Goal: Book appointment/travel/reservation

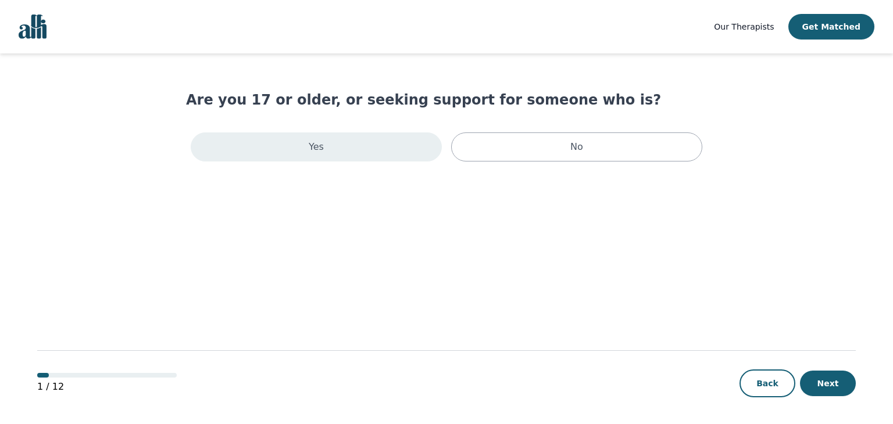
click at [305, 147] on div "Yes" at bounding box center [316, 147] width 251 height 29
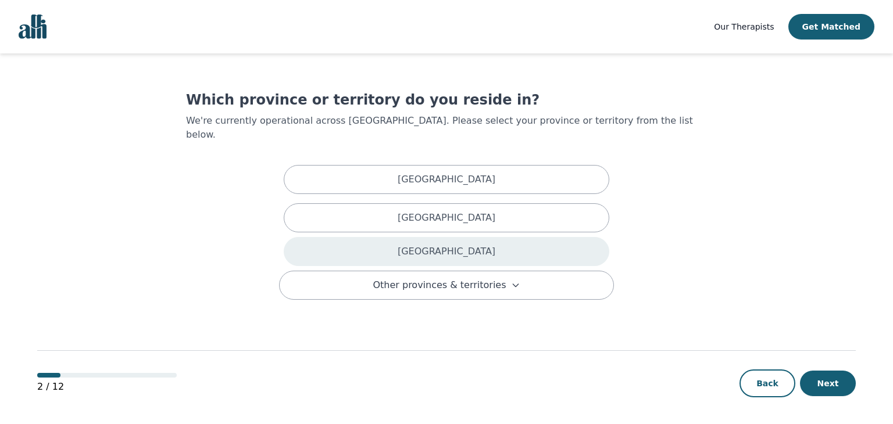
click at [386, 237] on div "[GEOGRAPHIC_DATA]" at bounding box center [447, 251] width 326 height 29
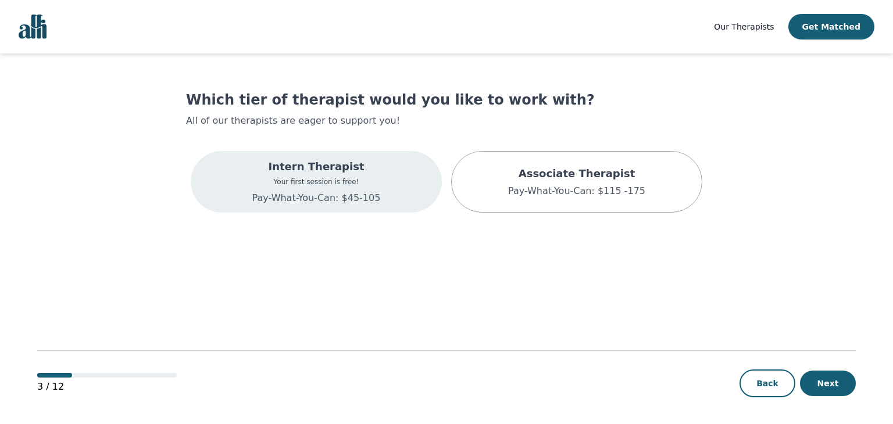
click at [312, 191] on p "Pay-What-You-Can: $45-105" at bounding box center [316, 198] width 129 height 14
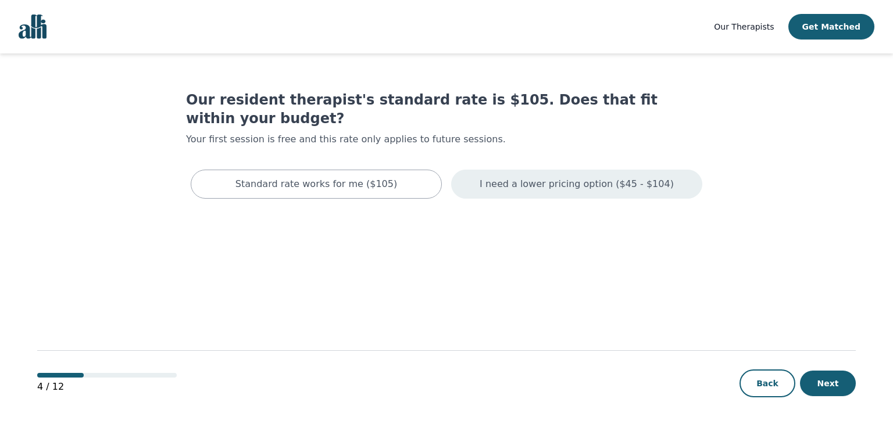
click at [606, 177] on div "I need a lower pricing option ($45 - $104)" at bounding box center [576, 184] width 251 height 29
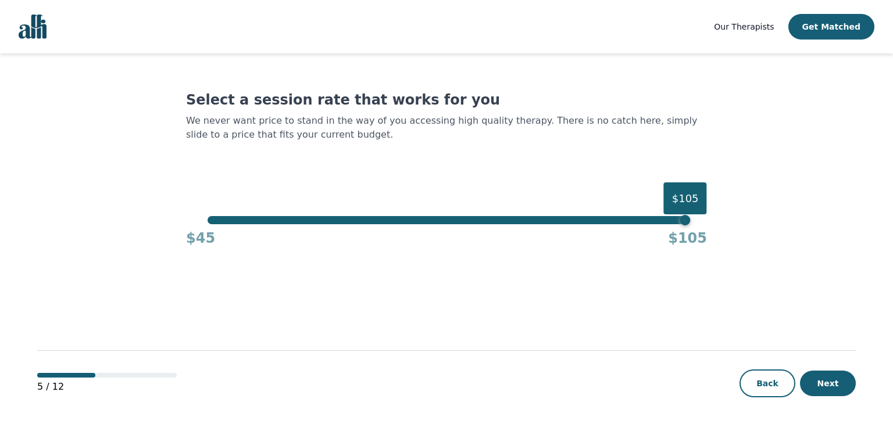
click at [210, 224] on div "$105" at bounding box center [446, 220] width 477 height 8
click at [680, 224] on div "$105" at bounding box center [685, 220] width 10 height 10
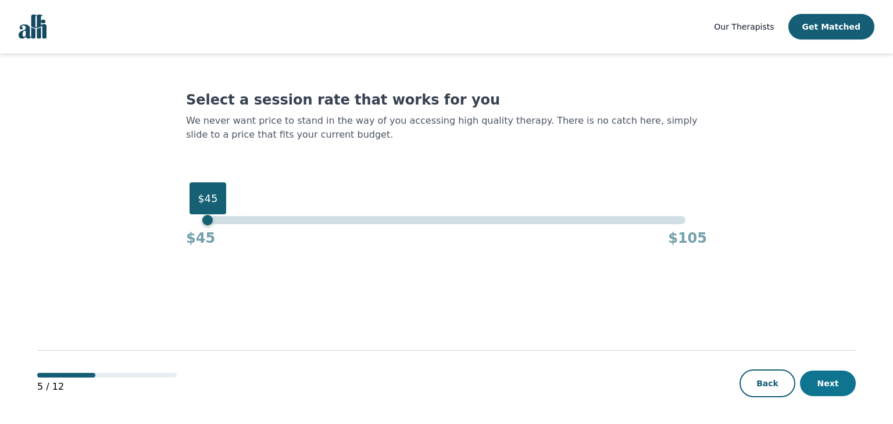
click at [844, 379] on button "Next" at bounding box center [828, 384] width 56 height 26
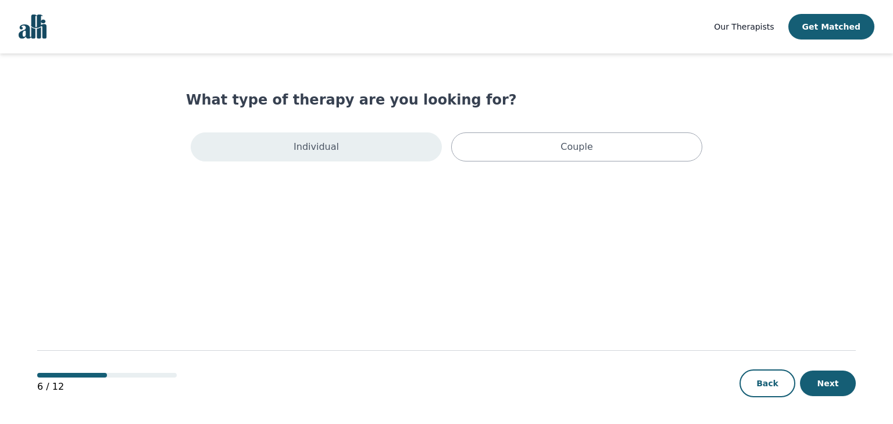
click at [347, 147] on div "Individual" at bounding box center [316, 147] width 251 height 29
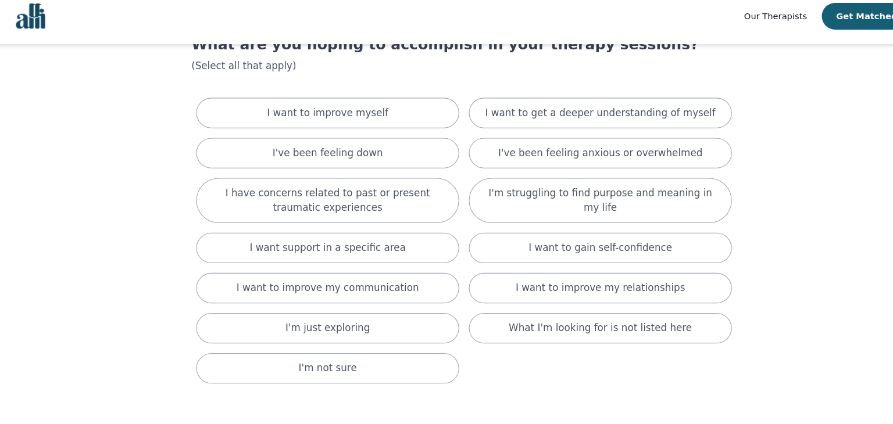
scroll to position [47, 0]
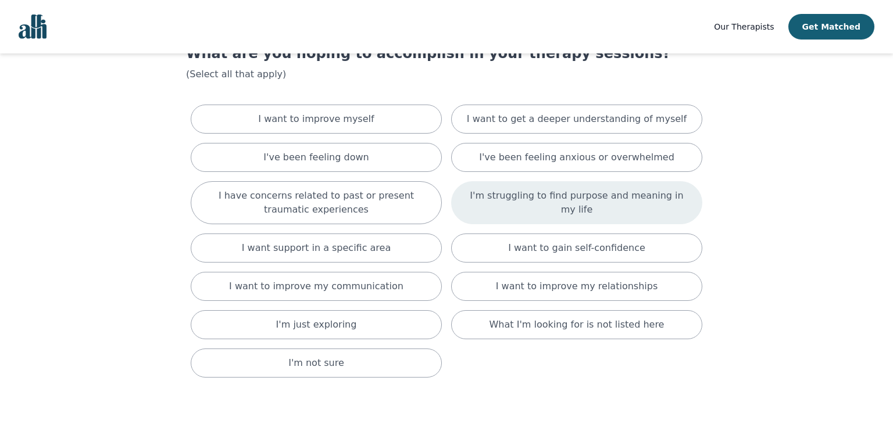
click at [609, 199] on p "I'm struggling to find purpose and meaning in my life" at bounding box center [577, 203] width 222 height 28
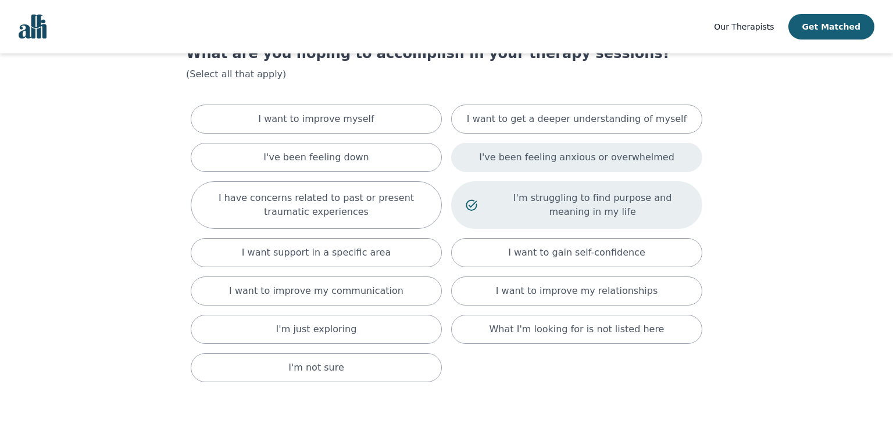
click at [608, 151] on p "I've been feeling anxious or overwhelmed" at bounding box center [576, 158] width 195 height 14
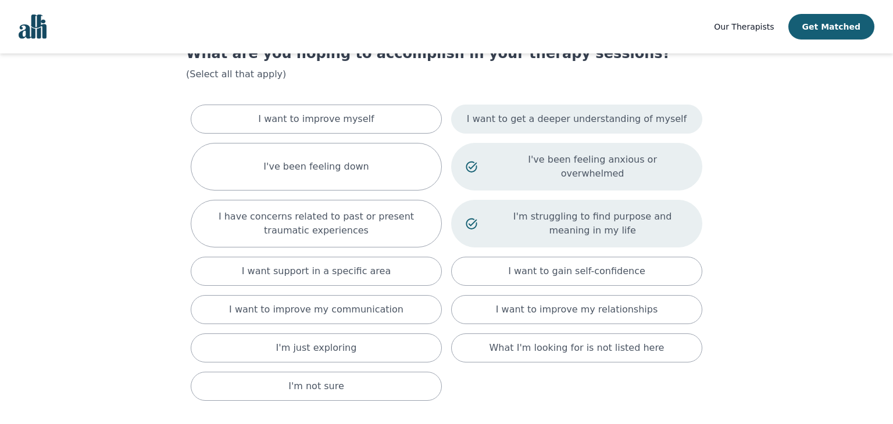
click at [601, 123] on p "I want to get a deeper understanding of myself" at bounding box center [577, 119] width 220 height 14
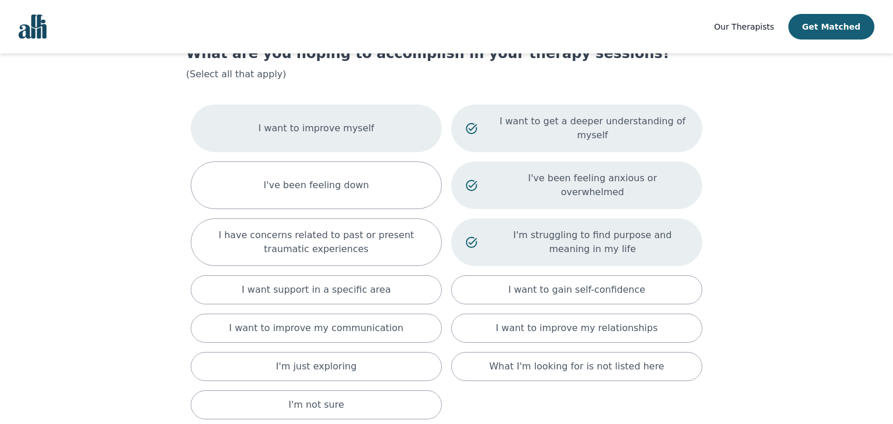
click at [326, 112] on div "I want to improve myself" at bounding box center [316, 129] width 251 height 48
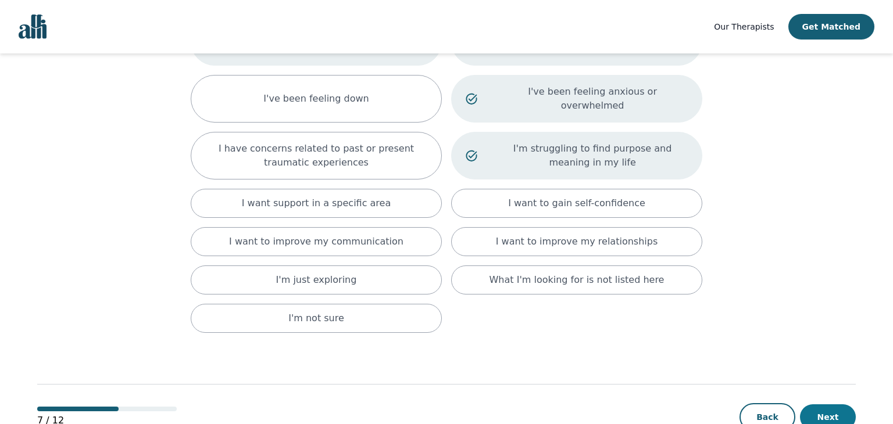
scroll to position [138, 0]
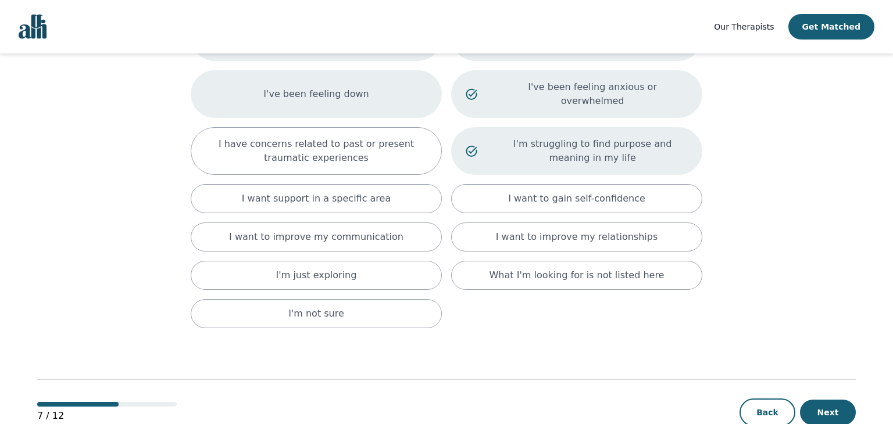
click at [329, 87] on p "I've been feeling down" at bounding box center [315, 94] width 105 height 14
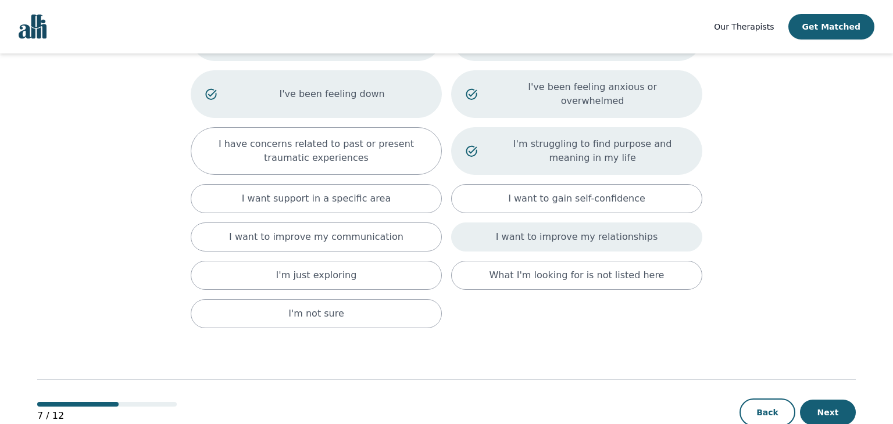
click at [613, 223] on div "I want to improve my relationships" at bounding box center [576, 237] width 251 height 29
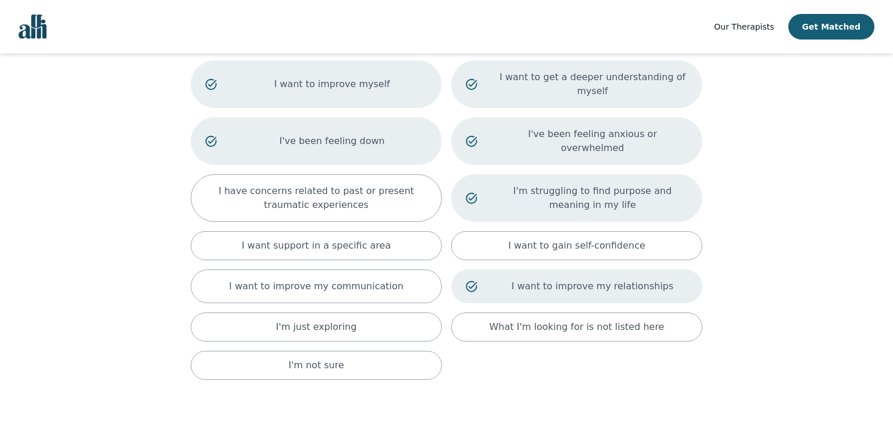
scroll to position [135, 0]
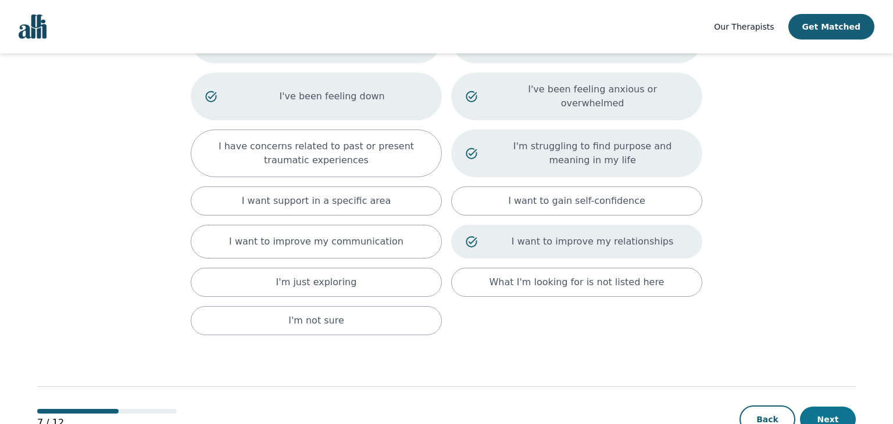
click at [834, 407] on button "Next" at bounding box center [828, 420] width 56 height 26
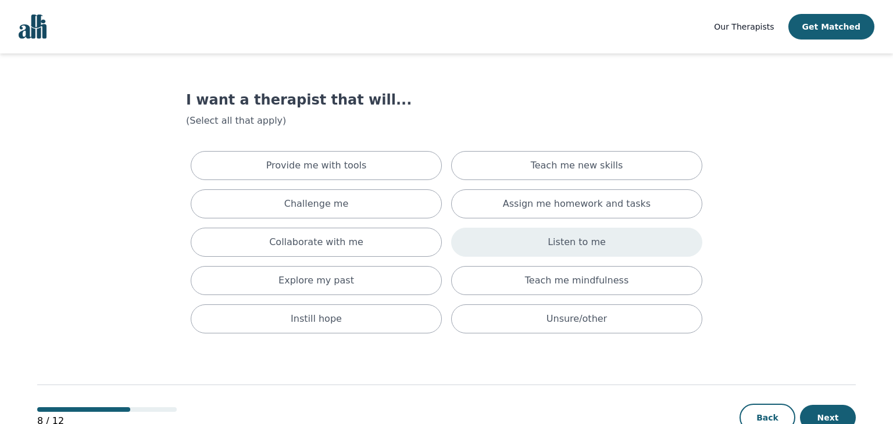
click at [626, 253] on div "Listen to me" at bounding box center [576, 242] width 251 height 29
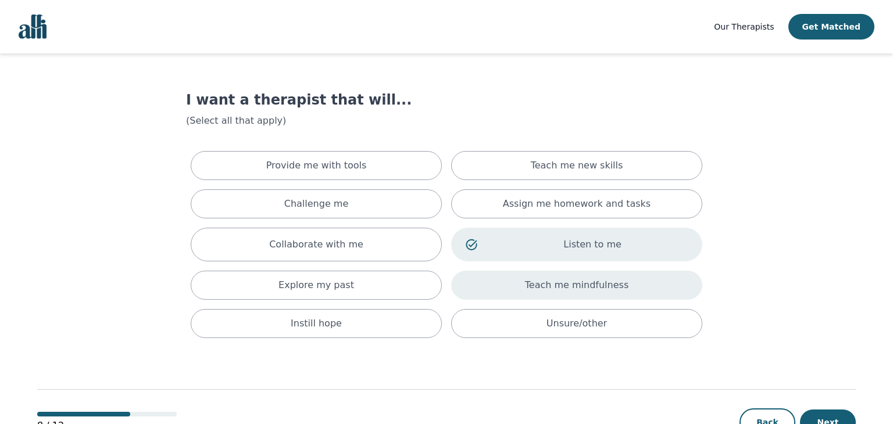
click at [621, 288] on p "Teach me mindfulness" at bounding box center [577, 286] width 104 height 14
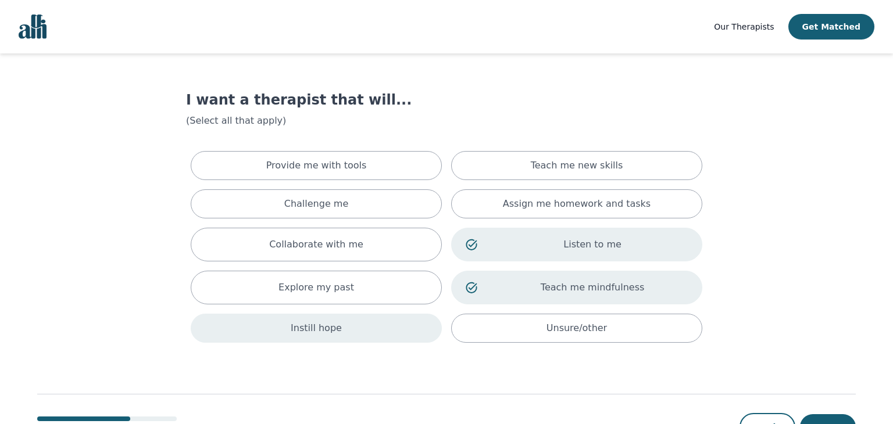
click at [347, 329] on div "Instill hope" at bounding box center [316, 328] width 251 height 29
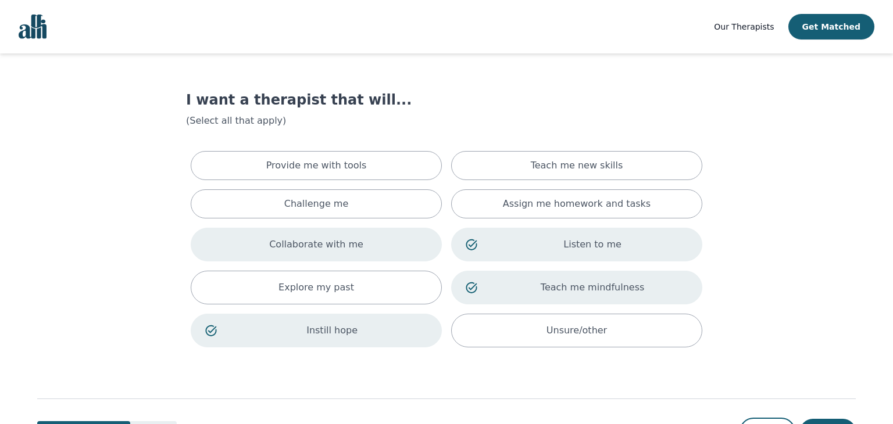
click at [382, 234] on div "Collaborate with me" at bounding box center [316, 245] width 251 height 34
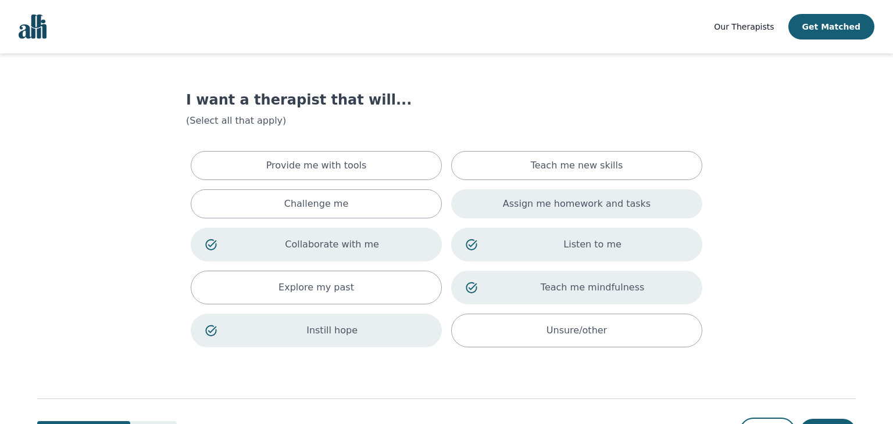
click at [544, 193] on div "Assign me homework and tasks" at bounding box center [576, 204] width 251 height 29
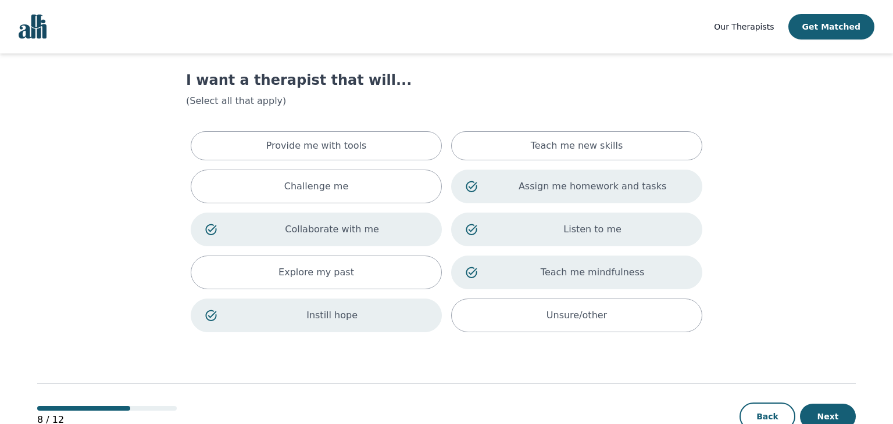
scroll to position [21, 0]
click at [834, 418] on button "Next" at bounding box center [828, 416] width 56 height 26
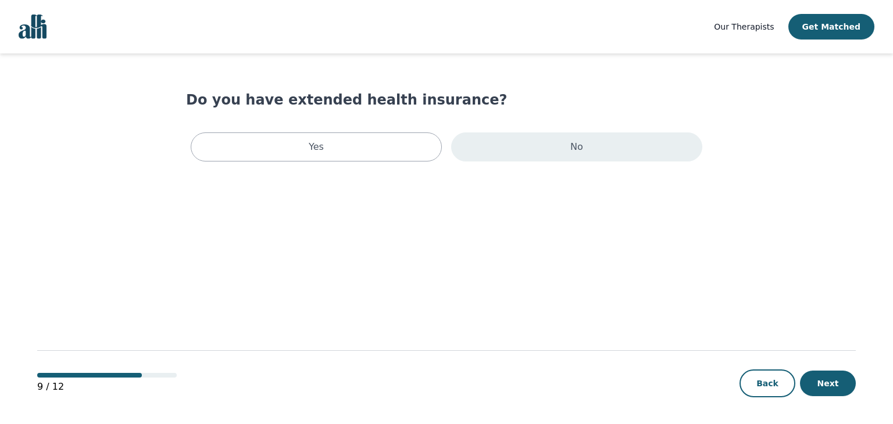
click at [514, 147] on div "No" at bounding box center [576, 147] width 251 height 29
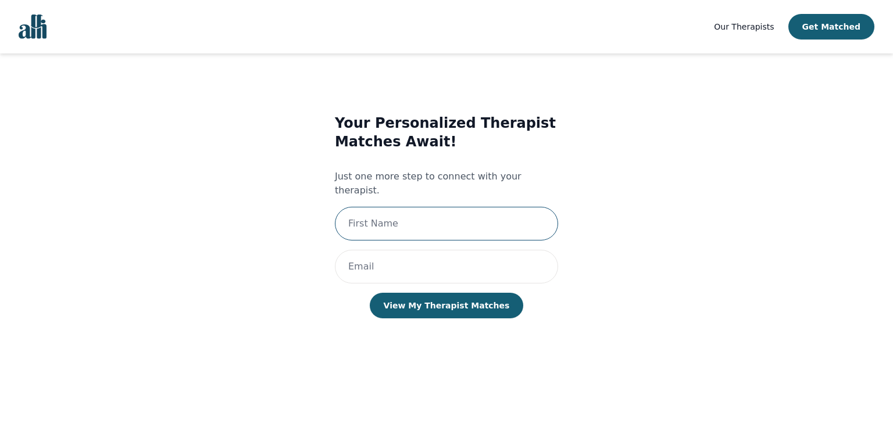
click at [490, 210] on input "text" at bounding box center [446, 224] width 223 height 34
type input "[DEMOGRAPHIC_DATA]"
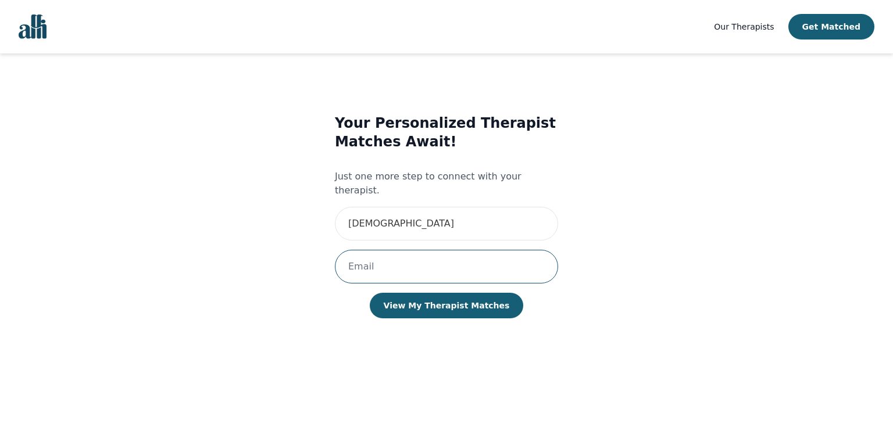
click at [427, 250] on input "email" at bounding box center [446, 267] width 223 height 34
type input "[EMAIL_ADDRESS][DOMAIN_NAME]"
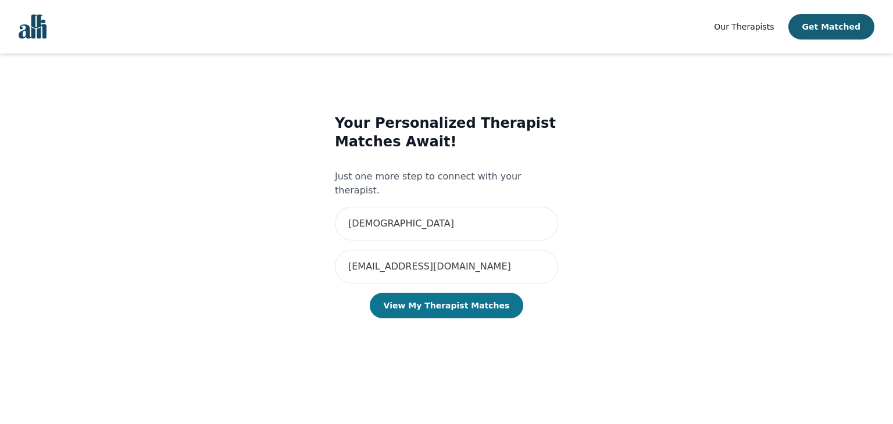
click at [447, 295] on button "View My Therapist Matches" at bounding box center [447, 306] width 154 height 26
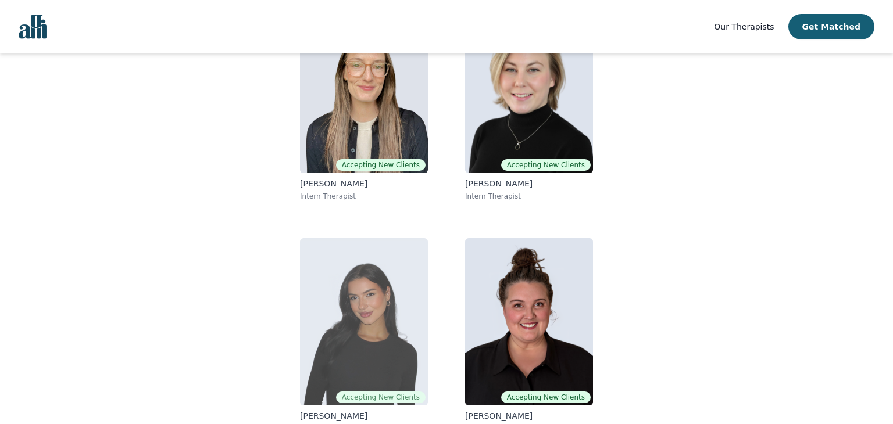
click at [358, 316] on img at bounding box center [364, 321] width 128 height 167
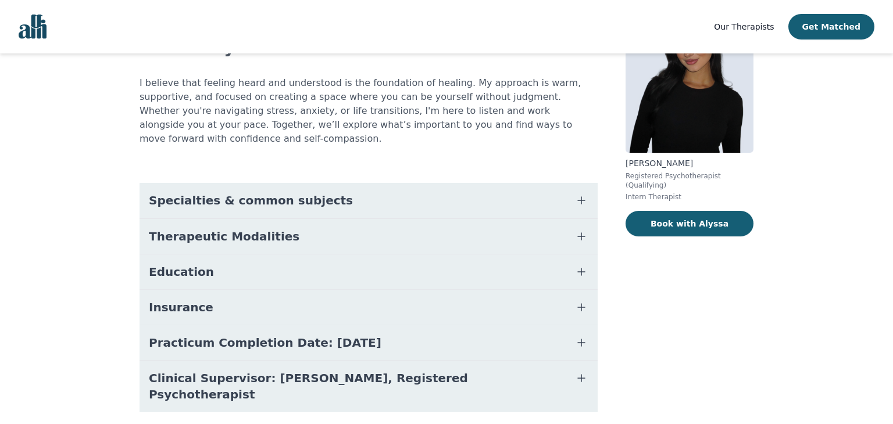
scroll to position [109, 0]
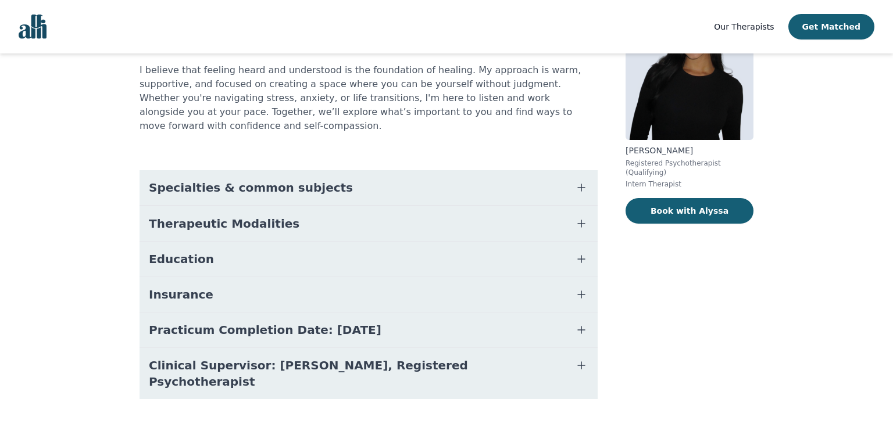
click at [291, 180] on span "Specialties & common subjects" at bounding box center [251, 188] width 204 height 16
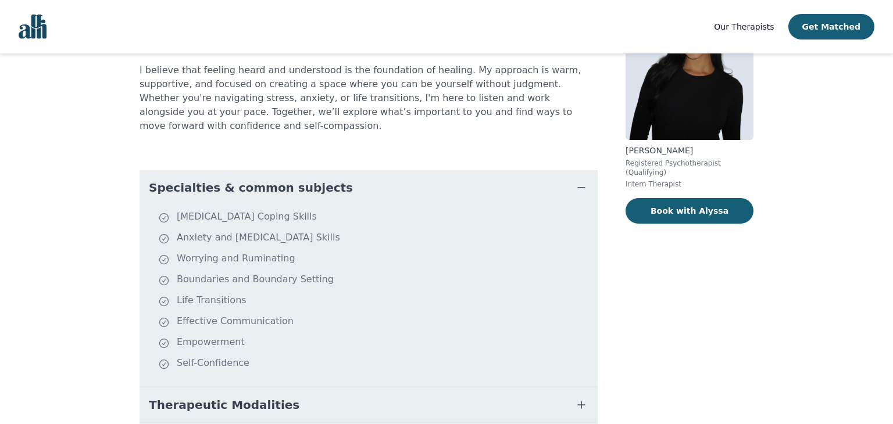
click at [291, 180] on span "Specialties & common subjects" at bounding box center [251, 188] width 204 height 16
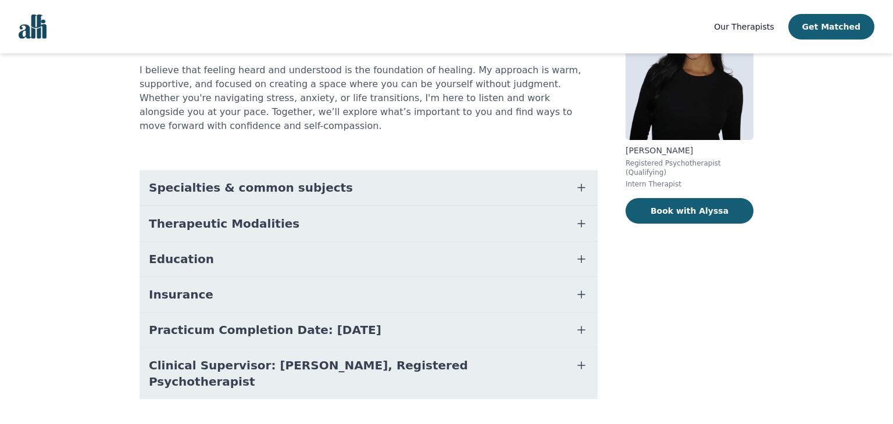
click at [276, 212] on button "Therapeutic Modalities" at bounding box center [369, 223] width 458 height 35
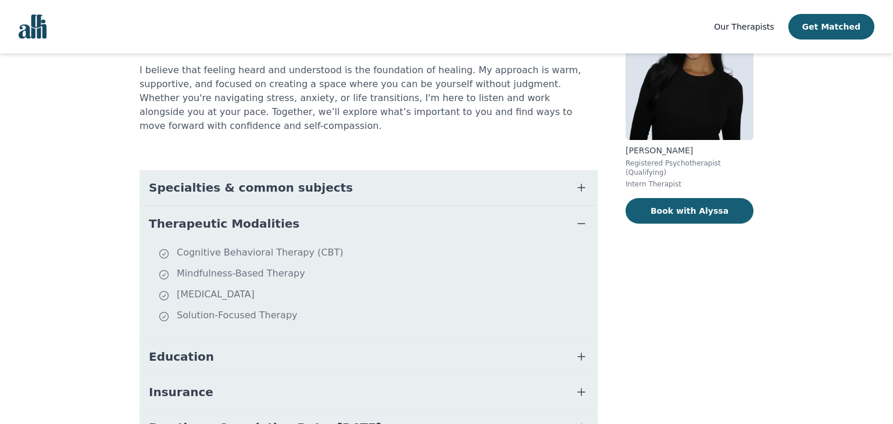
click at [276, 212] on button "Therapeutic Modalities" at bounding box center [369, 223] width 458 height 35
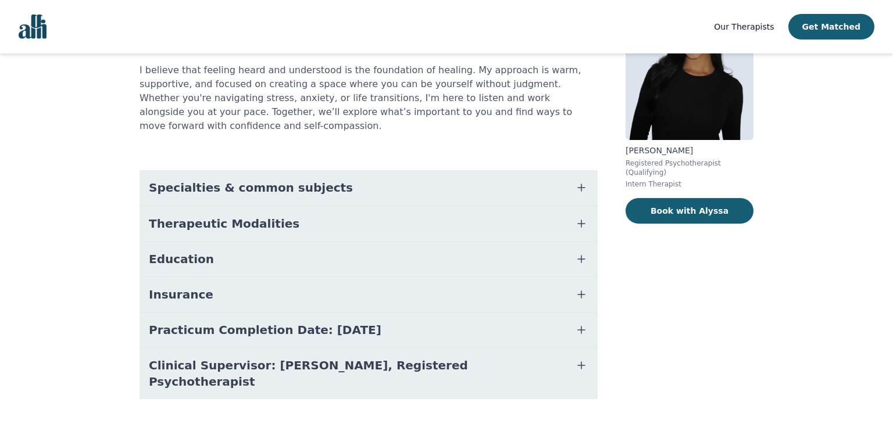
click at [279, 242] on button "Education" at bounding box center [369, 259] width 458 height 35
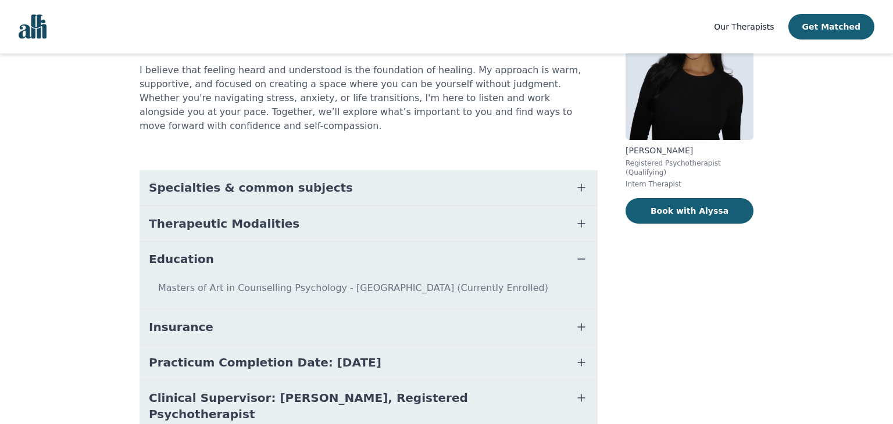
click at [279, 242] on button "Education" at bounding box center [369, 259] width 458 height 35
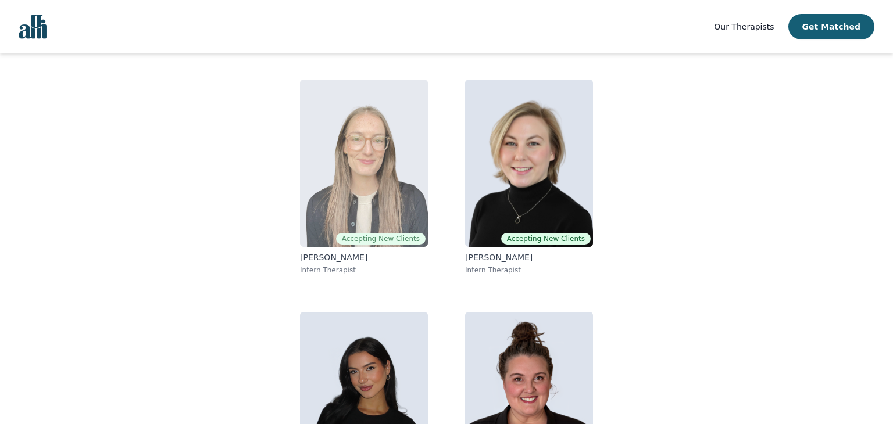
click at [395, 201] on img at bounding box center [364, 163] width 128 height 167
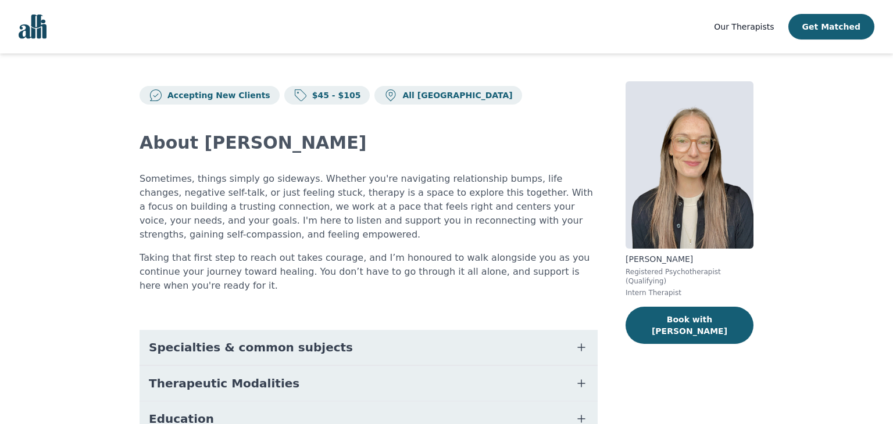
click at [232, 340] on span "Specialties & common subjects" at bounding box center [251, 348] width 204 height 16
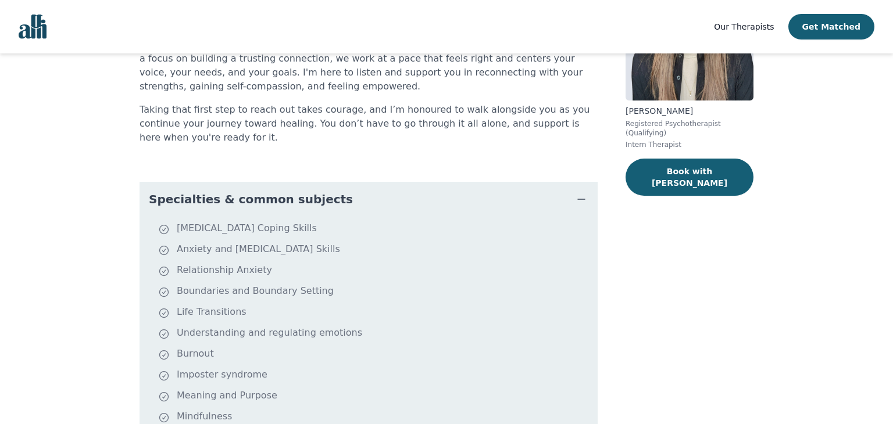
scroll to position [149, 0]
click at [279, 181] on button "Specialties & common subjects" at bounding box center [369, 198] width 458 height 35
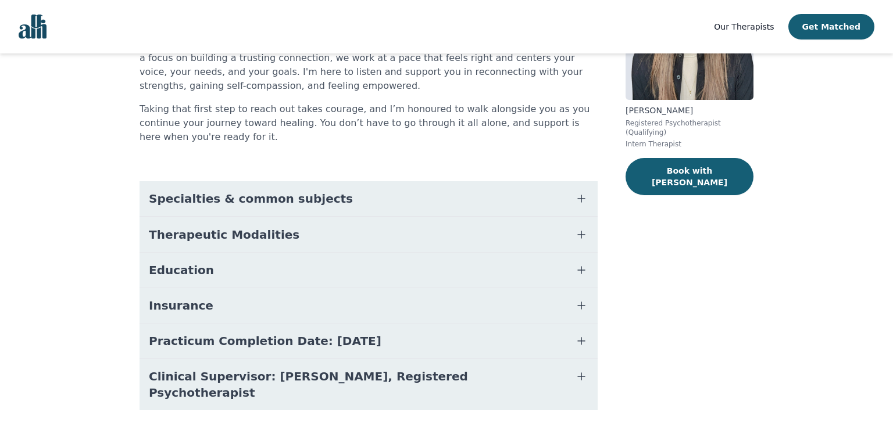
scroll to position [146, 0]
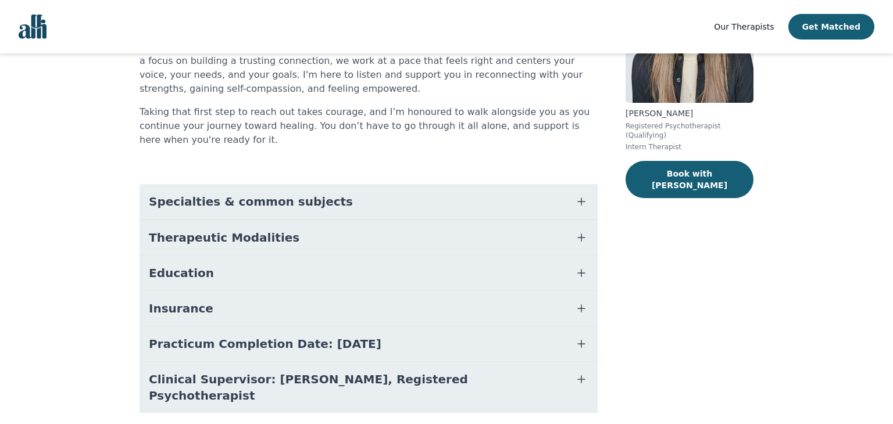
click at [262, 220] on button "Therapeutic Modalities" at bounding box center [369, 237] width 458 height 35
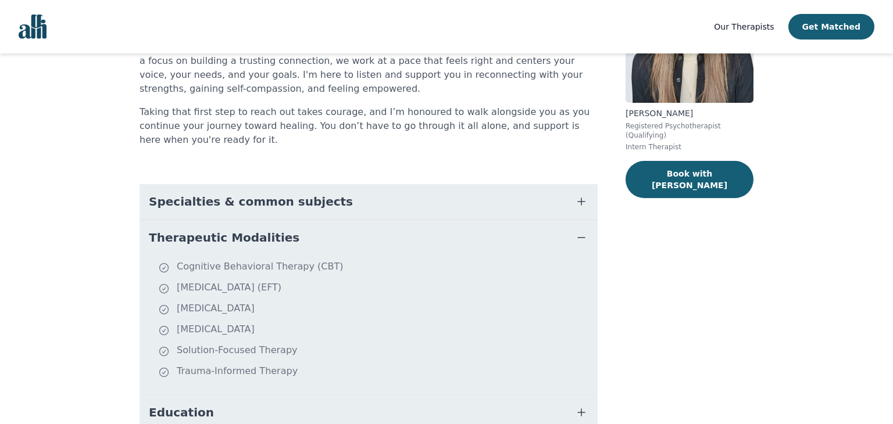
click at [262, 220] on button "Therapeutic Modalities" at bounding box center [369, 237] width 458 height 35
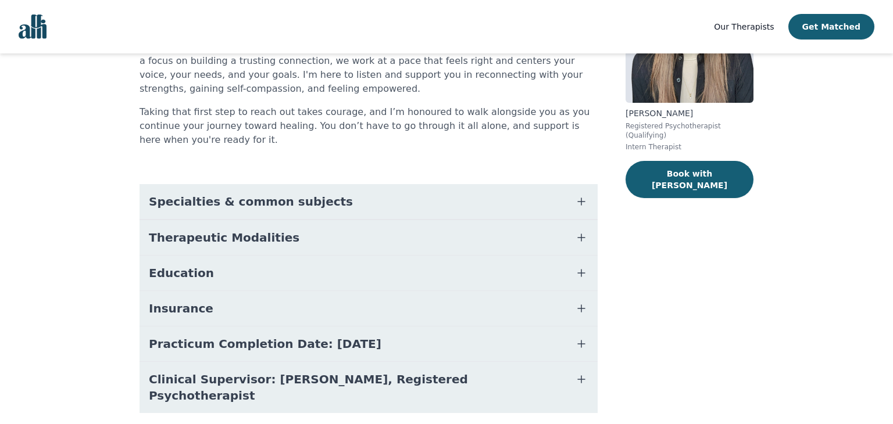
click at [250, 256] on button "Education" at bounding box center [369, 273] width 458 height 35
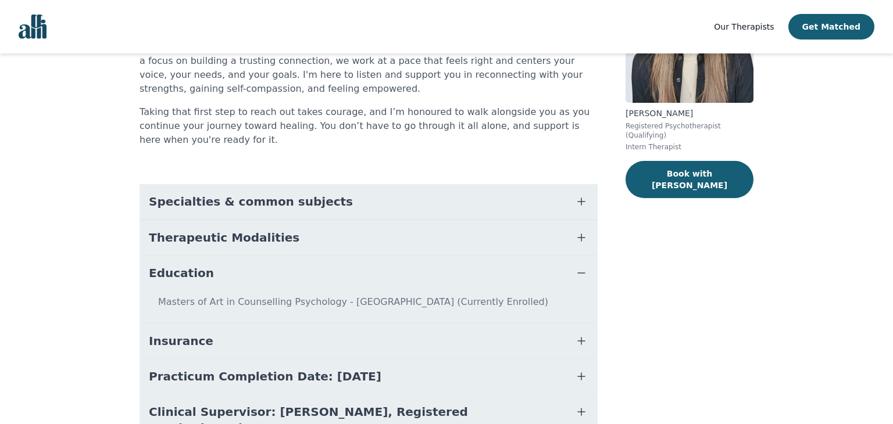
click at [250, 256] on button "Education" at bounding box center [369, 273] width 458 height 35
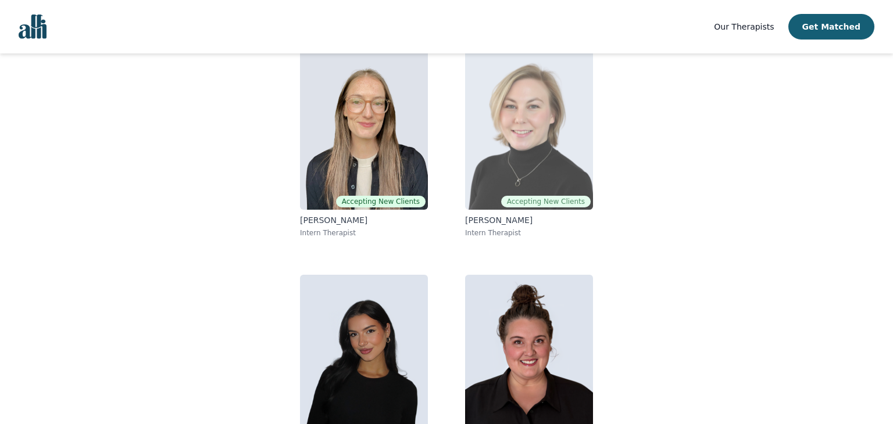
click at [522, 174] on img at bounding box center [529, 125] width 128 height 167
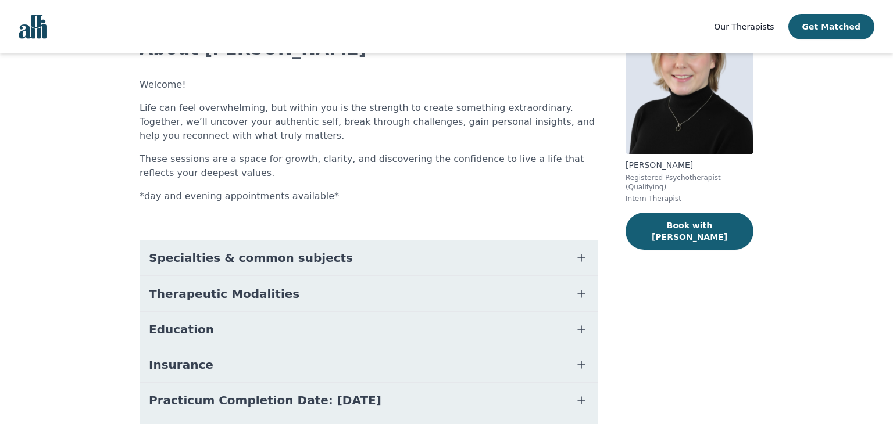
scroll to position [95, 0]
click at [404, 255] on button "Specialties & common subjects" at bounding box center [369, 257] width 458 height 35
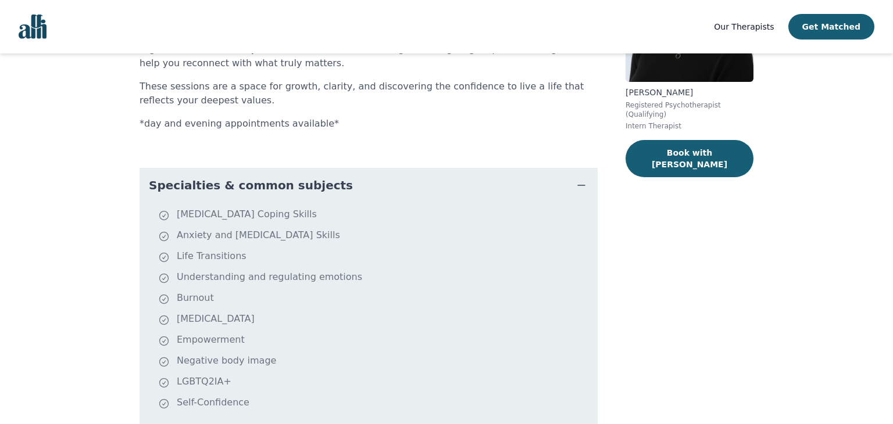
scroll to position [169, 0]
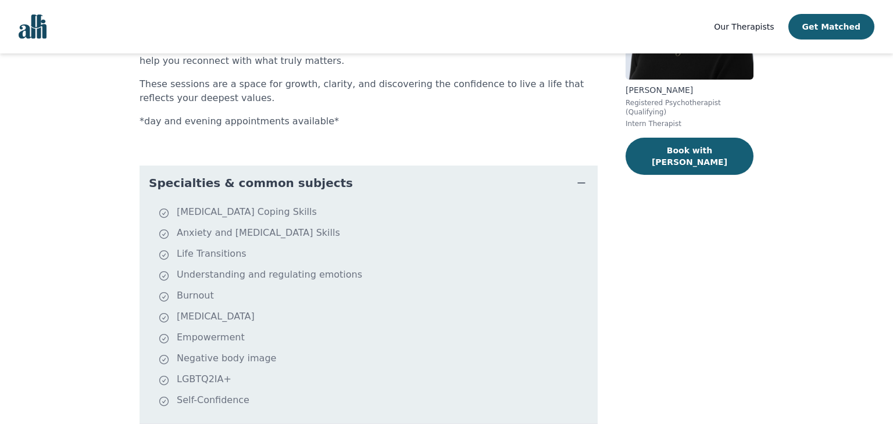
click at [383, 174] on button "Specialties & common subjects" at bounding box center [369, 183] width 458 height 35
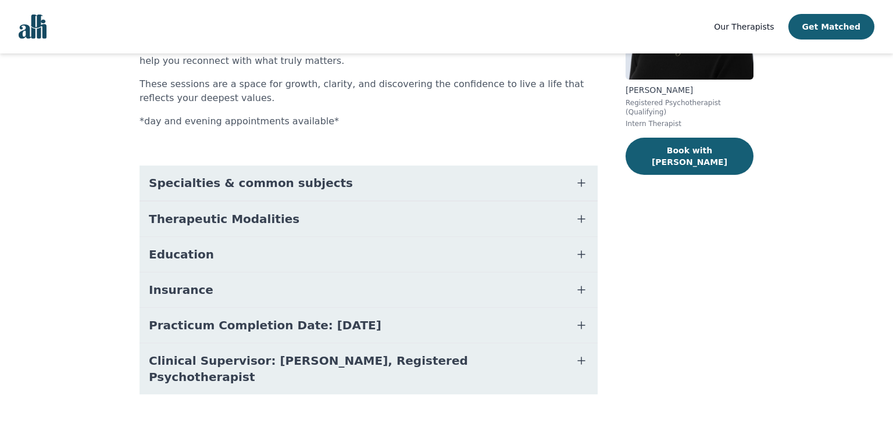
click at [377, 219] on button "Therapeutic Modalities" at bounding box center [369, 219] width 458 height 35
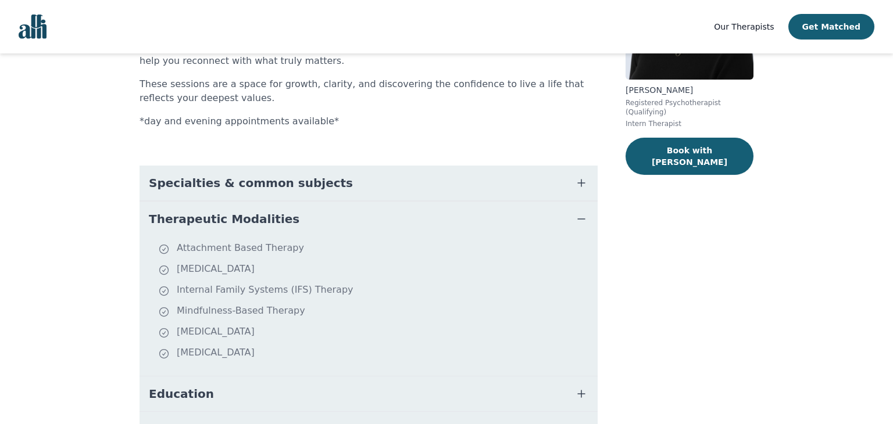
click at [377, 219] on button "Therapeutic Modalities" at bounding box center [369, 219] width 458 height 35
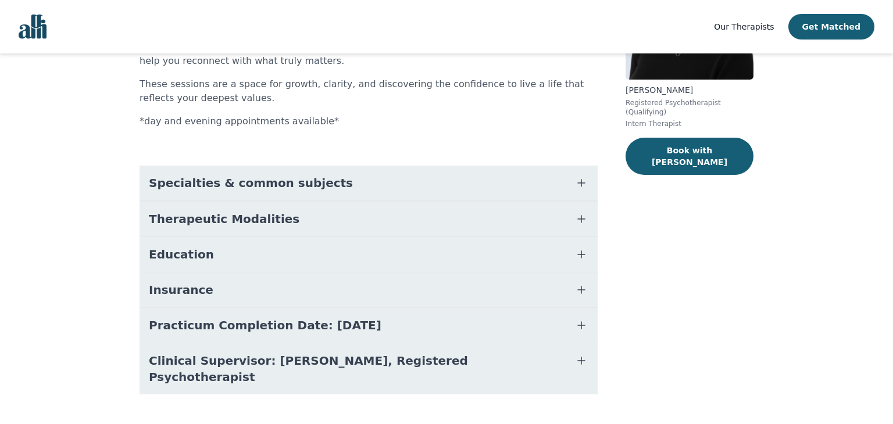
click at [375, 252] on button "Education" at bounding box center [369, 254] width 458 height 35
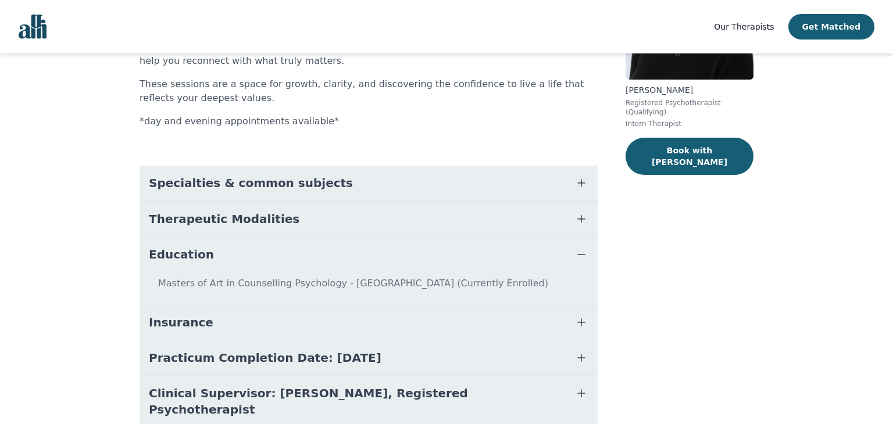
click at [375, 252] on button "Education" at bounding box center [369, 254] width 458 height 35
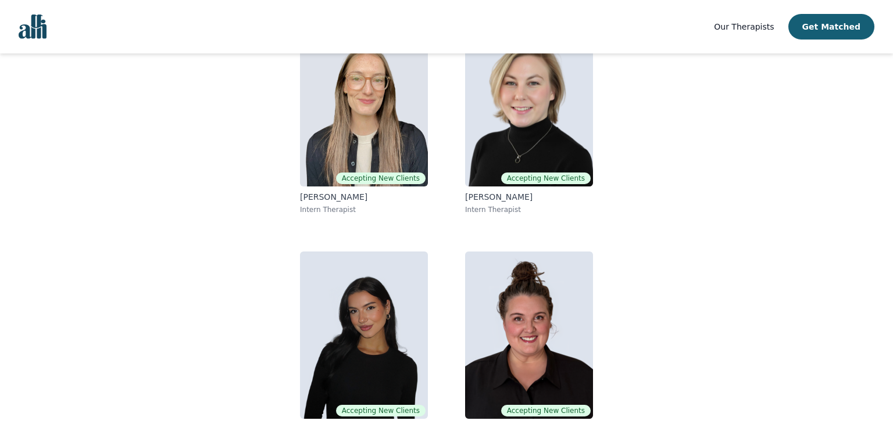
scroll to position [159, 0]
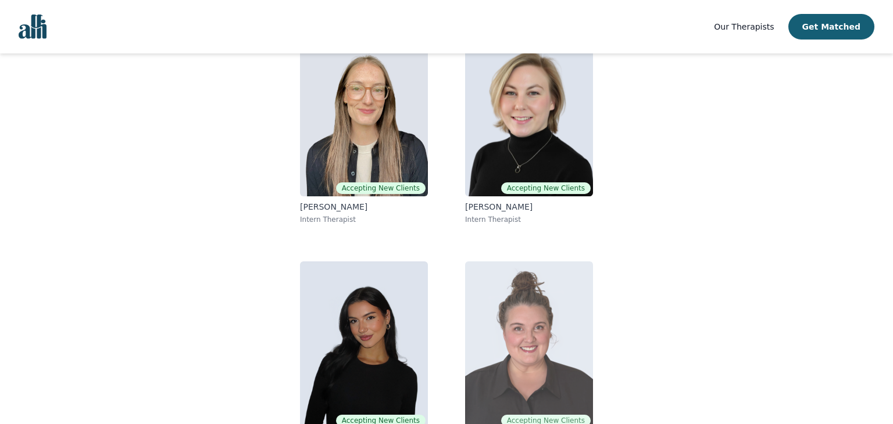
click at [530, 352] on img at bounding box center [529, 345] width 128 height 167
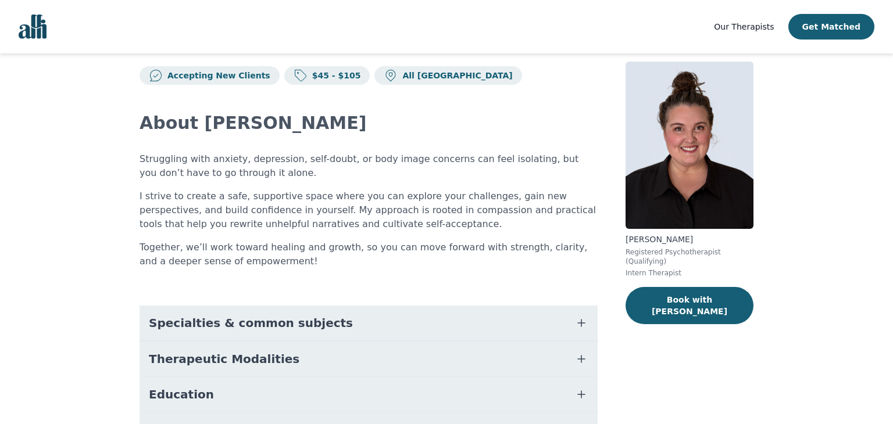
scroll to position [22, 0]
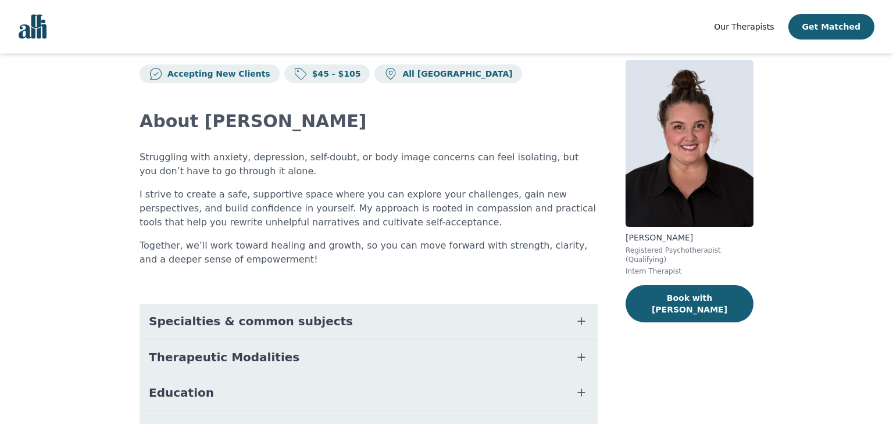
click at [507, 316] on button "Specialties & common subjects" at bounding box center [369, 321] width 458 height 35
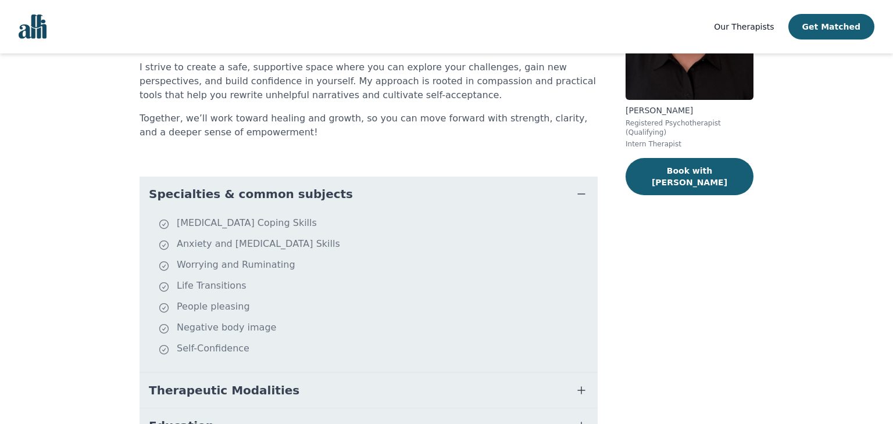
scroll to position [117, 0]
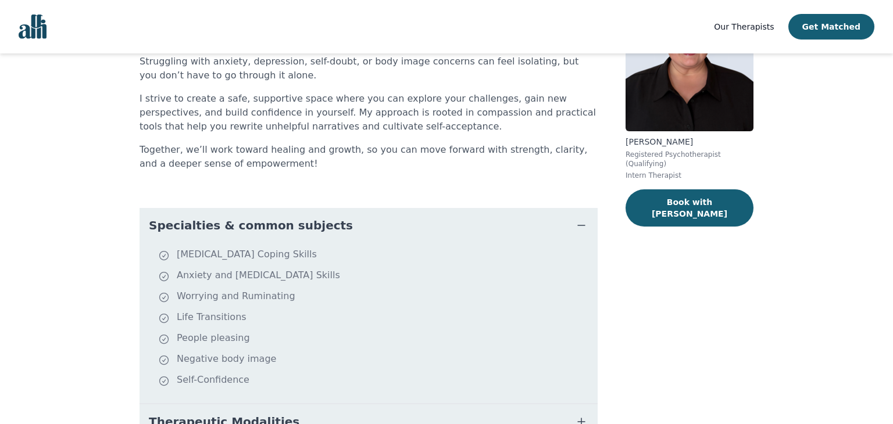
scroll to position [159, 0]
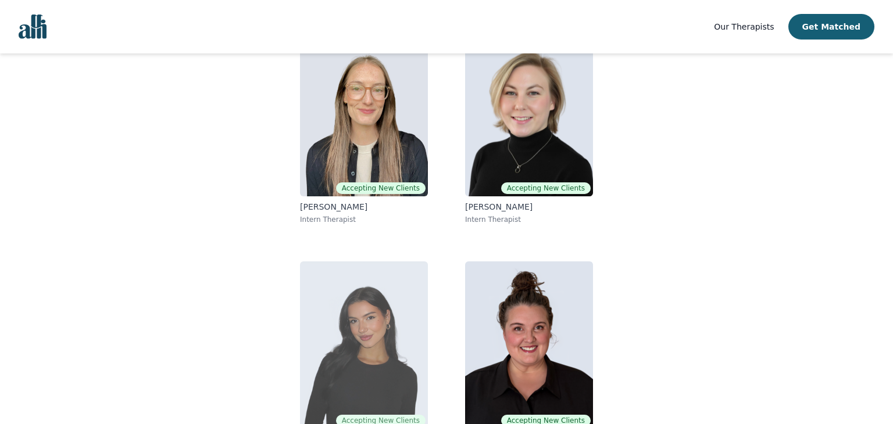
click at [354, 283] on img at bounding box center [364, 345] width 128 height 167
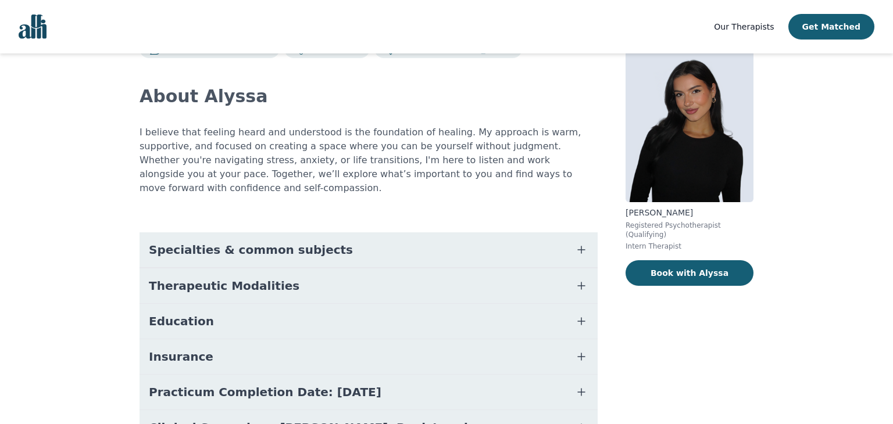
scroll to position [47, 0]
click at [255, 241] on span "Specialties & common subjects" at bounding box center [251, 249] width 204 height 16
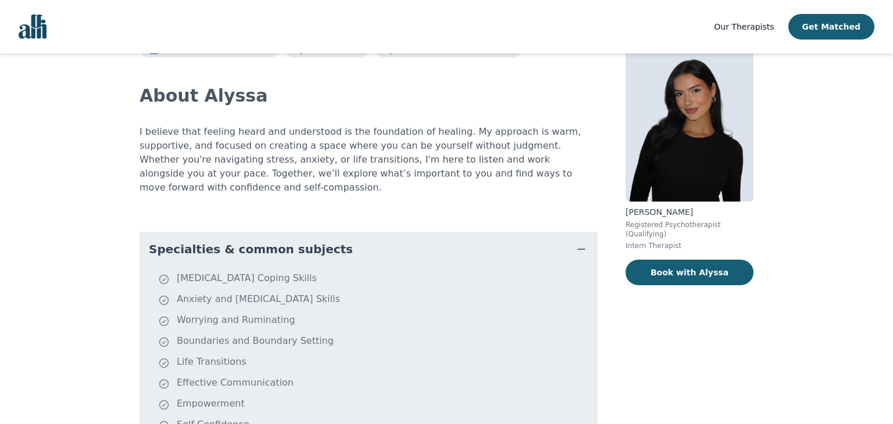
click at [255, 241] on span "Specialties & common subjects" at bounding box center [251, 249] width 204 height 16
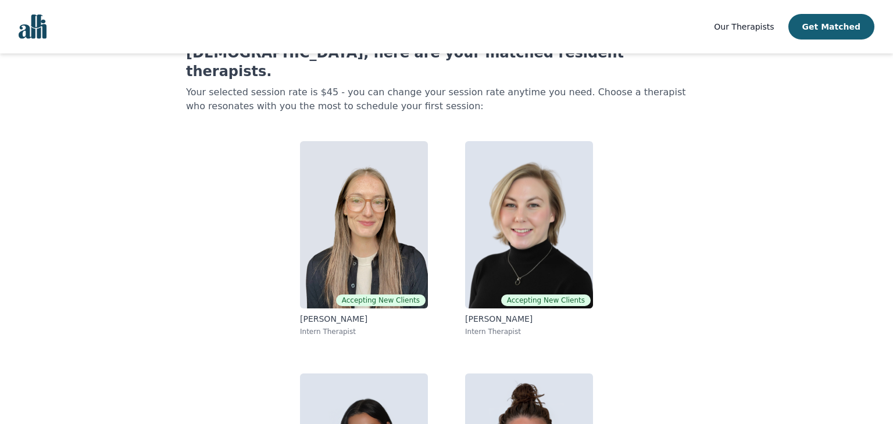
scroll to position [109, 0]
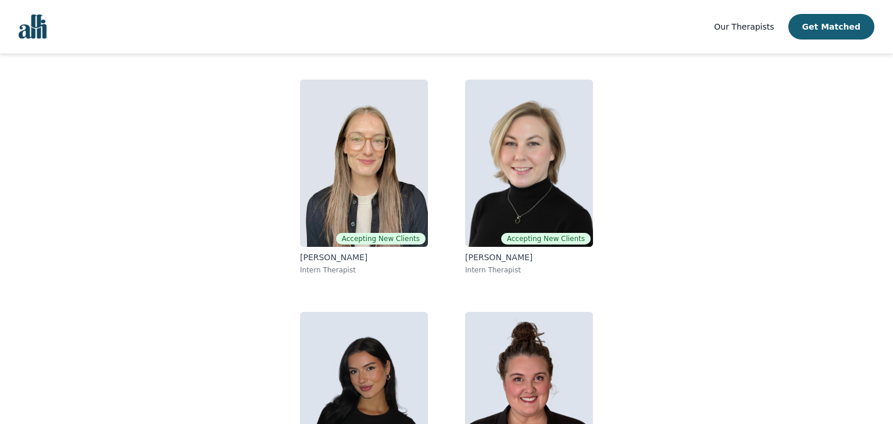
click at [270, 118] on div "Accepting New Clients [PERSON_NAME] Intern Therapist Accepting New Clients [PER…" at bounding box center [446, 293] width 447 height 447
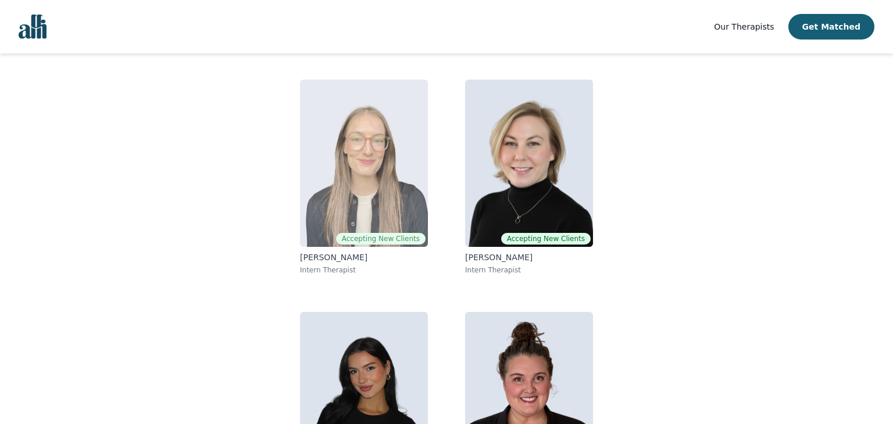
click at [322, 140] on img at bounding box center [364, 163] width 128 height 167
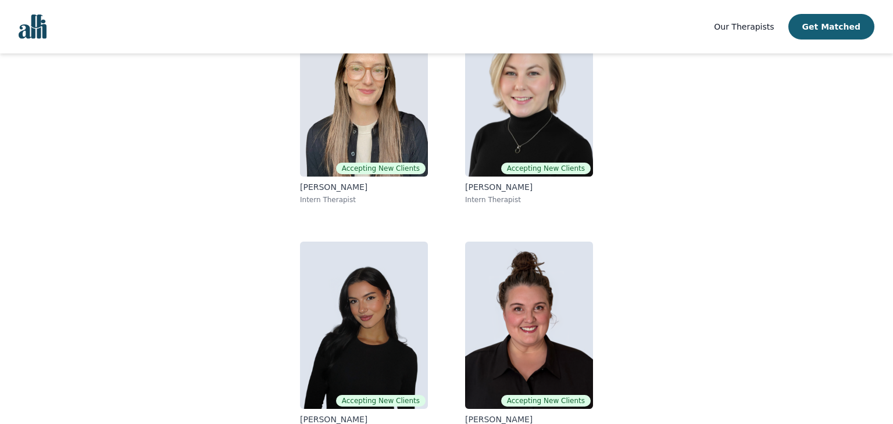
scroll to position [179, 0]
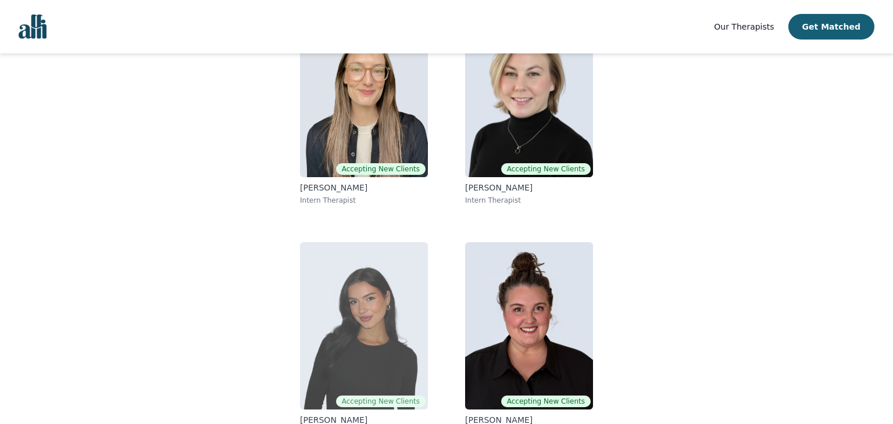
click at [336, 242] on img at bounding box center [364, 325] width 128 height 167
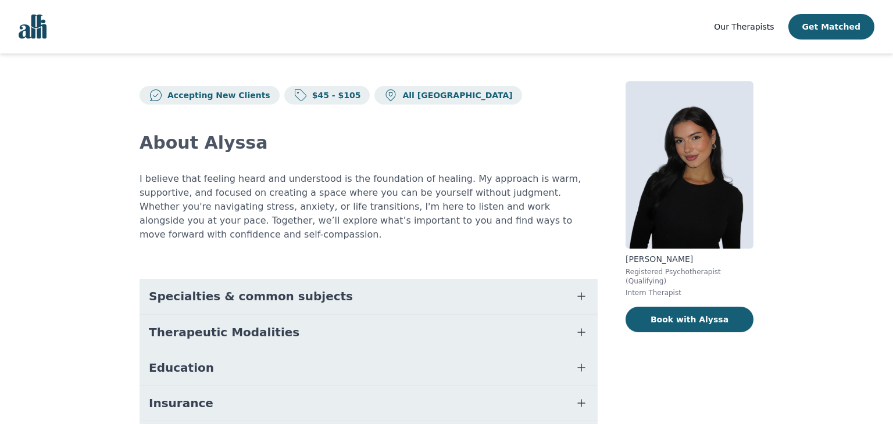
scroll to position [109, 0]
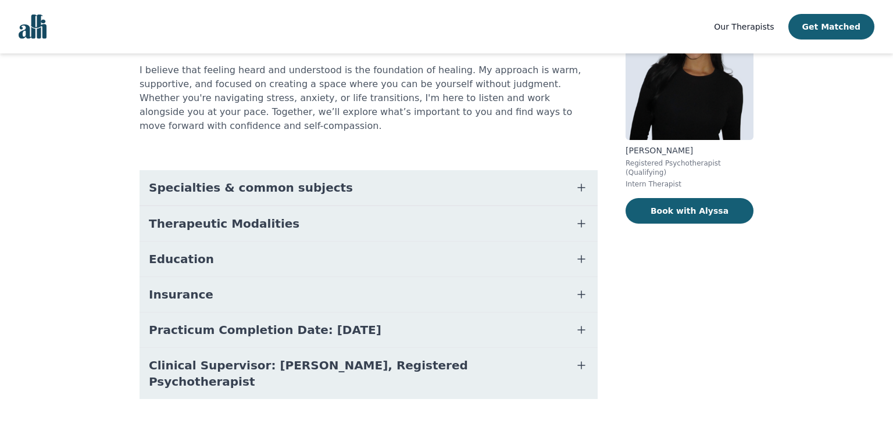
click at [480, 358] on span "Clinical Supervisor: [PERSON_NAME], Registered Psychotherapist" at bounding box center [355, 374] width 412 height 33
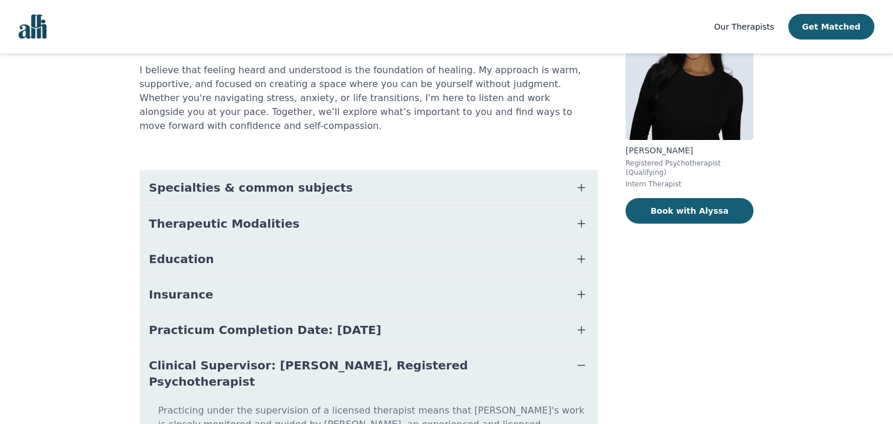
scroll to position [169, 0]
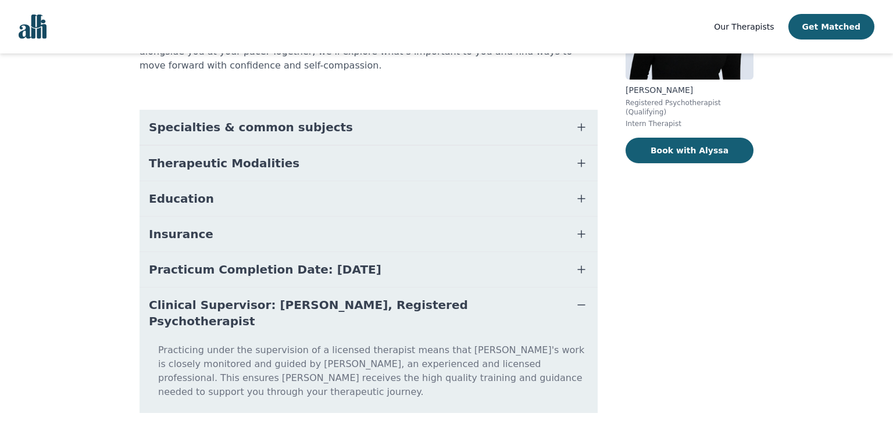
click at [474, 297] on span "Clinical Supervisor: [PERSON_NAME], Registered Psychotherapist" at bounding box center [355, 313] width 412 height 33
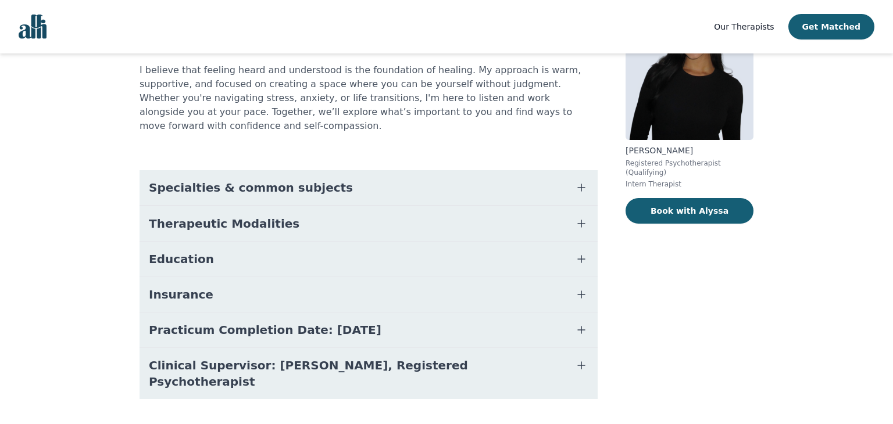
click at [462, 313] on button "Practicum Completion Date: [DATE]" at bounding box center [369, 330] width 458 height 35
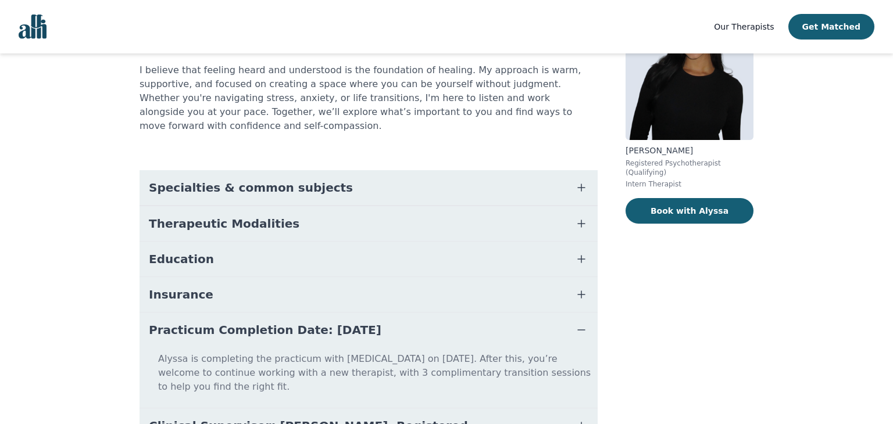
click at [462, 313] on button "Practicum Completion Date: [DATE]" at bounding box center [369, 330] width 458 height 35
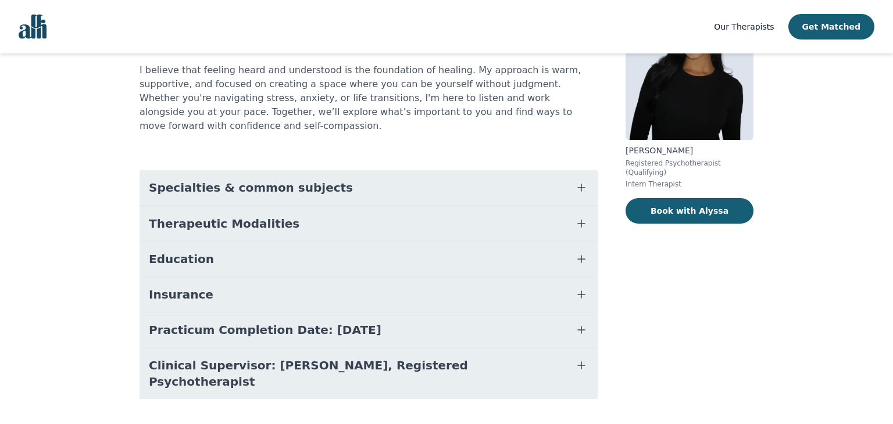
click at [462, 313] on button "Practicum Completion Date: [DATE]" at bounding box center [369, 330] width 458 height 35
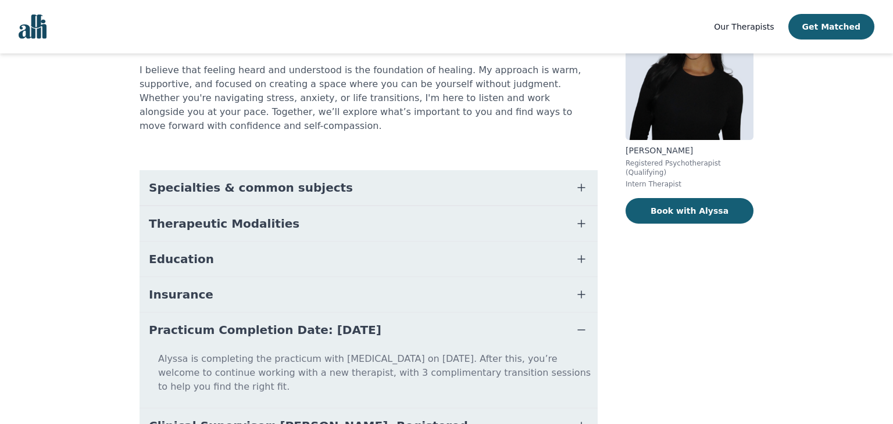
click at [461, 313] on button "Practicum Completion Date: [DATE]" at bounding box center [369, 330] width 458 height 35
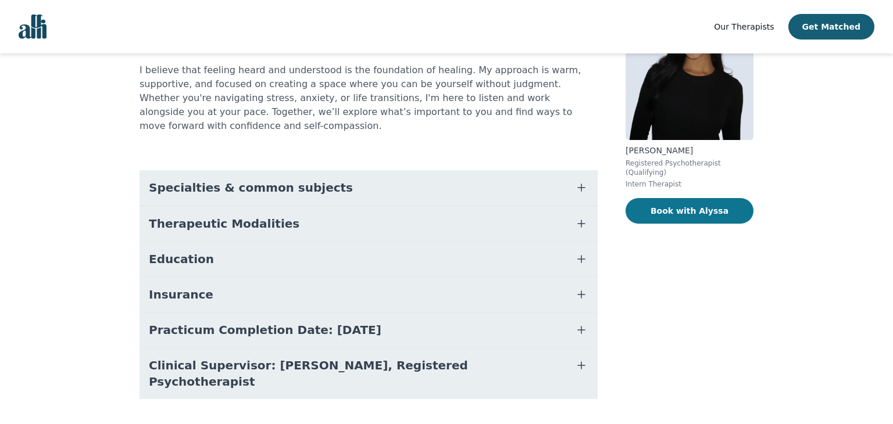
click at [705, 198] on button "Book with Alyssa" at bounding box center [690, 211] width 128 height 26
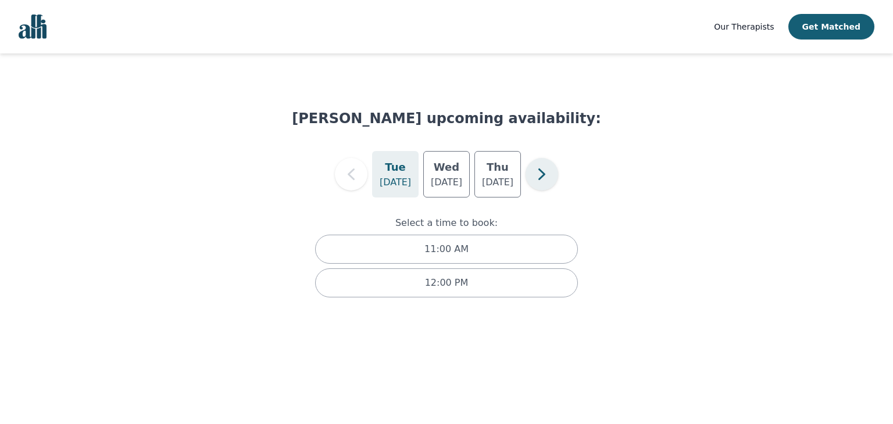
click at [537, 177] on icon "button" at bounding box center [541, 174] width 23 height 23
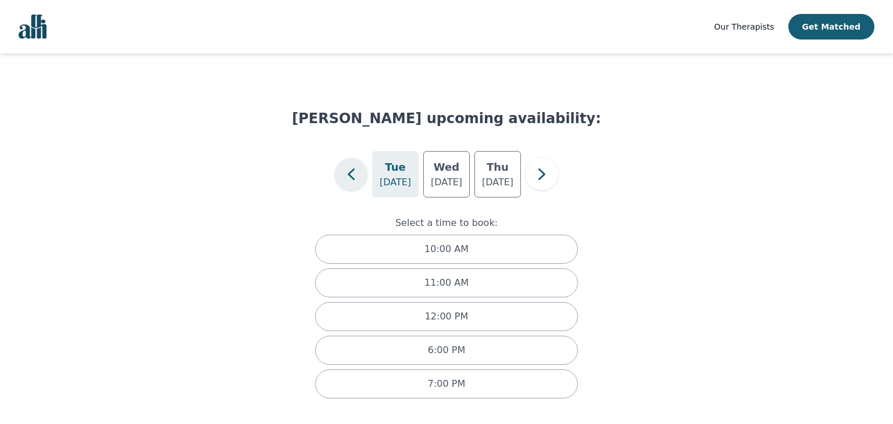
click at [342, 170] on icon "button" at bounding box center [351, 174] width 23 height 23
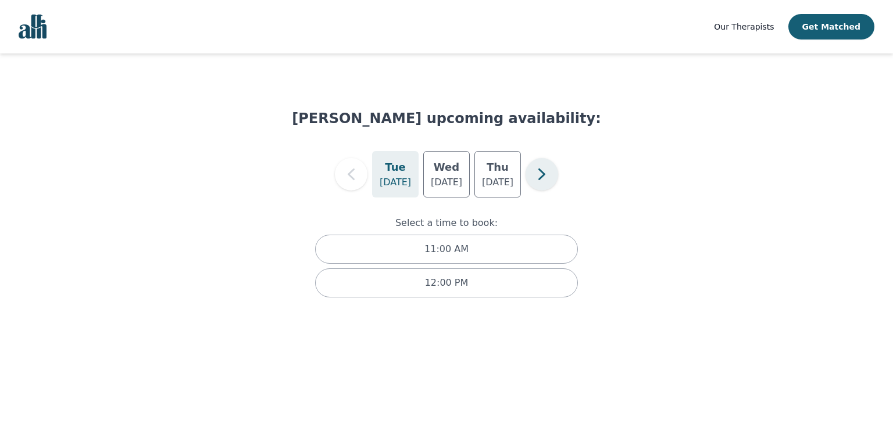
click at [543, 185] on icon "button" at bounding box center [541, 174] width 23 height 23
click at [547, 172] on icon "button" at bounding box center [541, 174] width 23 height 23
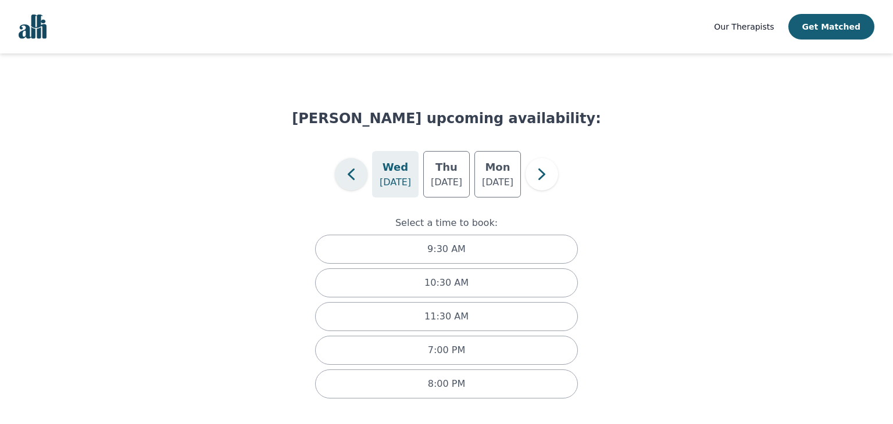
click at [345, 177] on icon "button" at bounding box center [351, 174] width 23 height 23
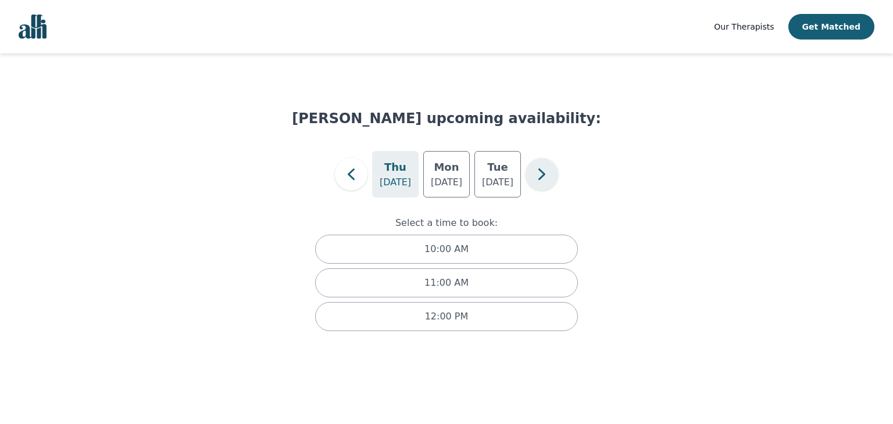
click at [544, 186] on button "button" at bounding box center [542, 174] width 33 height 33
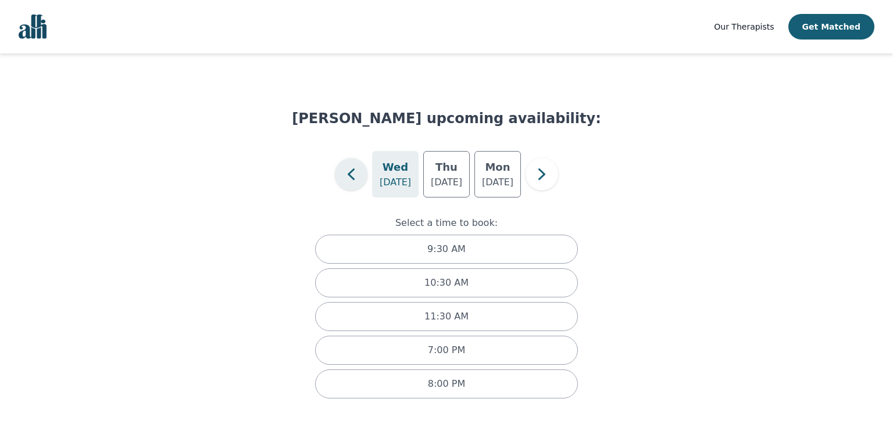
click at [352, 186] on button "button" at bounding box center [351, 174] width 33 height 33
click at [444, 181] on p "[DATE]" at bounding box center [446, 183] width 31 height 14
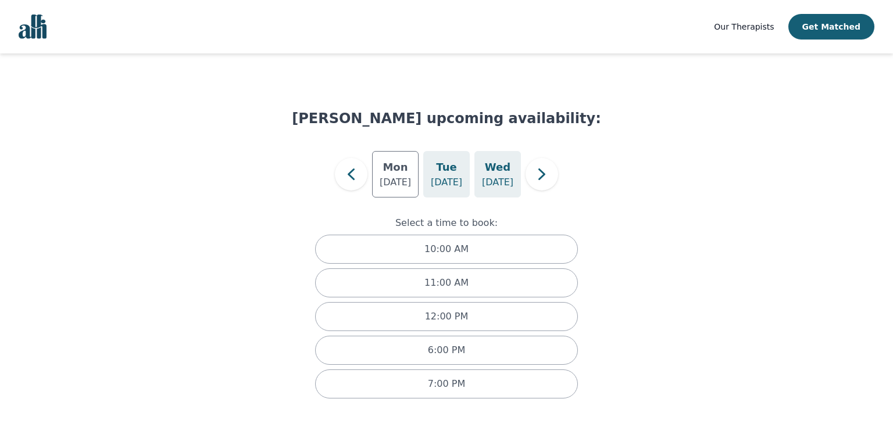
click at [488, 176] on p "[DATE]" at bounding box center [497, 183] width 31 height 14
click at [386, 174] on h5 "Mon" at bounding box center [395, 167] width 25 height 16
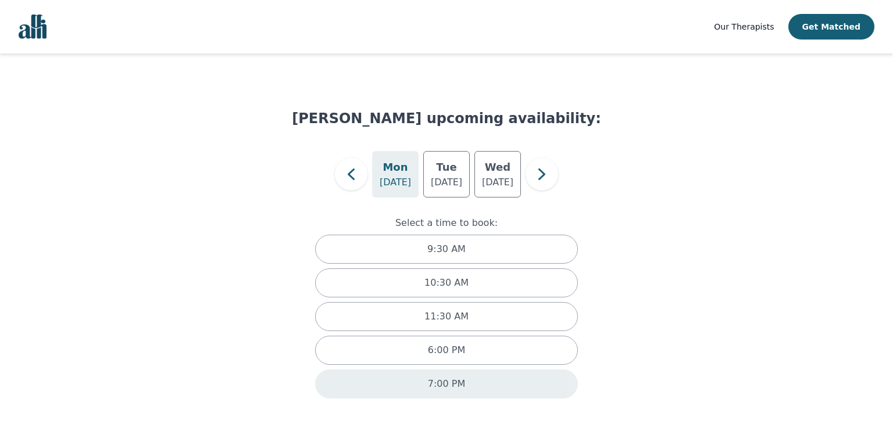
click at [384, 390] on div "7:00 PM" at bounding box center [446, 384] width 263 height 29
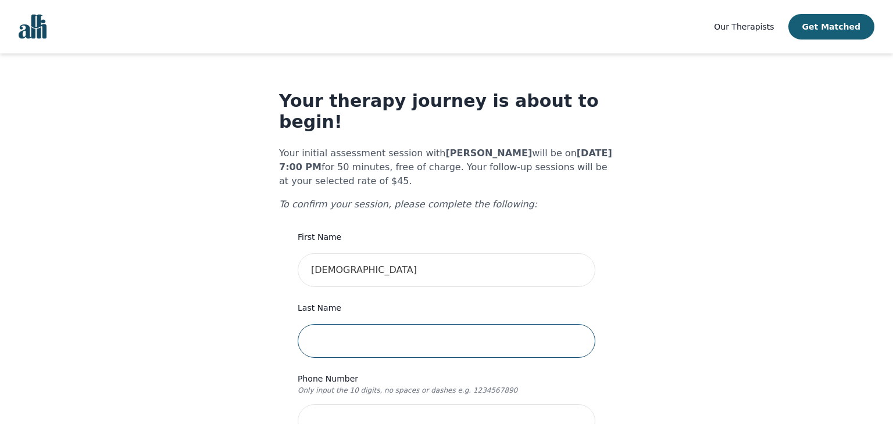
click at [333, 324] on input "text" at bounding box center [447, 341] width 298 height 34
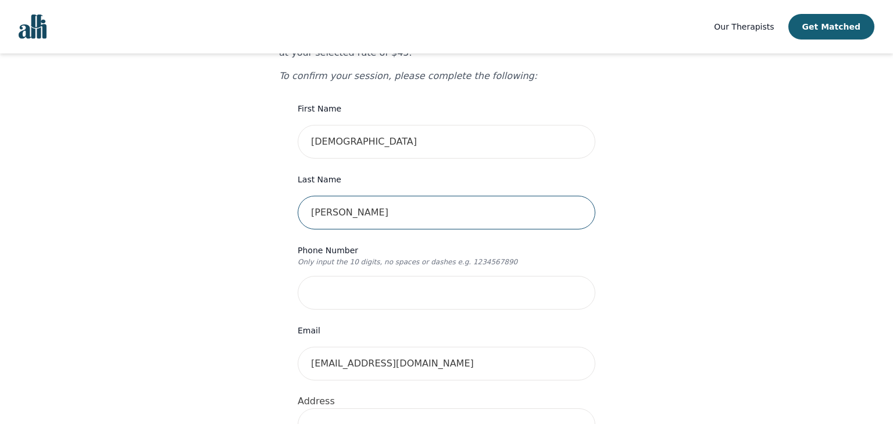
scroll to position [129, 0]
type input "[PERSON_NAME]"
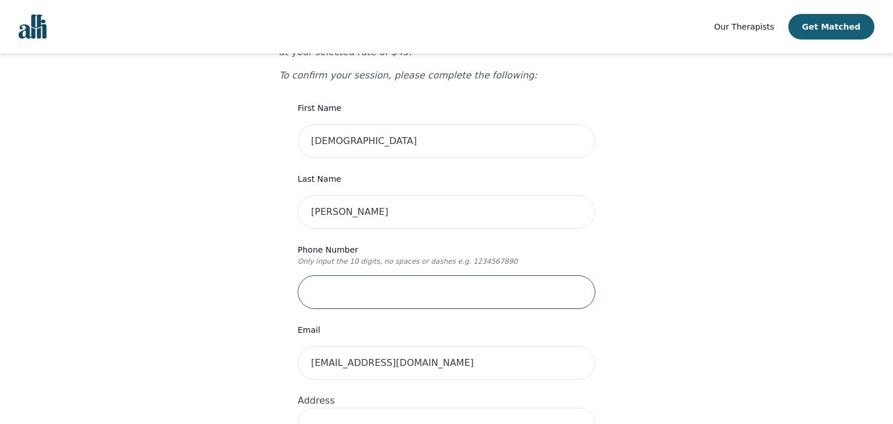
click at [418, 276] on input "tel" at bounding box center [447, 293] width 298 height 34
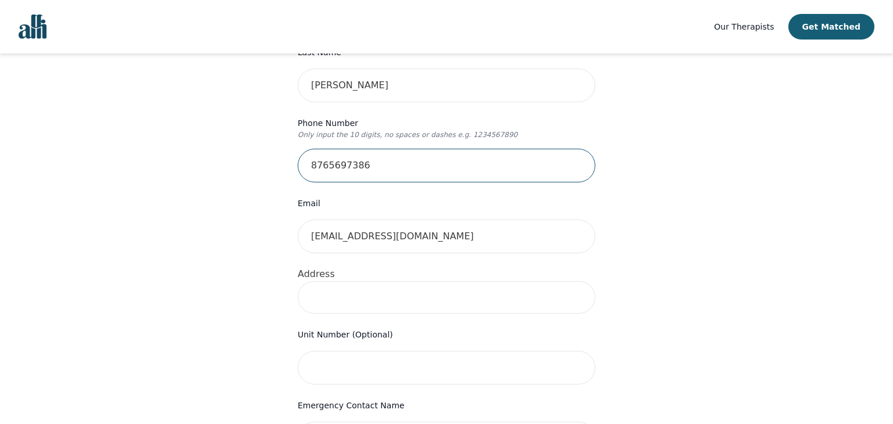
scroll to position [256, 0]
type input "8765697386"
click at [358, 283] on input at bounding box center [447, 297] width 298 height 33
type input "[STREET_ADDRESS]"
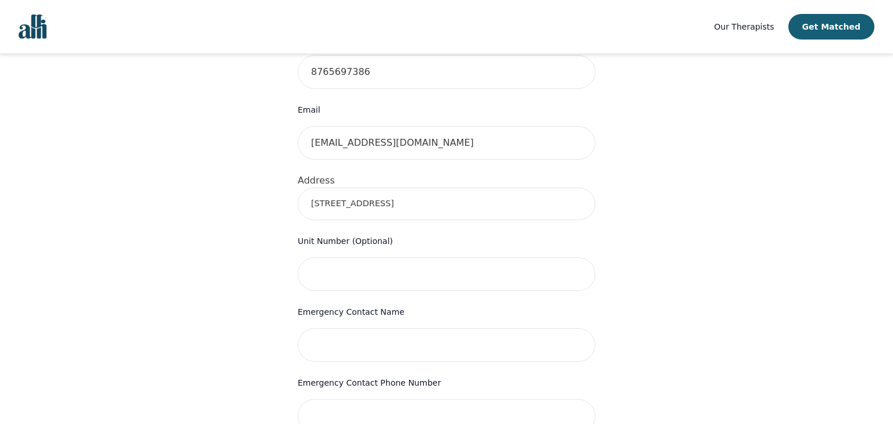
scroll to position [351, 0]
click at [387, 327] on input "text" at bounding box center [447, 344] width 298 height 34
type input "[PERSON_NAME]"
click at [459, 398] on input "0876 845 2534" at bounding box center [447, 415] width 298 height 34
type input "0"
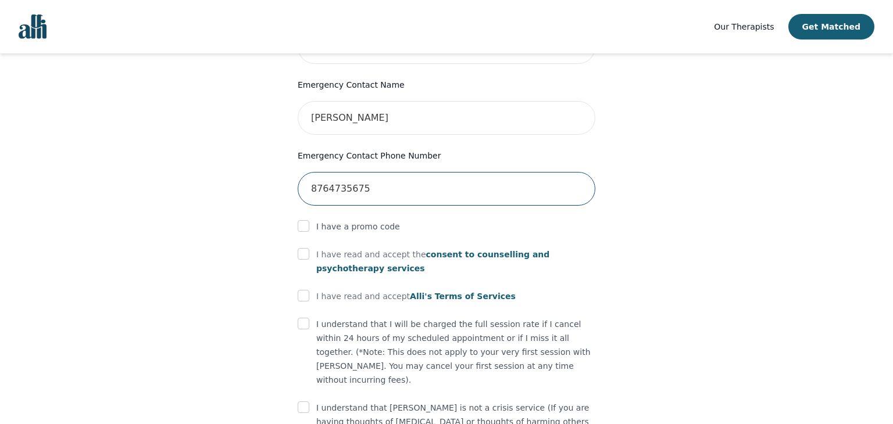
scroll to position [581, 0]
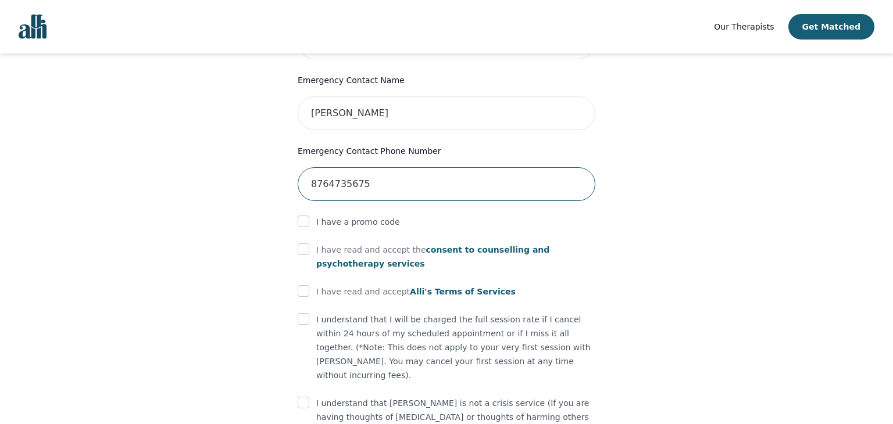
type input "8764735675"
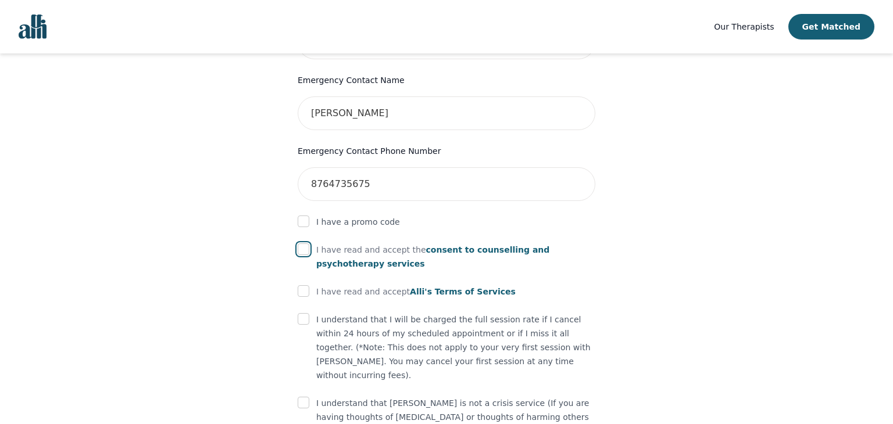
click at [299, 244] on input "checkbox" at bounding box center [304, 250] width 12 height 12
checkbox input "true"
click at [301, 286] on input "checkbox" at bounding box center [304, 292] width 12 height 12
checkbox input "true"
click at [304, 313] on input "checkbox" at bounding box center [304, 319] width 12 height 12
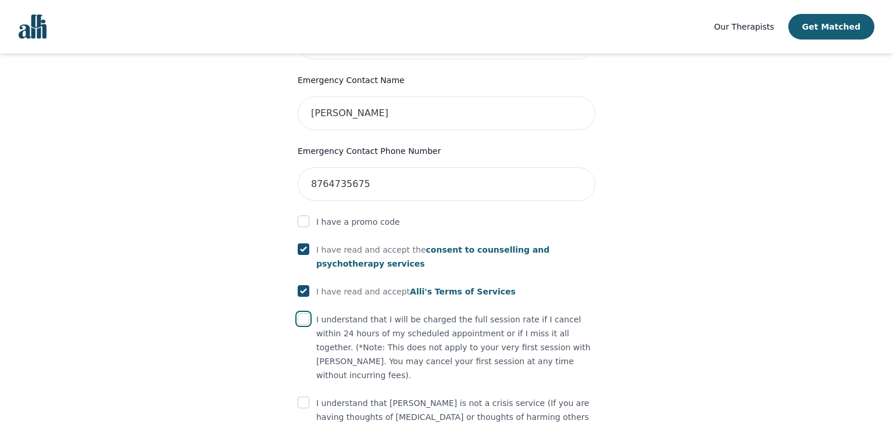
checkbox input "true"
click at [298, 397] on input "checkbox" at bounding box center [304, 403] width 12 height 12
checkbox input "true"
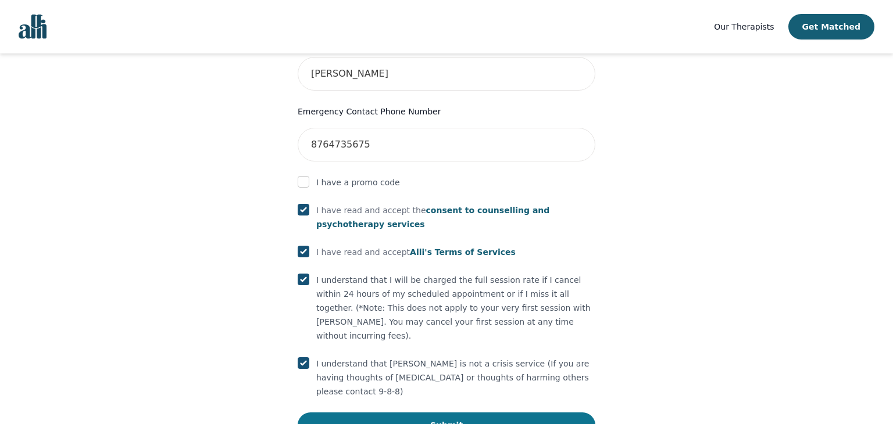
click at [380, 413] on button "Submit" at bounding box center [447, 426] width 298 height 26
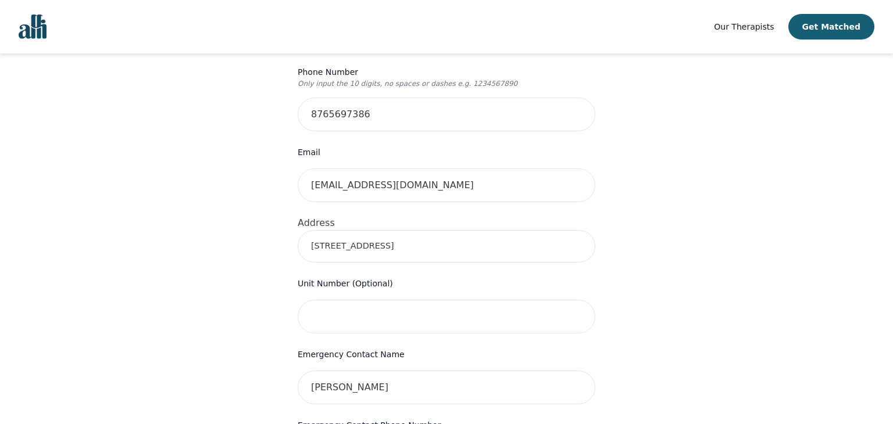
scroll to position [301, 0]
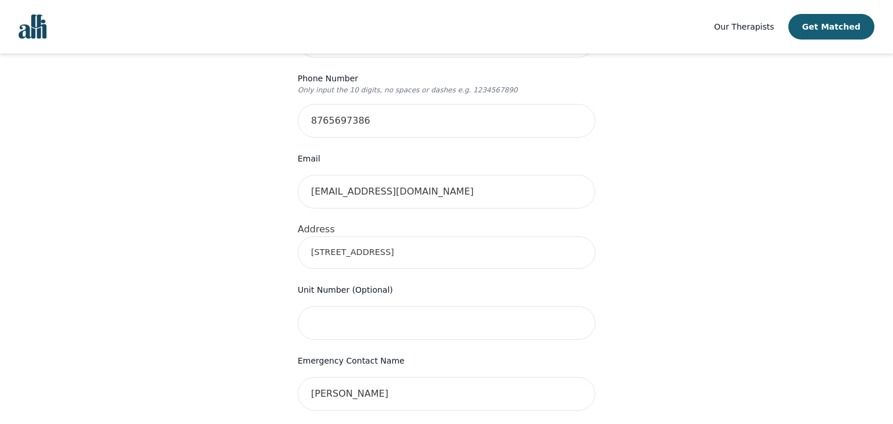
click at [330, 237] on input "[STREET_ADDRESS]" at bounding box center [447, 253] width 298 height 33
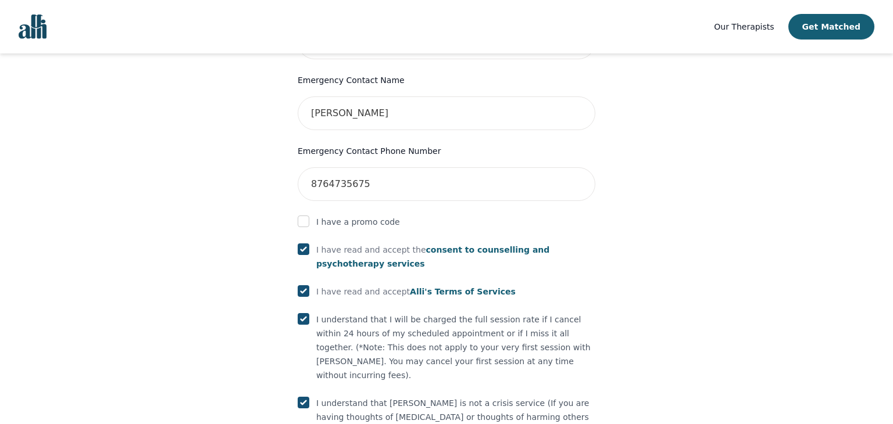
scroll to position [665, 0]
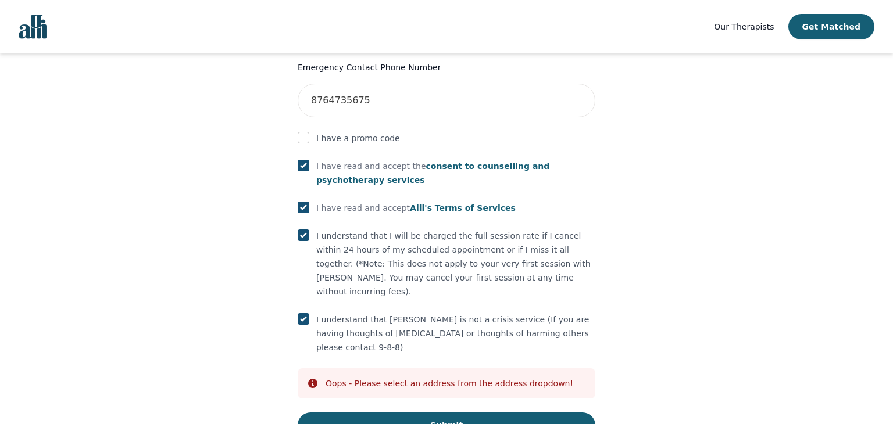
click at [394, 378] on div "Oops - Please select an address from the address dropdown!" at bounding box center [450, 384] width 248 height 12
click at [420, 413] on button "Submit" at bounding box center [447, 426] width 298 height 26
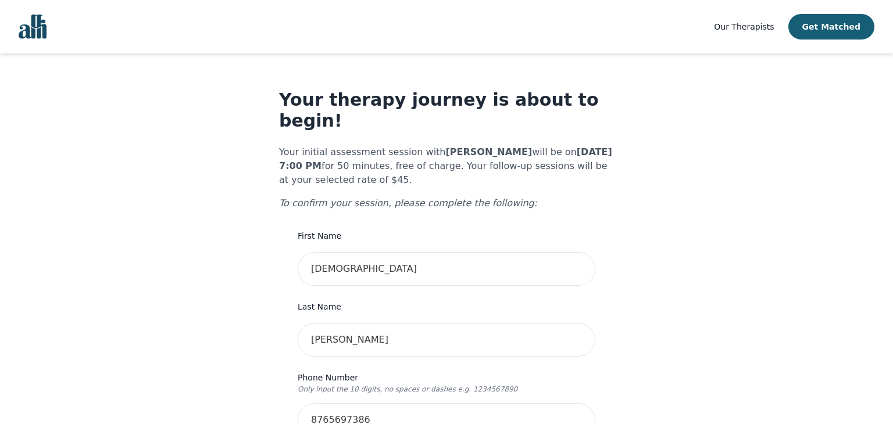
scroll to position [0, 0]
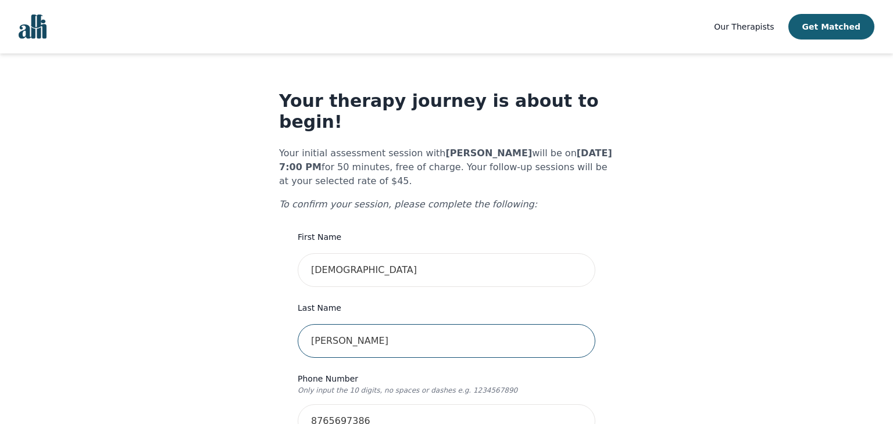
click at [387, 324] on input "[PERSON_NAME]" at bounding box center [447, 341] width 298 height 34
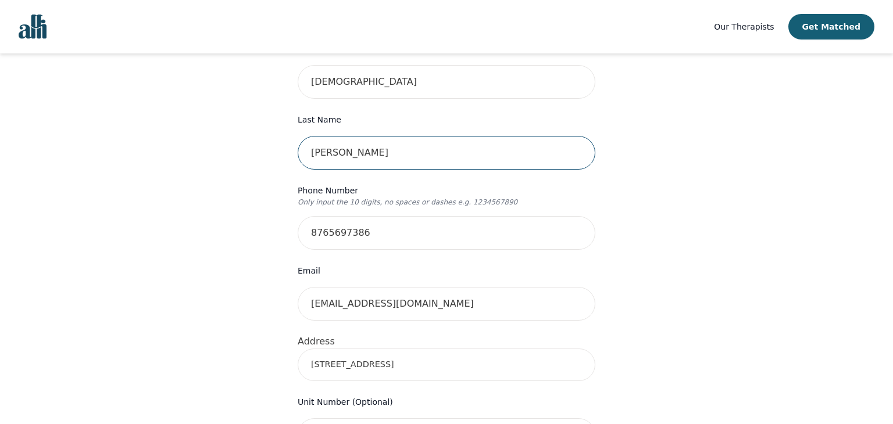
scroll to position [189, 0]
type input "[PERSON_NAME]"
click at [431, 348] on input "[STREET_ADDRESS]" at bounding box center [447, 364] width 298 height 33
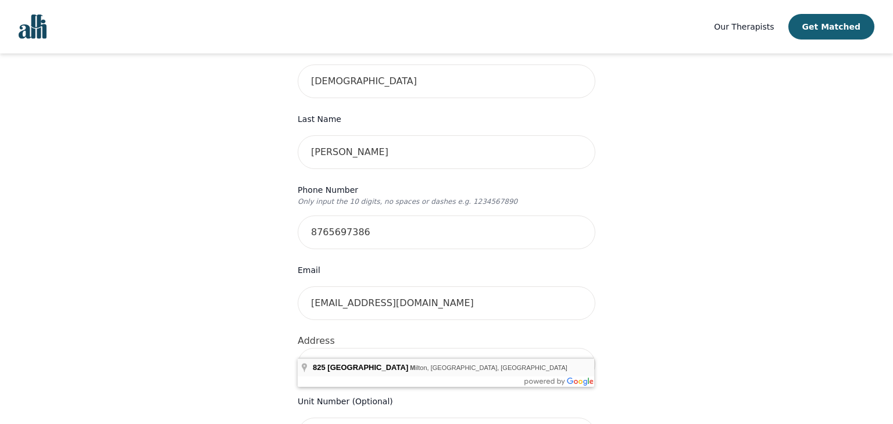
type input "[STREET_ADDRESS]"
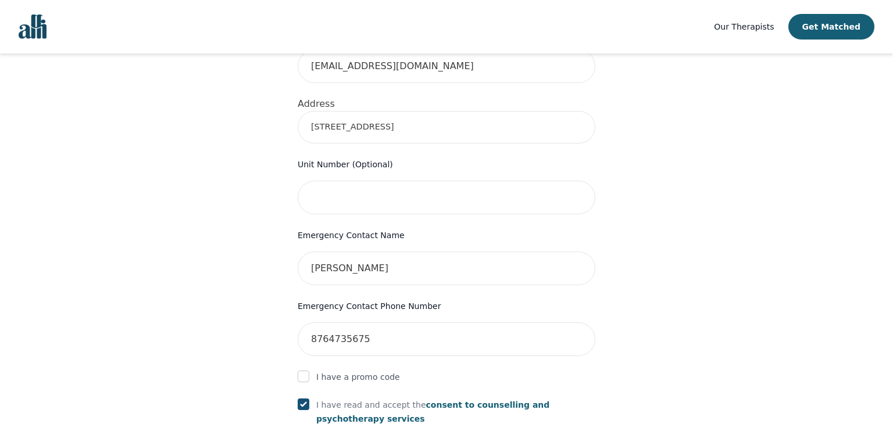
scroll to position [665, 0]
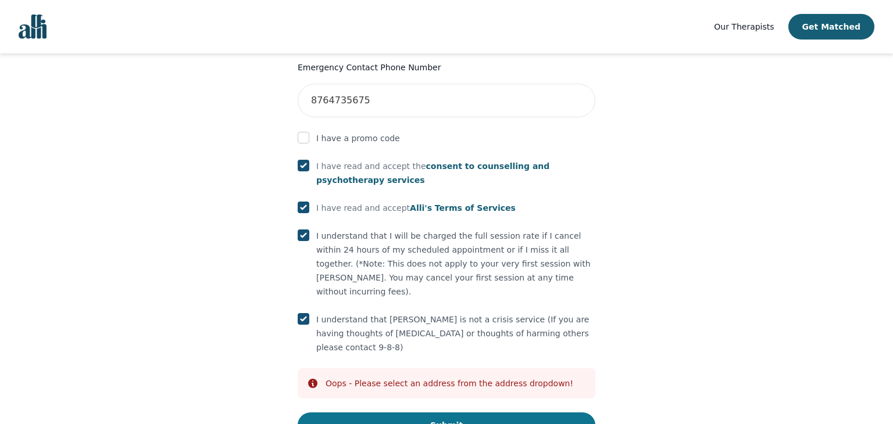
click at [402, 413] on button "Submit" at bounding box center [447, 426] width 298 height 26
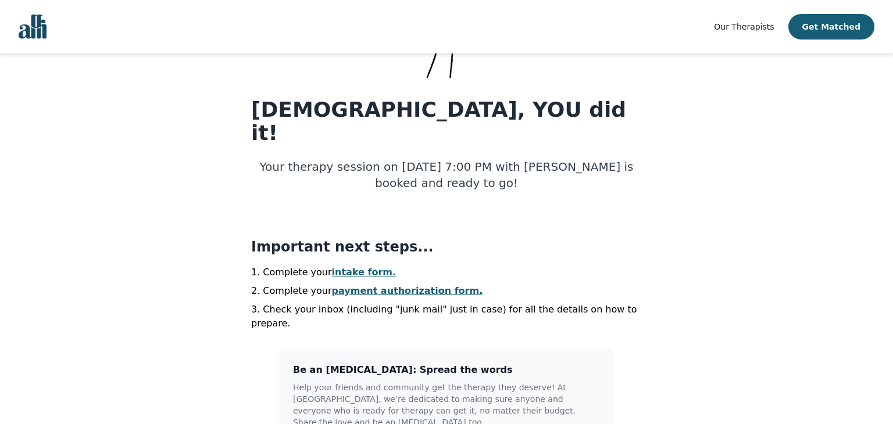
scroll to position [135, 0]
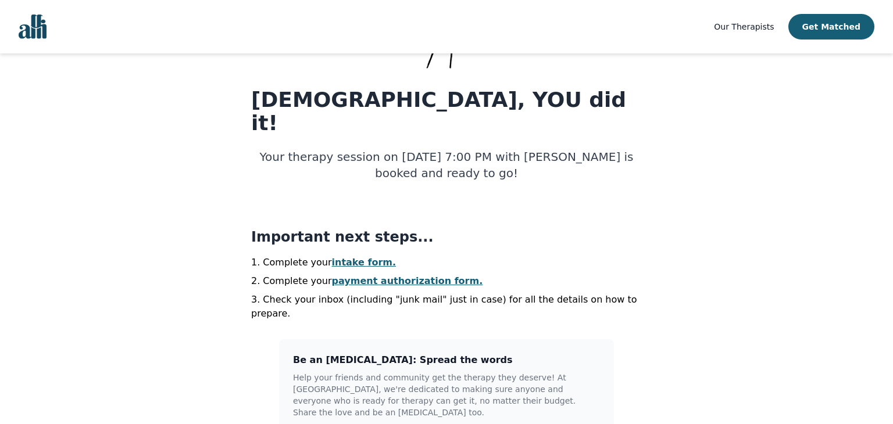
click at [385, 276] on link "payment authorization form." at bounding box center [407, 281] width 151 height 11
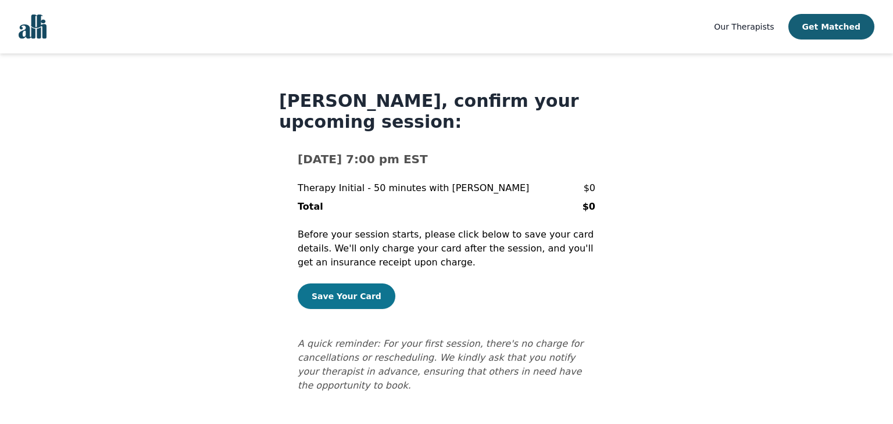
click at [323, 292] on button "Save Your Card" at bounding box center [347, 297] width 98 height 26
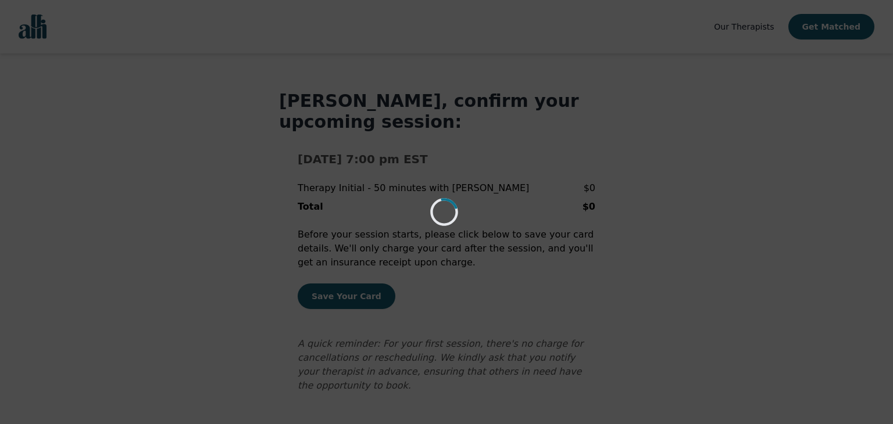
click at [232, 230] on div "Loading..." at bounding box center [446, 212] width 893 height 424
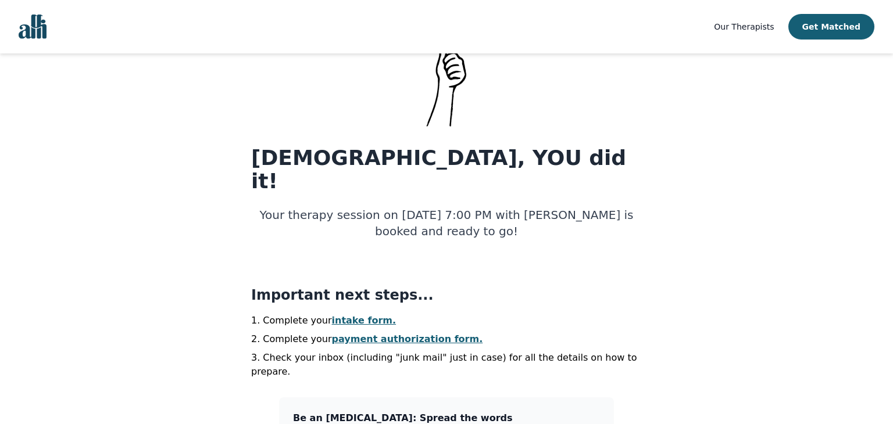
scroll to position [79, 0]
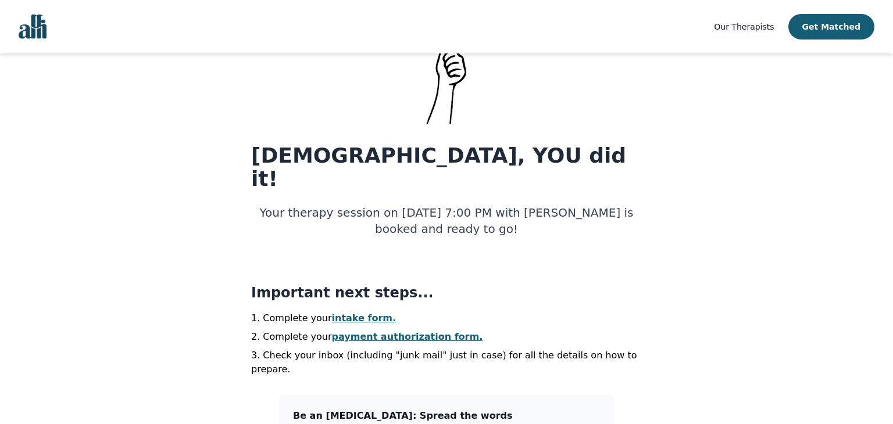
click at [332, 331] on link "payment authorization form." at bounding box center [407, 336] width 151 height 11
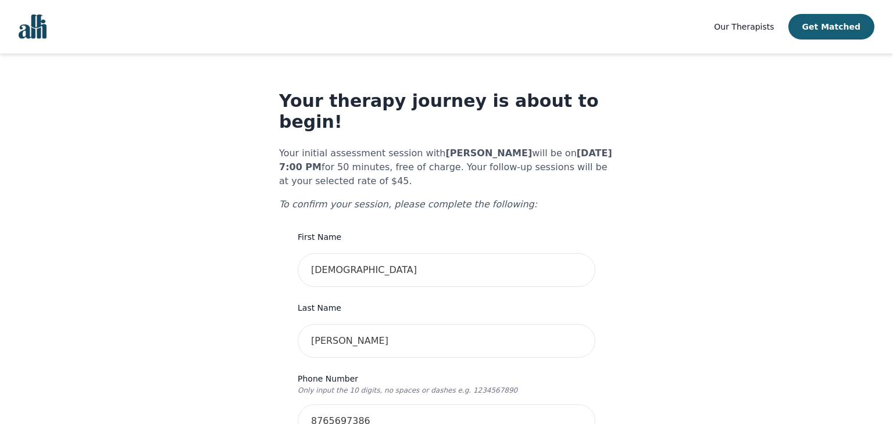
scroll to position [468, 0]
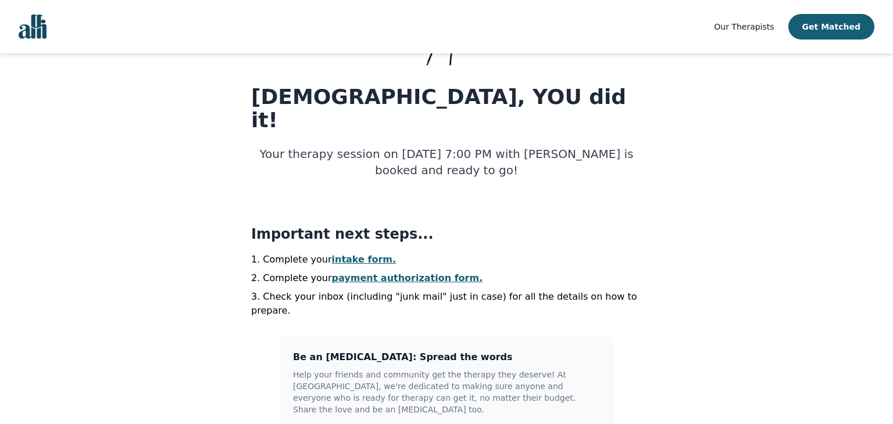
scroll to position [141, 0]
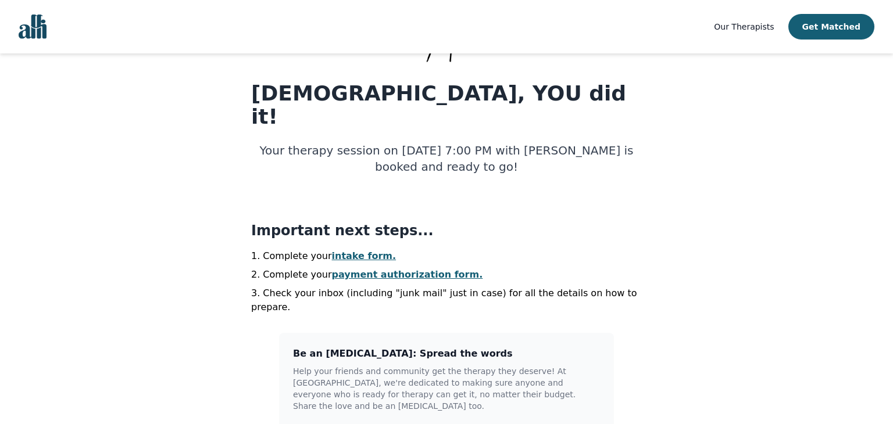
click at [344, 251] on link "intake form." at bounding box center [364, 256] width 65 height 11
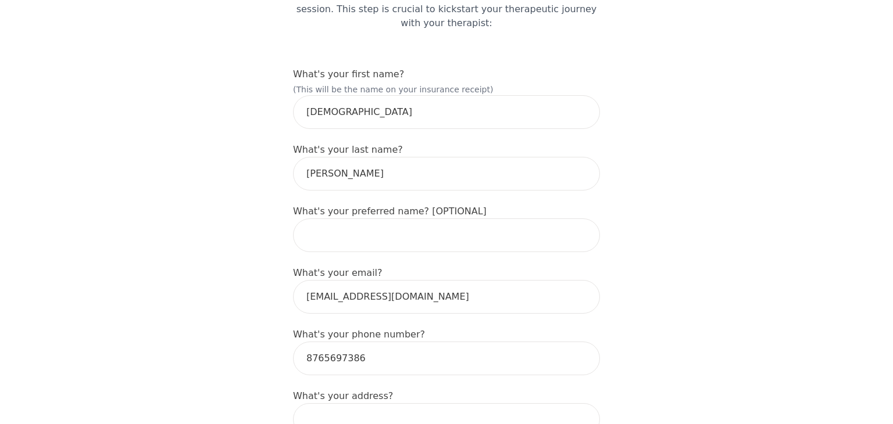
scroll to position [145, 0]
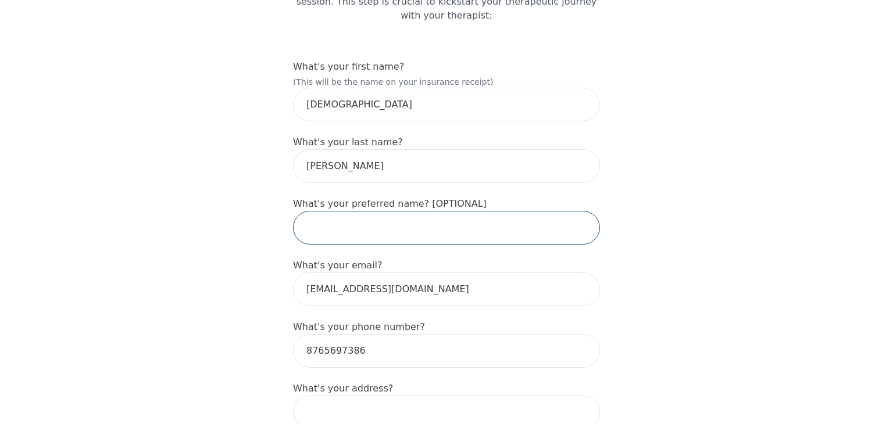
click at [341, 225] on input "text" at bounding box center [446, 228] width 307 height 34
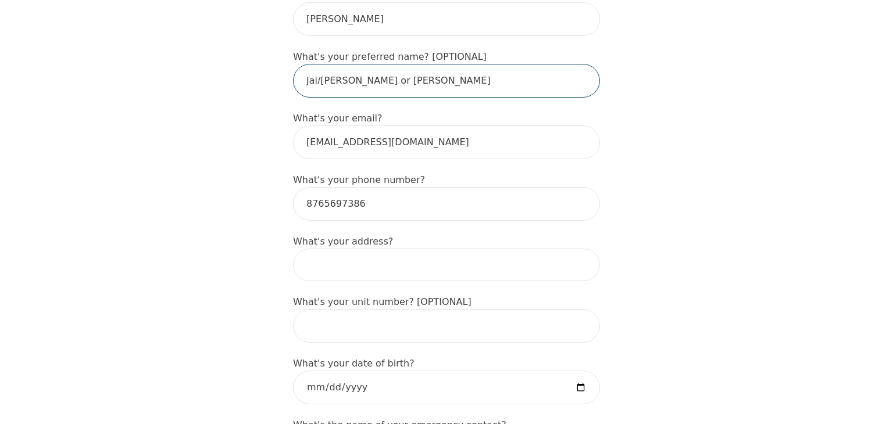
scroll to position [298, 0]
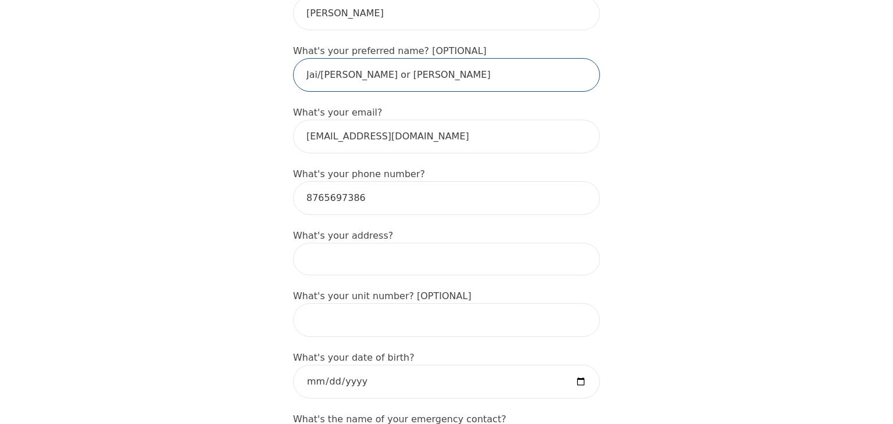
type input "Jai/[PERSON_NAME] or [PERSON_NAME]"
click at [325, 248] on input at bounding box center [446, 259] width 307 height 33
type input "[STREET_ADDRESS]"
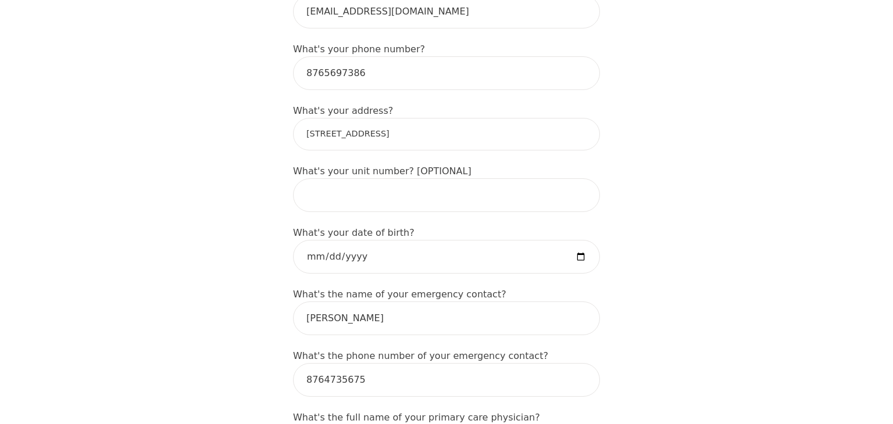
scroll to position [423, 0]
click at [337, 241] on input "date" at bounding box center [446, 257] width 307 height 34
click at [323, 240] on input "date" at bounding box center [446, 257] width 307 height 34
click at [314, 240] on input "date" at bounding box center [446, 257] width 307 height 34
click at [316, 241] on input "date" at bounding box center [446, 257] width 307 height 34
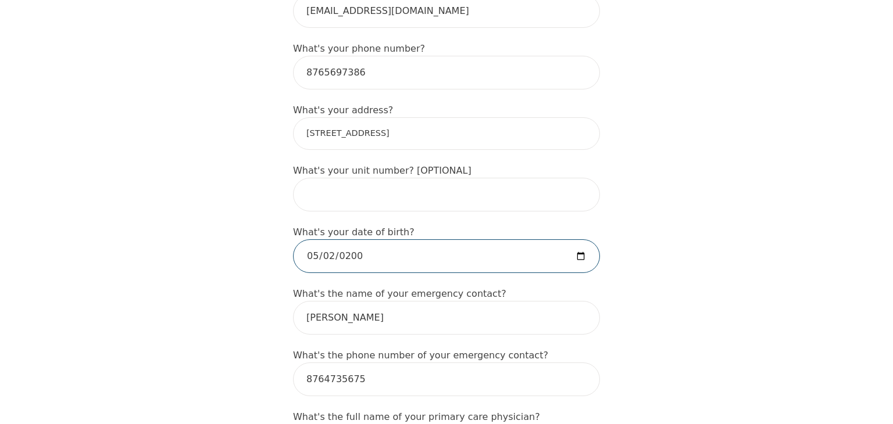
type input "[DATE]"
type input "0008-05-02"
type input "[DATE]"
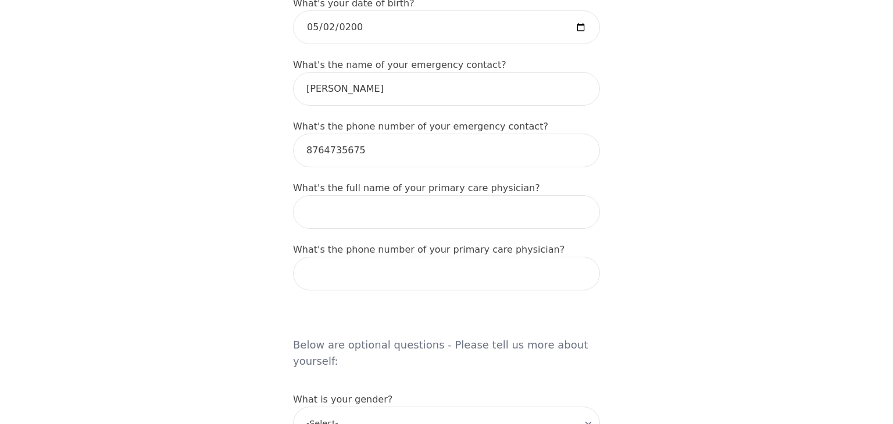
scroll to position [654, 0]
click at [362, 194] on input "text" at bounding box center [446, 211] width 307 height 34
click at [229, 266] on div "Intake Assessment for [PERSON_NAME] Part 1 of 2: Tell Us About Yourself Please …" at bounding box center [446, 270] width 893 height 1755
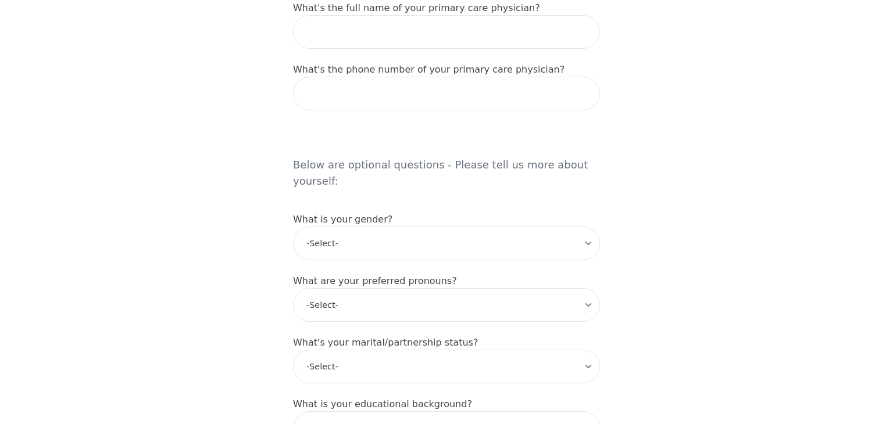
scroll to position [837, 0]
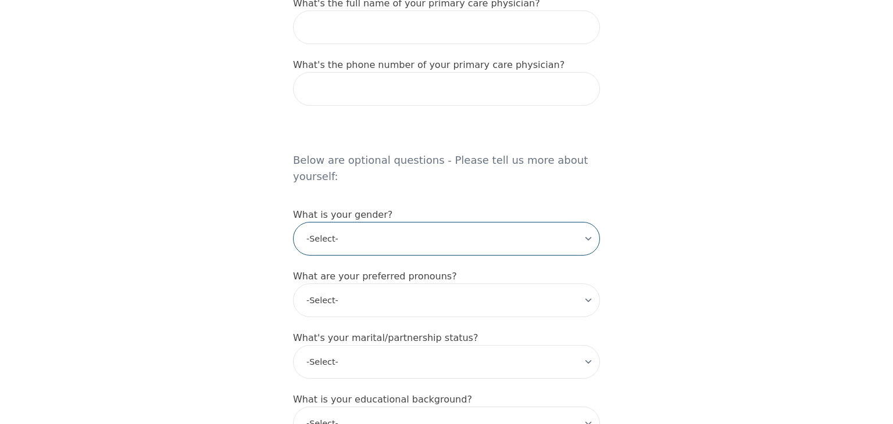
click at [333, 222] on select "-Select- [DEMOGRAPHIC_DATA] [DEMOGRAPHIC_DATA] [DEMOGRAPHIC_DATA] [DEMOGRAPHIC_…" at bounding box center [446, 239] width 307 height 34
select select "[DEMOGRAPHIC_DATA]"
click at [293, 222] on select "-Select- [DEMOGRAPHIC_DATA] [DEMOGRAPHIC_DATA] [DEMOGRAPHIC_DATA] [DEMOGRAPHIC_…" at bounding box center [446, 239] width 307 height 34
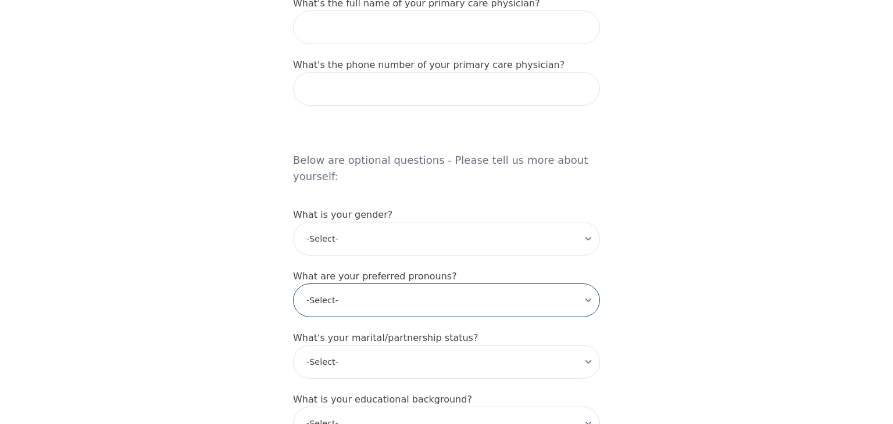
click at [363, 284] on select "-Select- he/him she/her they/them ze/zir xe/xem ey/em ve/ver tey/ter e/e per/pe…" at bounding box center [446, 301] width 307 height 34
select select "she/her"
click at [293, 284] on select "-Select- he/him she/her they/them ze/zir xe/xem ey/em ve/ver tey/ter e/e per/pe…" at bounding box center [446, 301] width 307 height 34
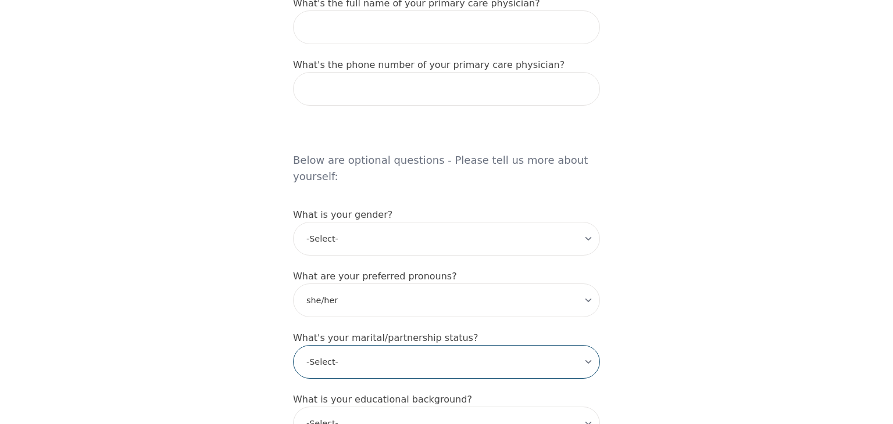
click at [380, 345] on select "-Select- Single Partnered Married Common Law Widowed Separated Divorced" at bounding box center [446, 362] width 307 height 34
select select "Single"
click at [293, 345] on select "-Select- Single Partnered Married Common Law Widowed Separated Divorced" at bounding box center [446, 362] width 307 height 34
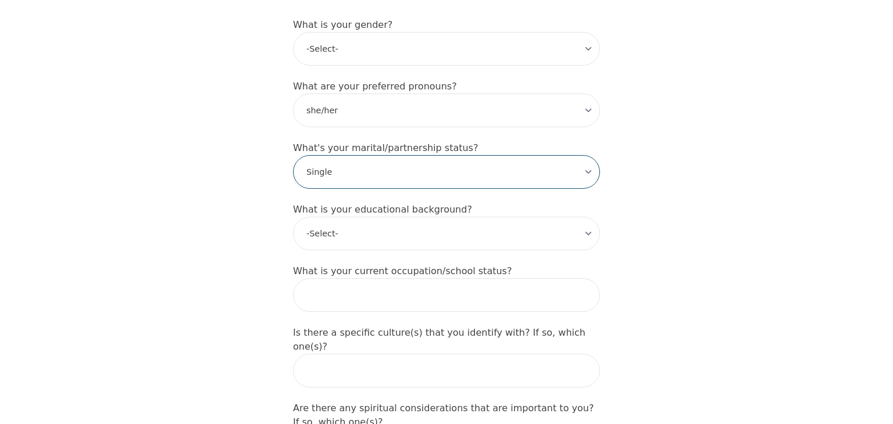
scroll to position [1035, 0]
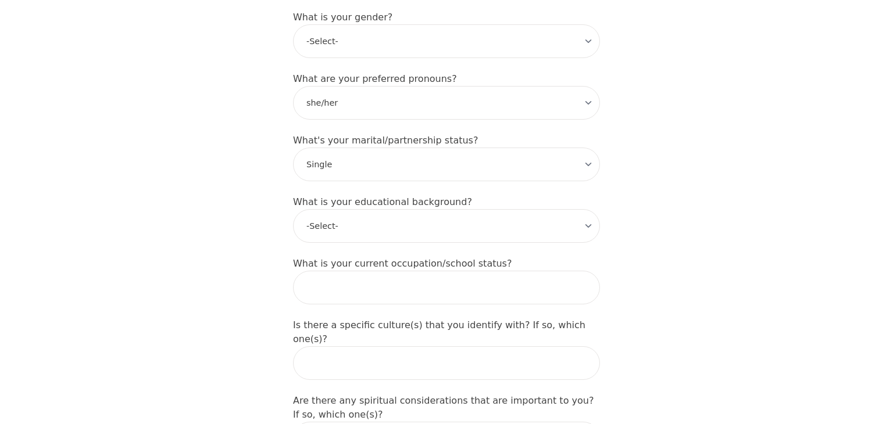
click at [391, 209] on select "-Select- Less than high school High school Associate degree Bachelor degree Mas…" at bounding box center [446, 226] width 307 height 34
select select "High school"
click at [293, 209] on select "-Select- Less than high school High school Associate degree Bachelor degree Mas…" at bounding box center [446, 226] width 307 height 34
click at [399, 271] on input "text" at bounding box center [446, 288] width 307 height 34
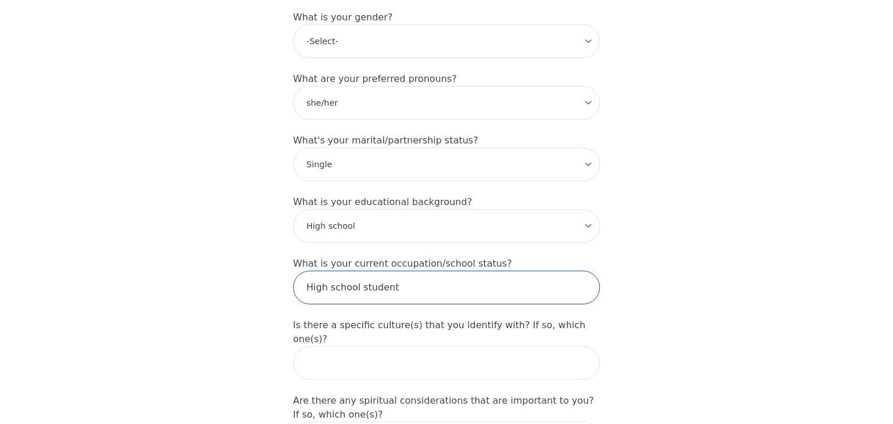
type input "High school student"
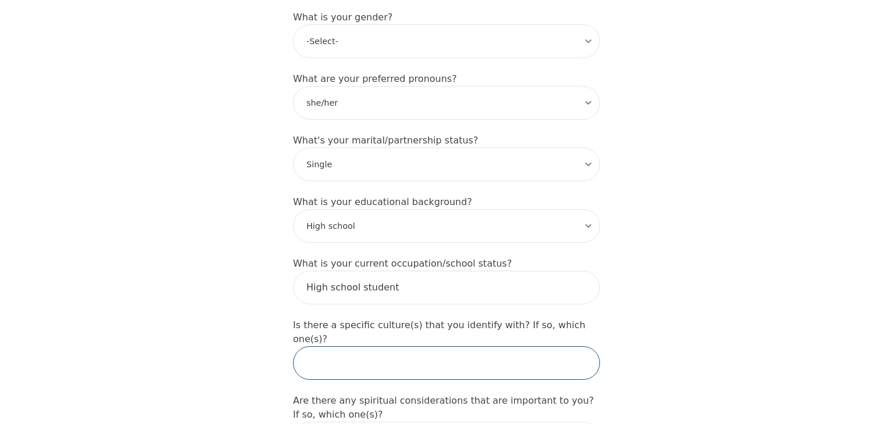
click at [425, 347] on input "text" at bounding box center [446, 364] width 307 height 34
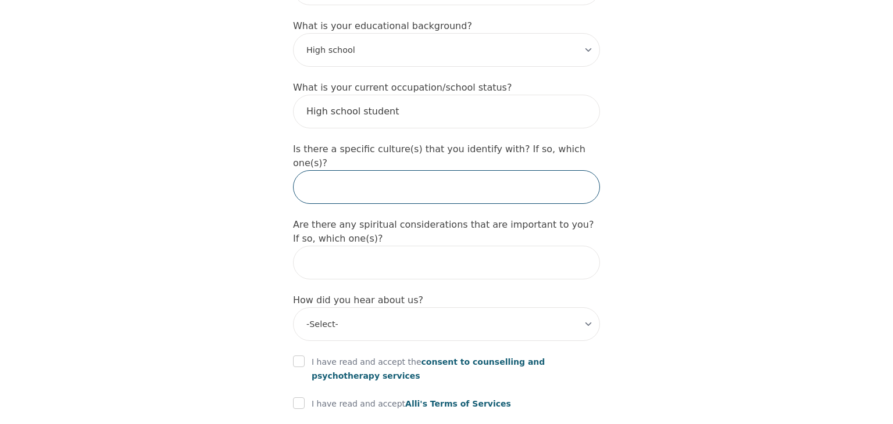
scroll to position [1212, 0]
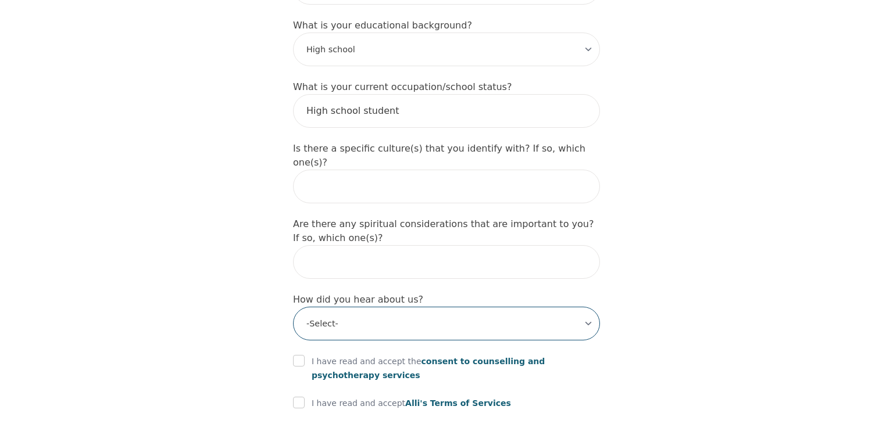
click at [324, 307] on select "-Select- Physician/Specialist Friend Facebook Instagram Google Search Google Ad…" at bounding box center [446, 324] width 307 height 34
select select "Friend"
click at [293, 307] on select "-Select- Physician/Specialist Friend Facebook Instagram Google Search Google Ad…" at bounding box center [446, 324] width 307 height 34
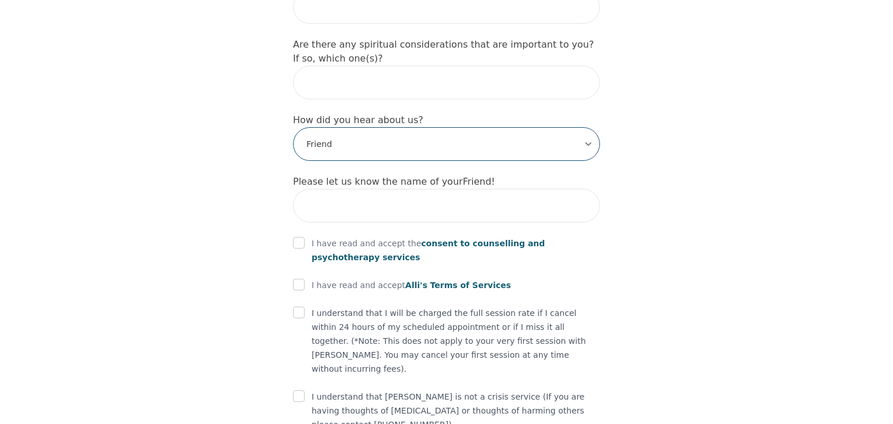
scroll to position [1394, 0]
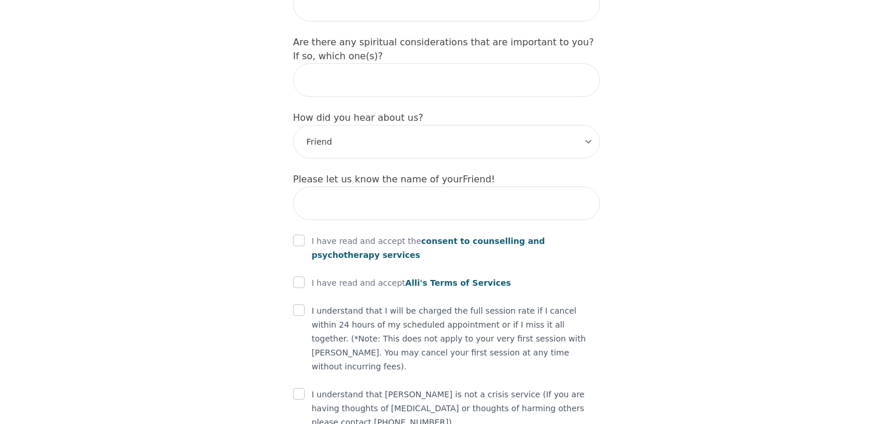
click at [301, 235] on input "checkbox" at bounding box center [299, 241] width 12 height 12
checkbox input "true"
click at [299, 277] on input "checkbox" at bounding box center [299, 283] width 12 height 12
checkbox input "true"
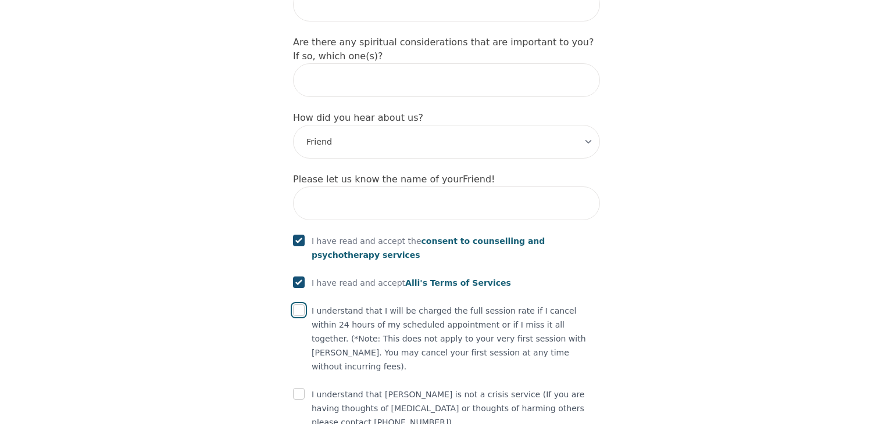
click at [295, 305] on input "checkbox" at bounding box center [299, 311] width 12 height 12
checkbox input "true"
click at [298, 388] on input "checkbox" at bounding box center [299, 394] width 12 height 12
checkbox input "true"
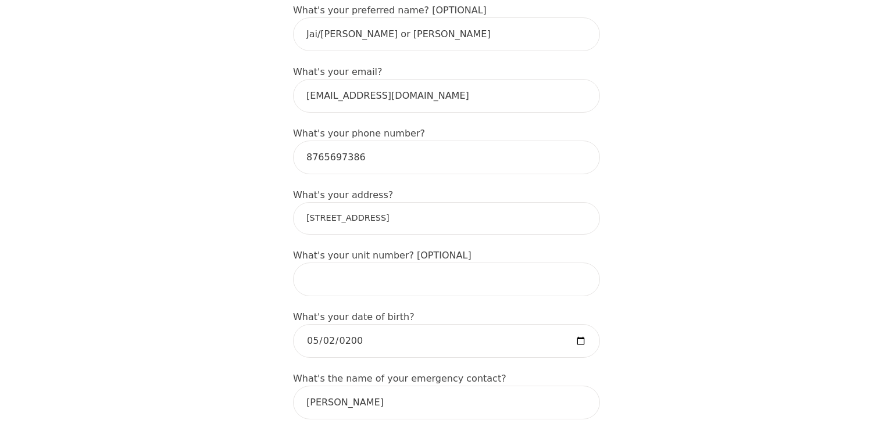
scroll to position [330, 0]
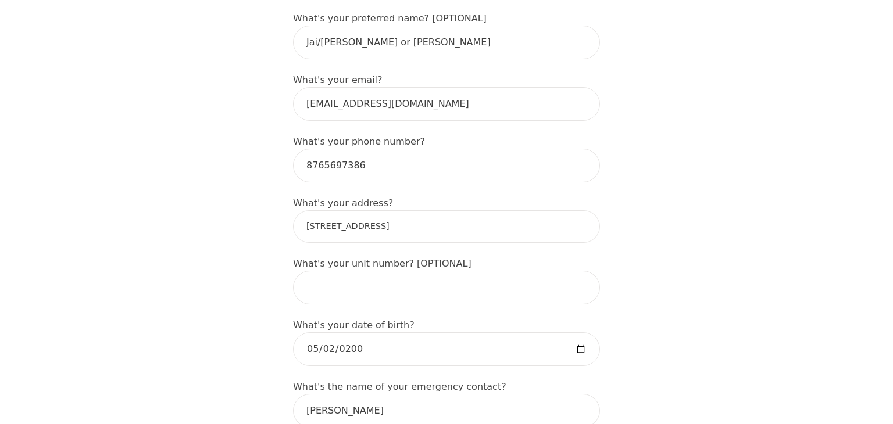
click at [398, 213] on input "[STREET_ADDRESS]" at bounding box center [446, 226] width 307 height 33
click at [423, 223] on input "[STREET_ADDRESS]" at bounding box center [446, 226] width 307 height 33
type input "[STREET_ADDRESS]"
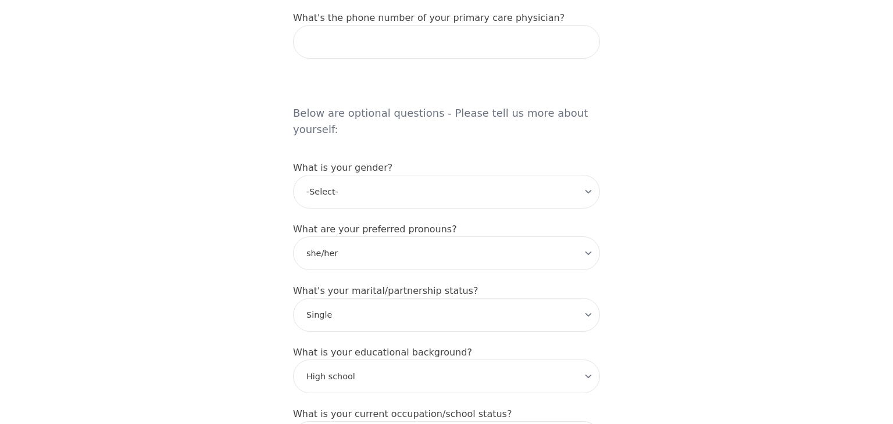
scroll to position [1438, 0]
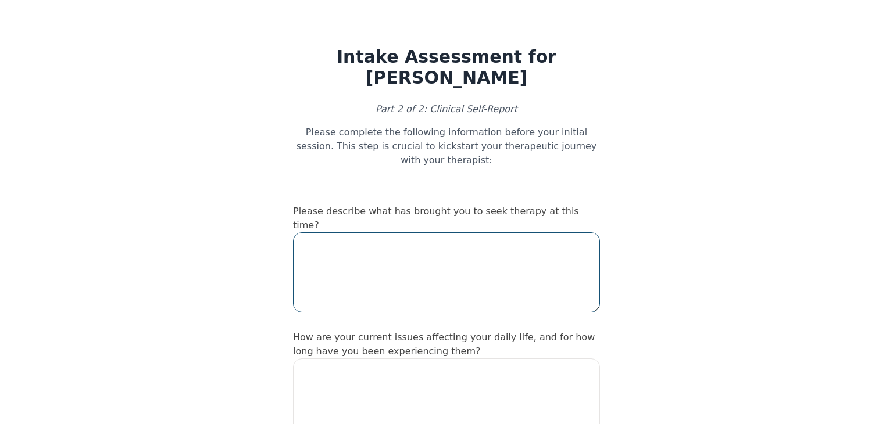
click at [426, 233] on textarea at bounding box center [446, 273] width 307 height 80
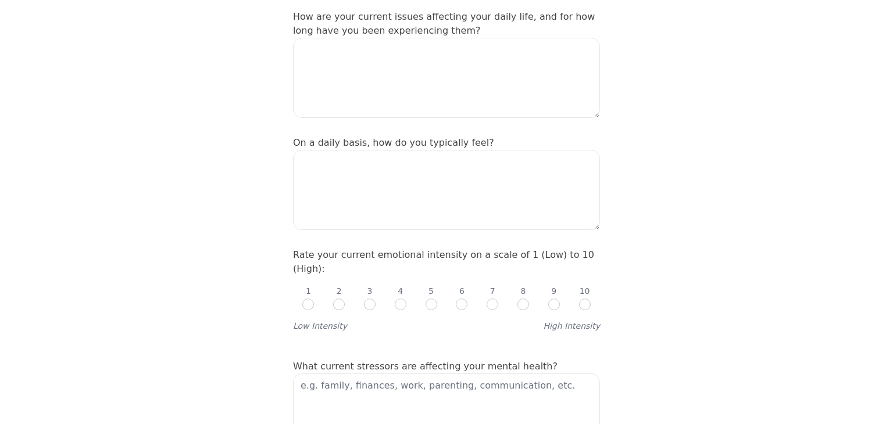
scroll to position [326, 0]
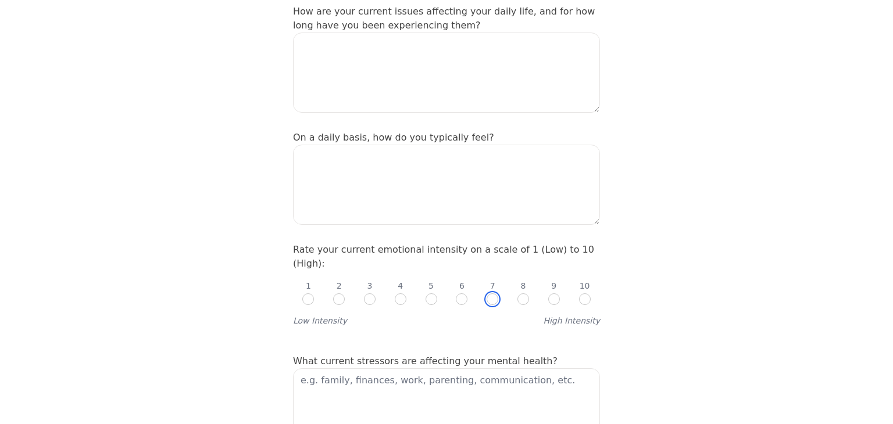
click at [494, 294] on input "radio" at bounding box center [493, 300] width 12 height 12
radio input "true"
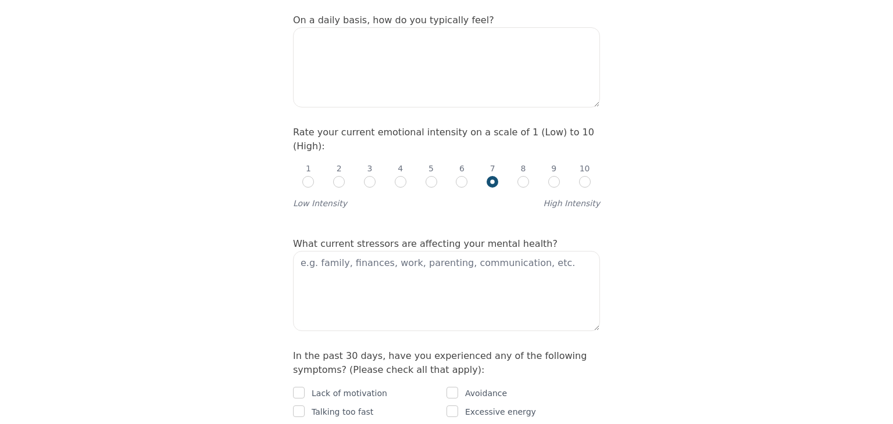
scroll to position [448, 0]
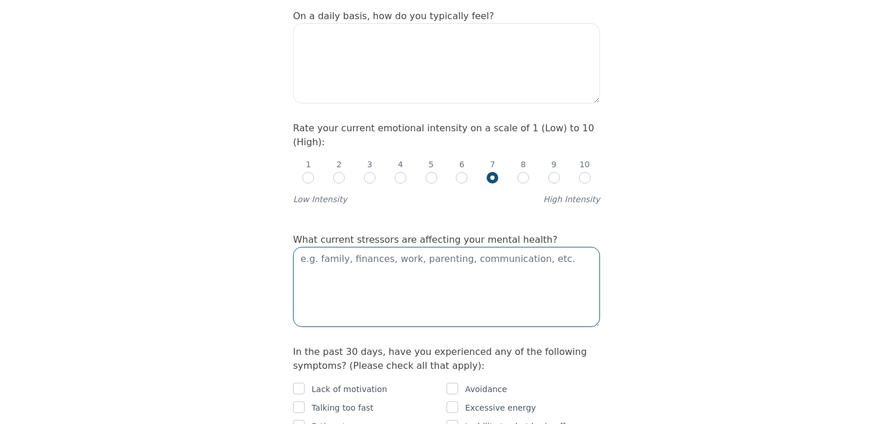
click at [495, 253] on textarea at bounding box center [446, 287] width 307 height 80
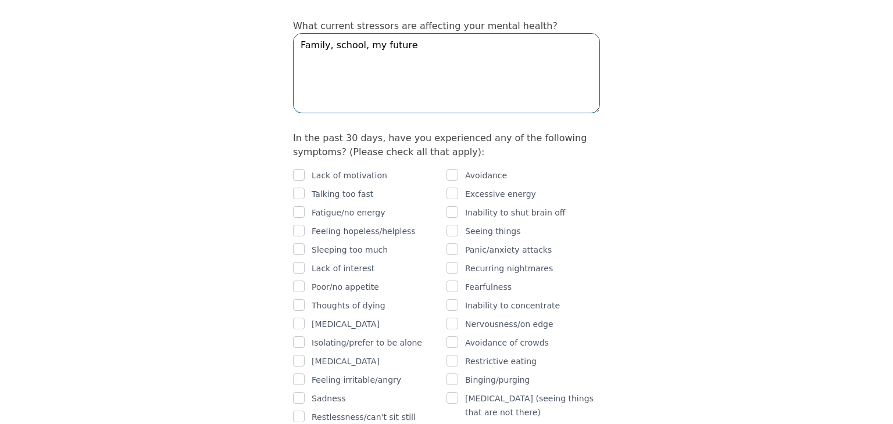
scroll to position [665, 0]
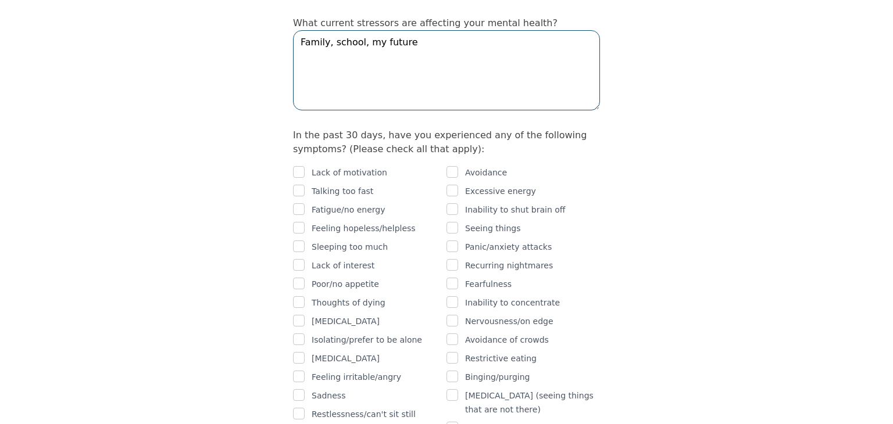
type textarea "Family, school, my future"
click at [294, 166] on input "checkbox" at bounding box center [299, 172] width 12 height 12
checkbox input "true"
click at [297, 185] on input "checkbox" at bounding box center [299, 191] width 12 height 12
checkbox input "true"
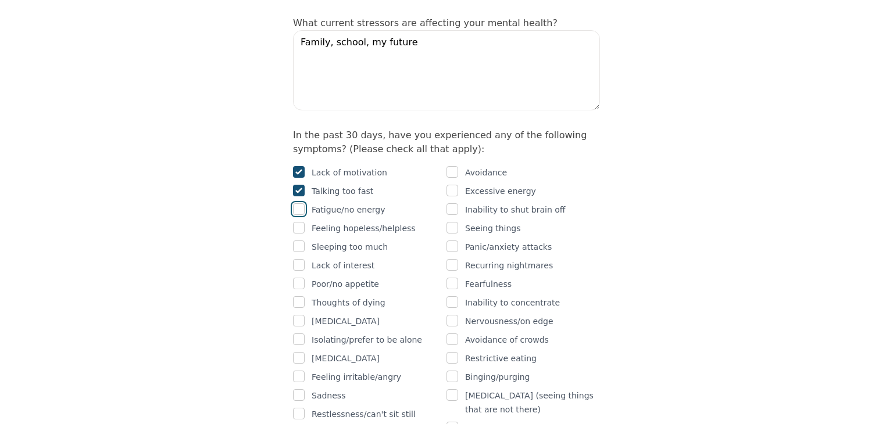
click at [302, 204] on input "checkbox" at bounding box center [299, 210] width 12 height 12
checkbox input "true"
click at [296, 222] on input "checkbox" at bounding box center [299, 228] width 12 height 12
checkbox input "true"
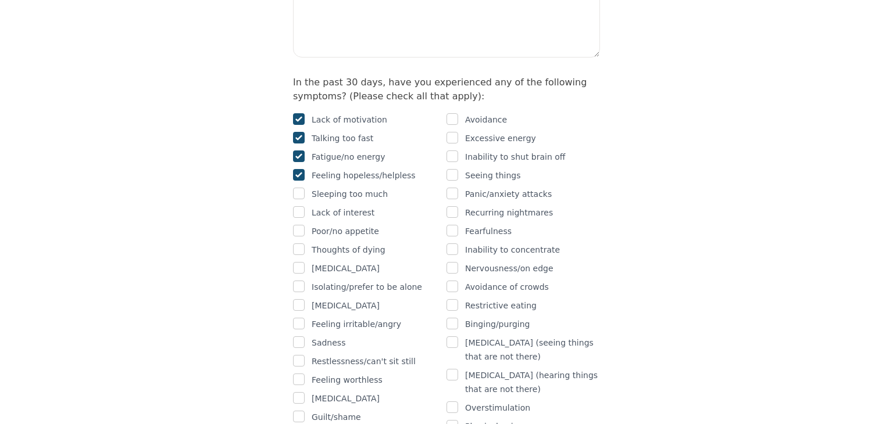
scroll to position [718, 0]
click at [300, 206] on input "checkbox" at bounding box center [299, 212] width 12 height 12
checkbox input "true"
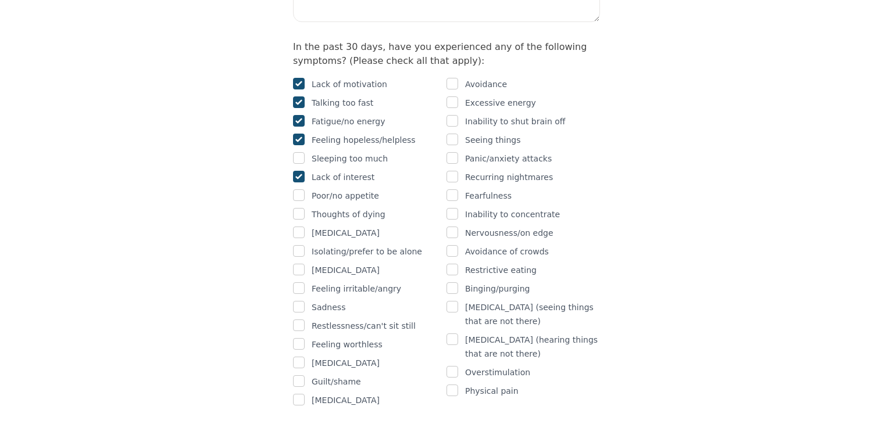
scroll to position [754, 0]
click at [301, 245] on input "checkbox" at bounding box center [299, 251] width 12 height 12
checkbox input "true"
click at [299, 263] on input "checkbox" at bounding box center [299, 269] width 12 height 12
checkbox input "true"
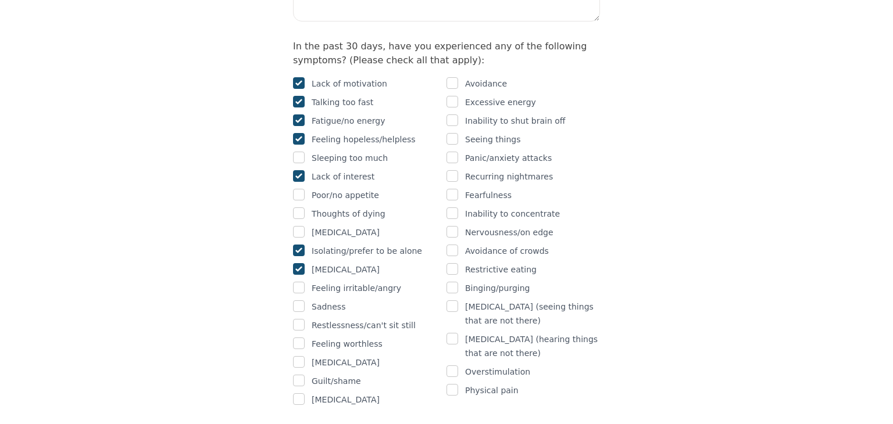
click at [297, 236] on div "Lack of motivation Talking too fast Fatigue/no energy Feeling hopeless/helpless…" at bounding box center [370, 242] width 154 height 330
click at [301, 282] on input "checkbox" at bounding box center [299, 288] width 12 height 12
checkbox input "true"
click at [300, 319] on input "checkbox" at bounding box center [299, 325] width 12 height 12
checkbox input "true"
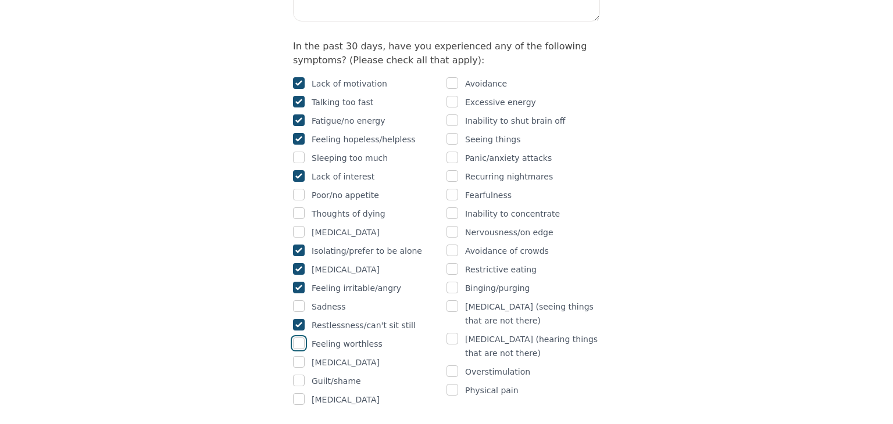
click at [301, 338] on input "checkbox" at bounding box center [299, 344] width 12 height 12
checkbox input "true"
click at [298, 375] on input "checkbox" at bounding box center [299, 381] width 12 height 12
checkbox input "true"
click at [447, 67] on div "Lack of motivation Talking too fast Fatigue/no energy Feeling hopeless/helpless…" at bounding box center [446, 237] width 307 height 340
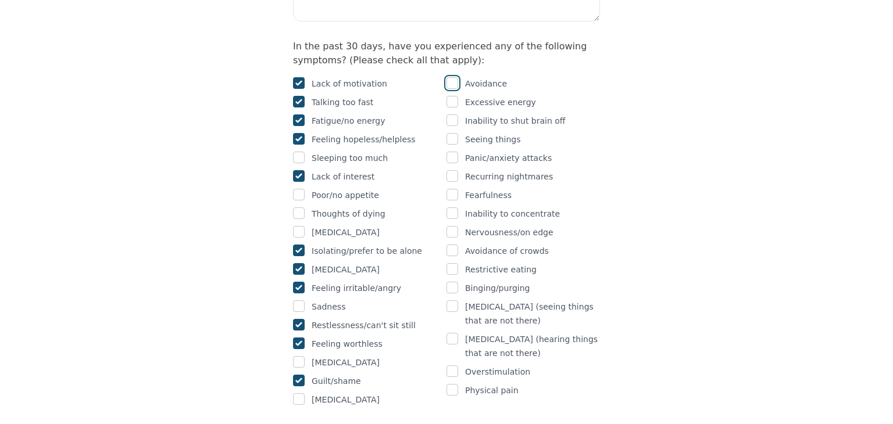
click at [448, 77] on input "checkbox" at bounding box center [453, 83] width 12 height 12
checkbox input "true"
click at [451, 115] on input "checkbox" at bounding box center [453, 121] width 12 height 12
checkbox input "true"
click at [450, 152] on input "checkbox" at bounding box center [453, 158] width 12 height 12
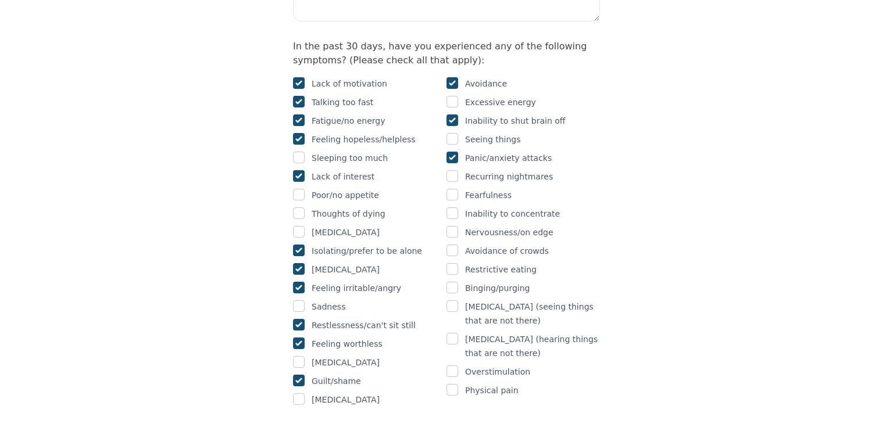
checkbox input "true"
click at [450, 208] on input "checkbox" at bounding box center [453, 214] width 12 height 12
checkbox input "true"
click at [450, 366] on input "checkbox" at bounding box center [453, 372] width 12 height 12
checkbox input "true"
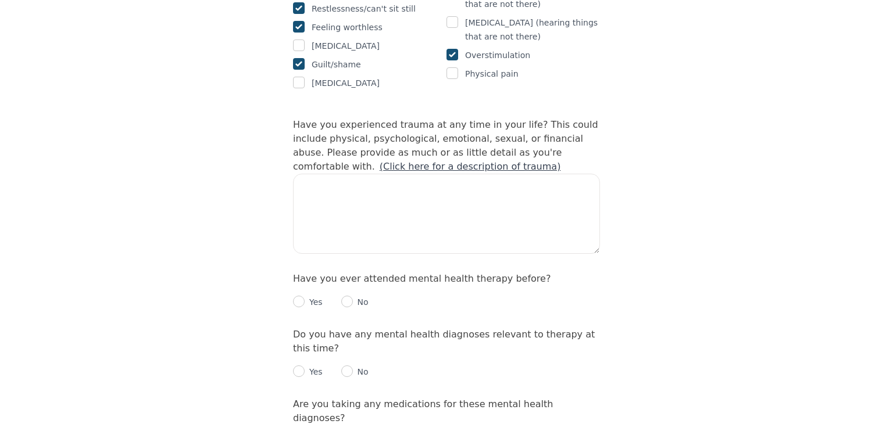
scroll to position [1074, 0]
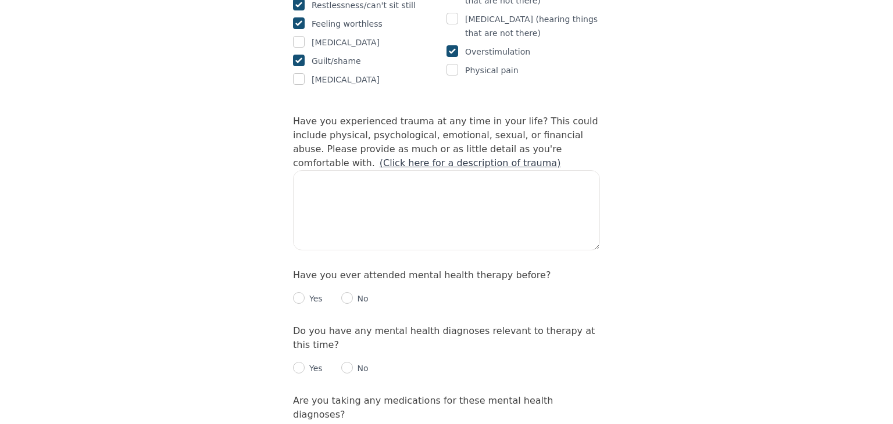
click at [561, 158] on link "(Click here for a description of trauma)" at bounding box center [470, 163] width 181 height 11
click at [352, 292] on input "radio" at bounding box center [347, 298] width 12 height 12
radio input "true"
click at [347, 362] on input "radio" at bounding box center [347, 368] width 12 height 12
radio input "true"
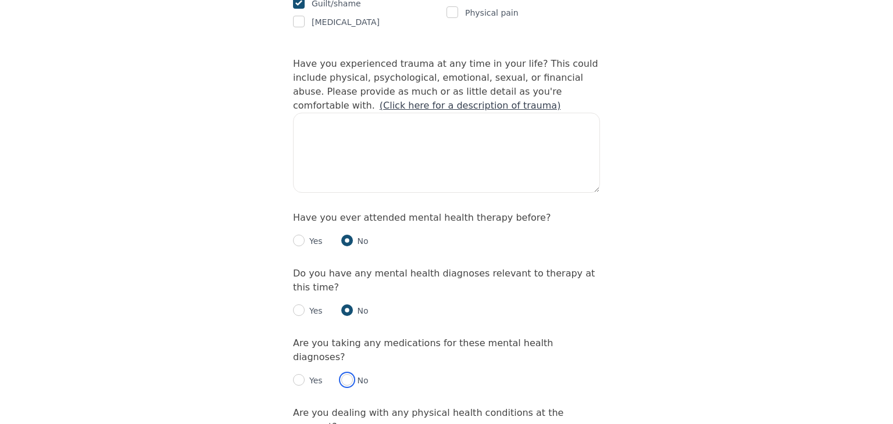
click at [347, 374] on input "radio" at bounding box center [347, 380] width 12 height 12
radio input "true"
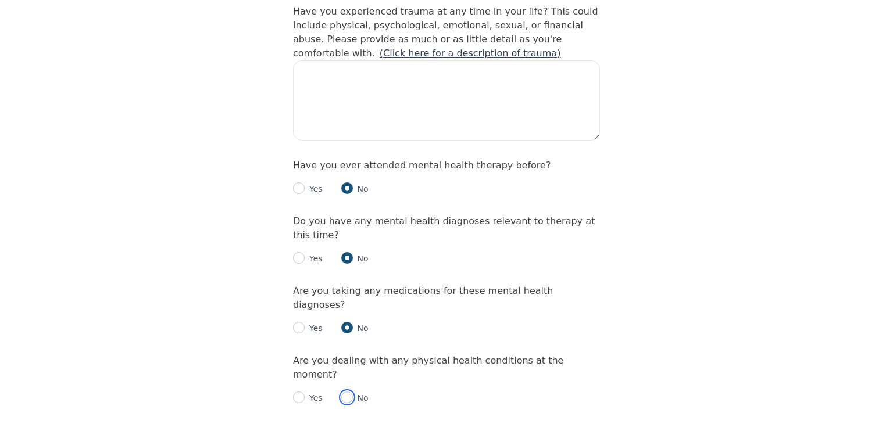
click at [347, 392] on input "radio" at bounding box center [347, 398] width 12 height 12
radio input "true"
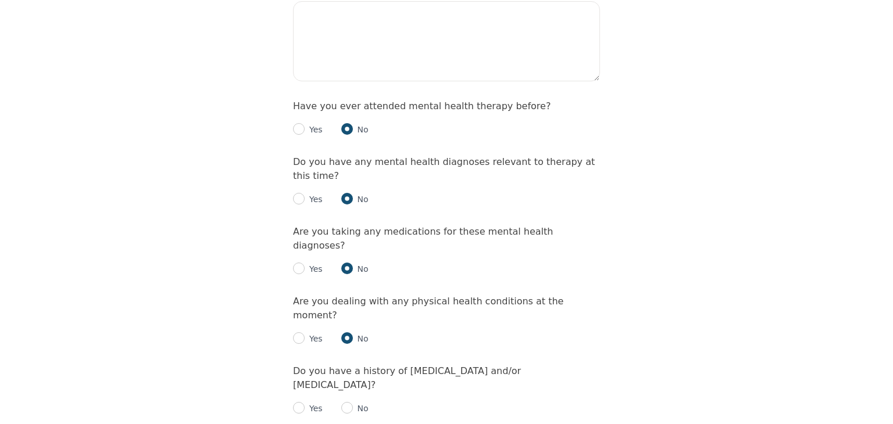
scroll to position [1244, 0]
click at [295, 402] on input "radio" at bounding box center [299, 408] width 12 height 12
radio input "true"
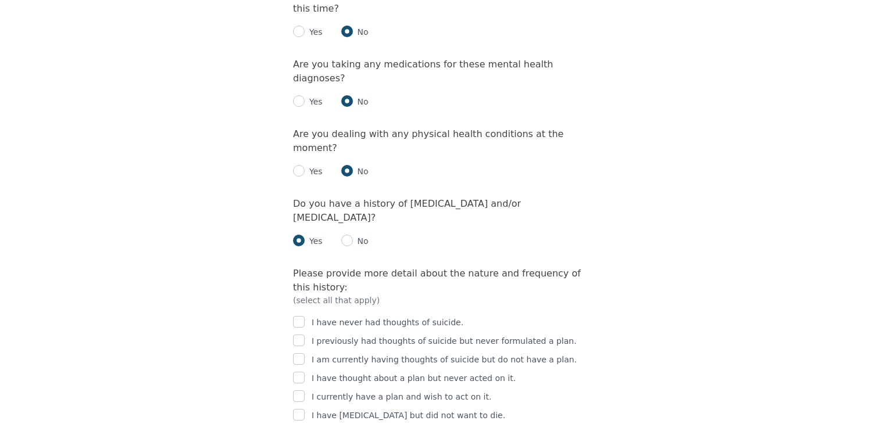
scroll to position [1410, 0]
checkbox input "true"
click at [297, 336] on input "checkbox" at bounding box center [299, 342] width 12 height 12
checkbox input "true"
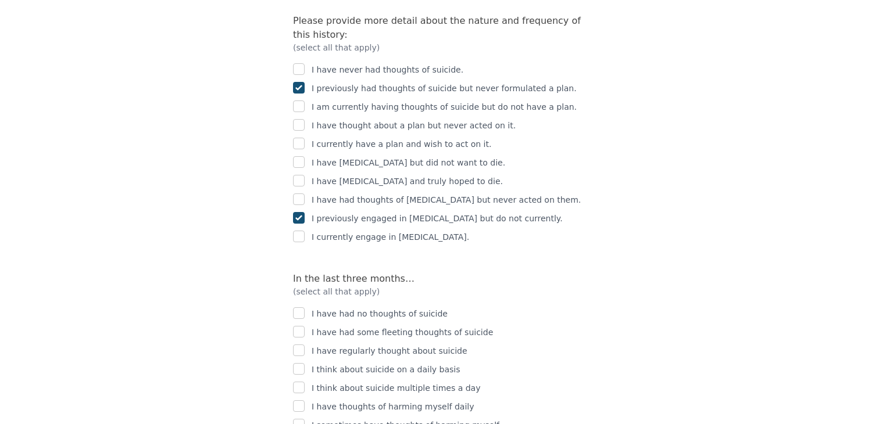
scroll to position [1663, 0]
click at [301, 420] on input "checkbox" at bounding box center [299, 426] width 12 height 12
checkbox input "true"
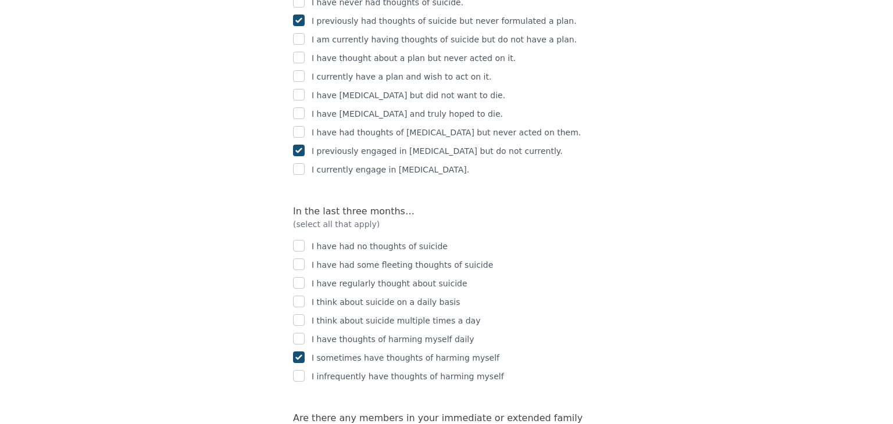
scroll to position [1732, 0]
radio input "true"
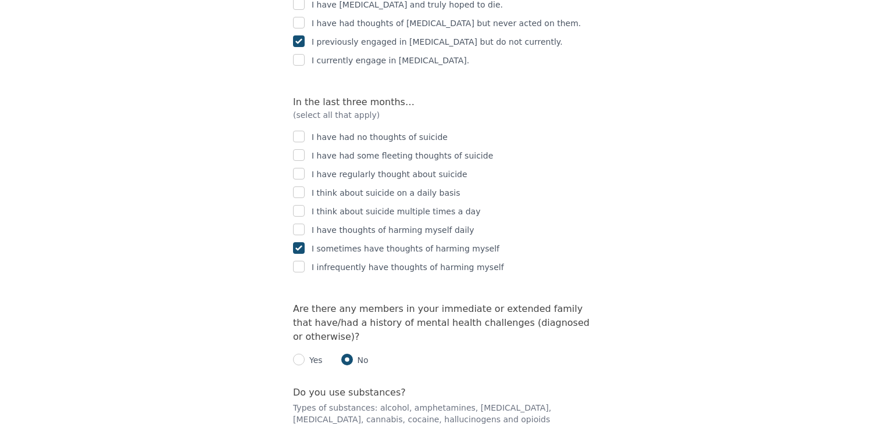
scroll to position [1842, 0]
radio input "true"
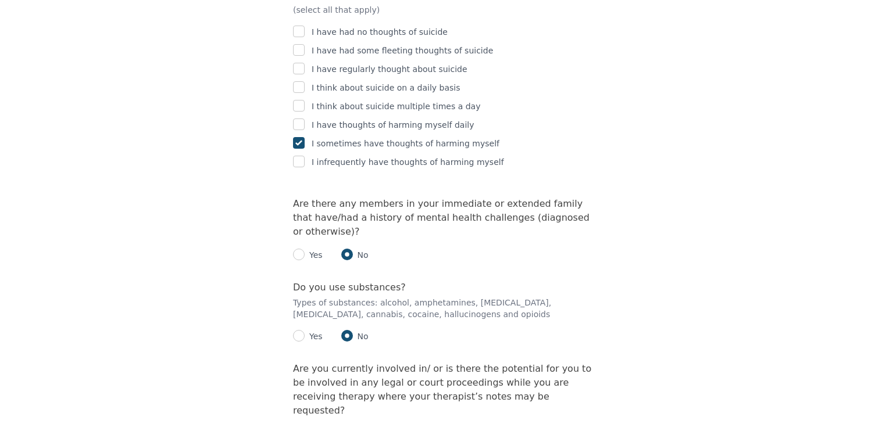
scroll to position [1939, 0]
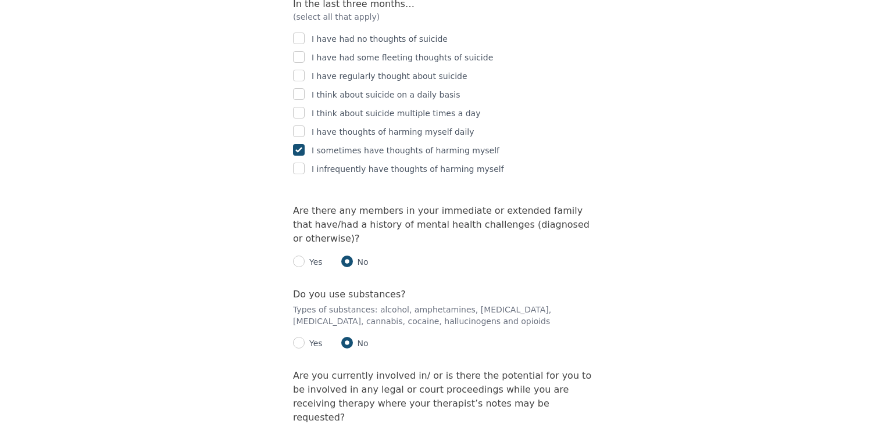
radio input "true"
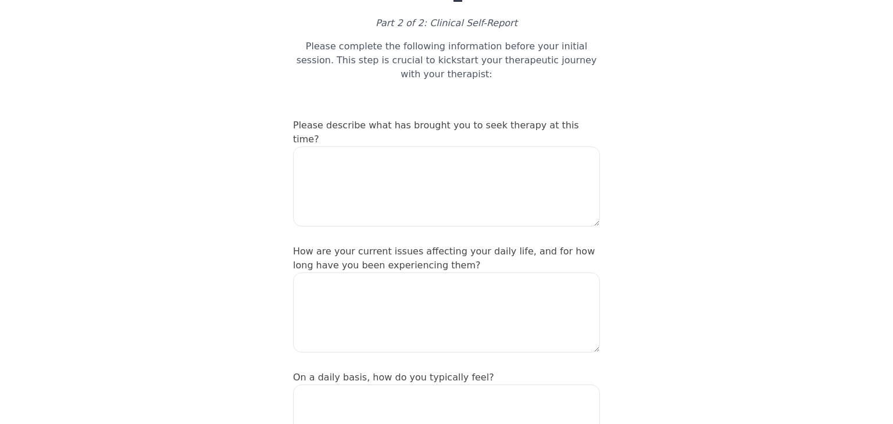
scroll to position [88, 0]
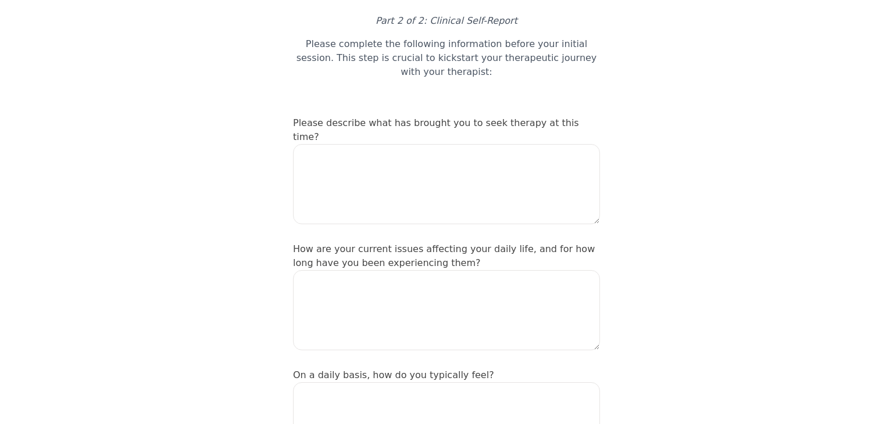
click at [437, 117] on label "Please describe what has brought you to seek therapy at this time?" at bounding box center [436, 129] width 286 height 25
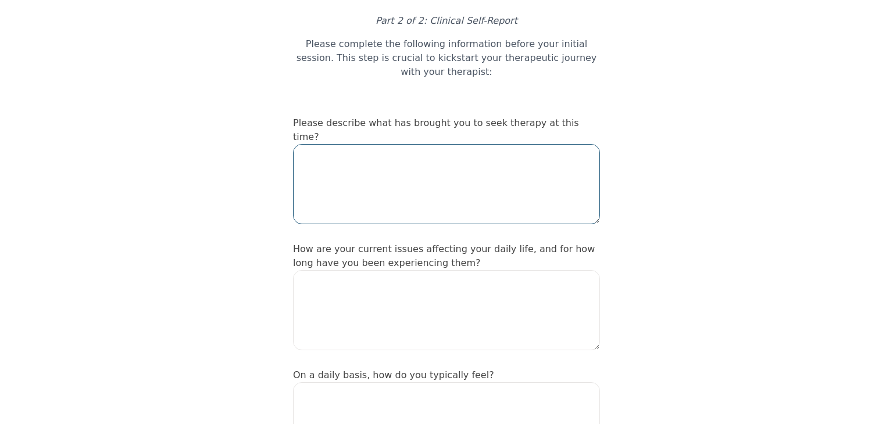
click at [436, 144] on textarea at bounding box center [446, 184] width 307 height 80
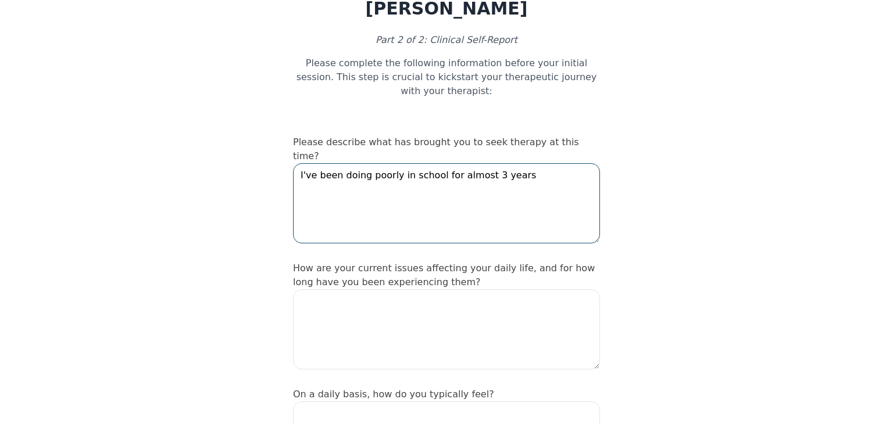
scroll to position [69, 0]
click at [334, 164] on textarea "I've been doing poorly in school for almost 3 years, I have no drive, motavatio…" at bounding box center [446, 204] width 307 height 80
click at [322, 166] on textarea "I've been doing poorly in school for almost 3 years, I have no drive, motavatio…" at bounding box center [446, 204] width 307 height 80
click at [369, 164] on textarea "I've been doing poorly in school for almost 3 years, I have no drive, motivatio…" at bounding box center [446, 204] width 307 height 80
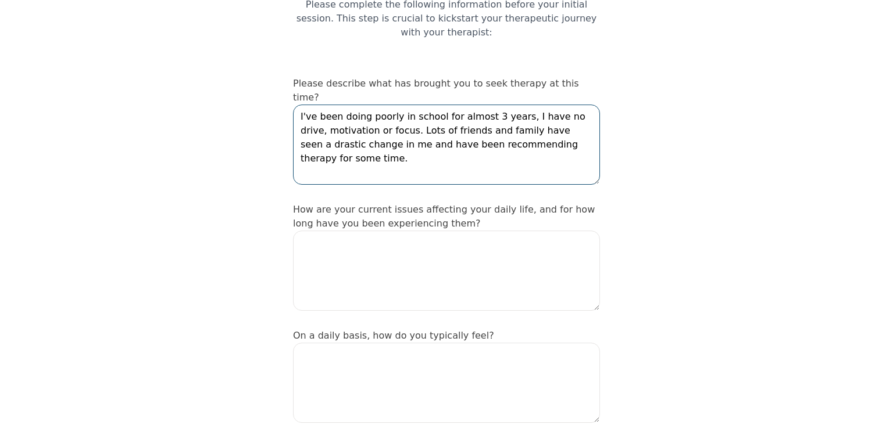
scroll to position [133, 0]
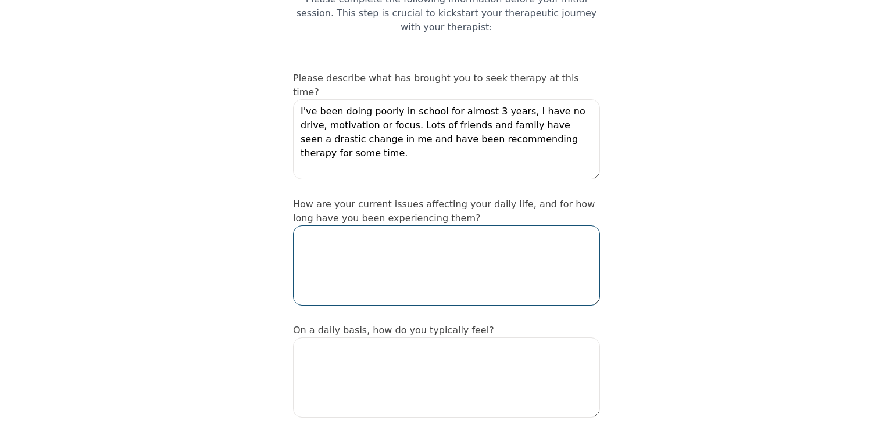
click at [390, 226] on textarea at bounding box center [446, 266] width 307 height 80
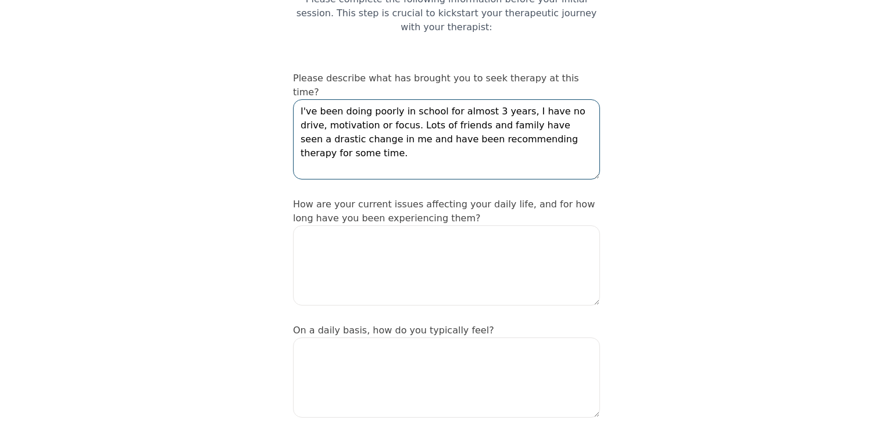
drag, startPoint x: 298, startPoint y: 80, endPoint x: 387, endPoint y: 92, distance: 89.7
click at [387, 99] on textarea "I've been doing poorly in school for almost 3 years, I have no drive, motivatio…" at bounding box center [446, 139] width 307 height 80
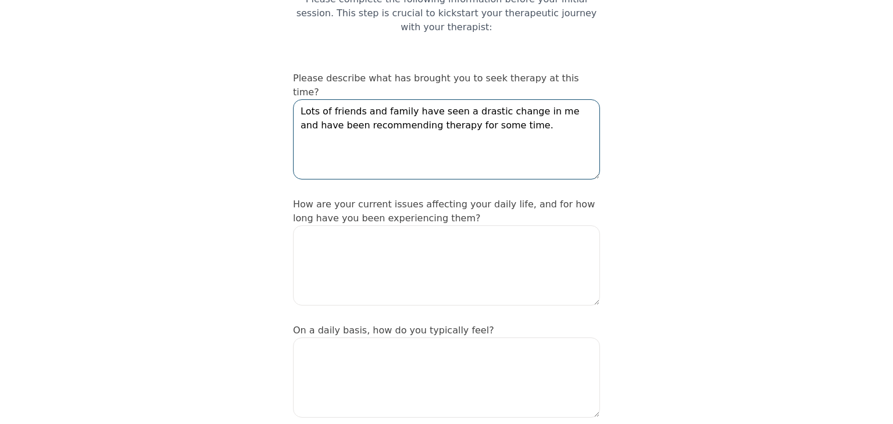
type textarea "Lots of friends and family have seen a drastic change in me and have been recom…"
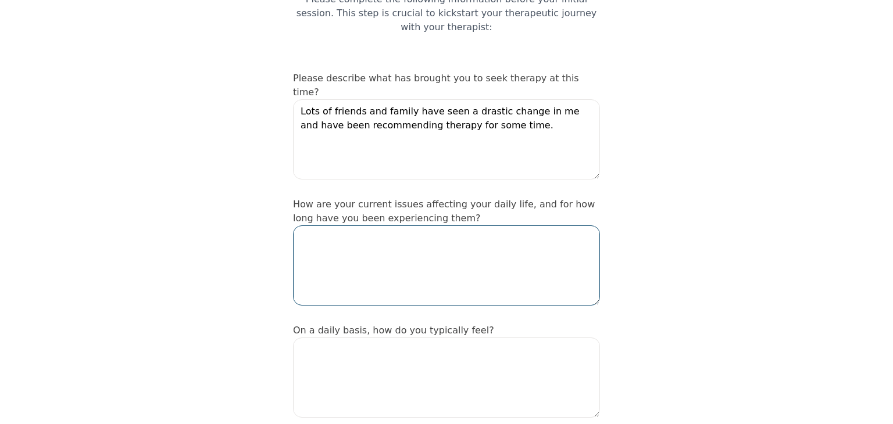
click at [347, 226] on textarea at bounding box center [446, 266] width 307 height 80
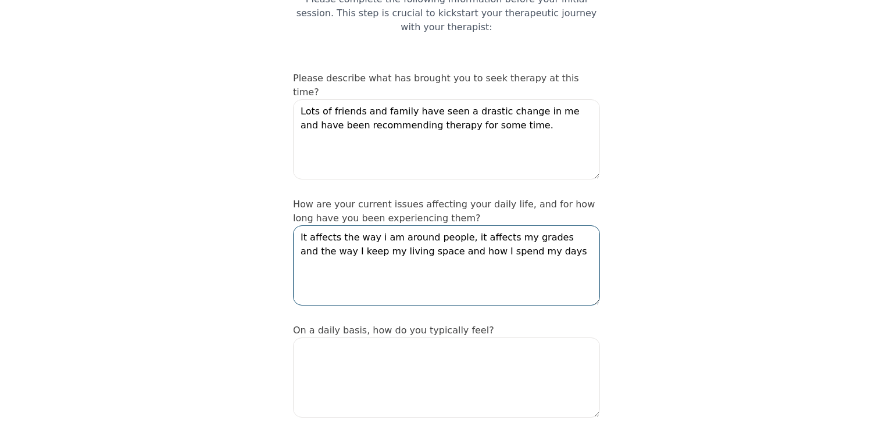
click at [374, 226] on textarea "It affects the way i am around people, it affects my grades and the way I keep …" at bounding box center [446, 266] width 307 height 80
click at [500, 229] on textarea "It affects the way I am around people, it affects my grades and the way I keep …" at bounding box center [446, 266] width 307 height 80
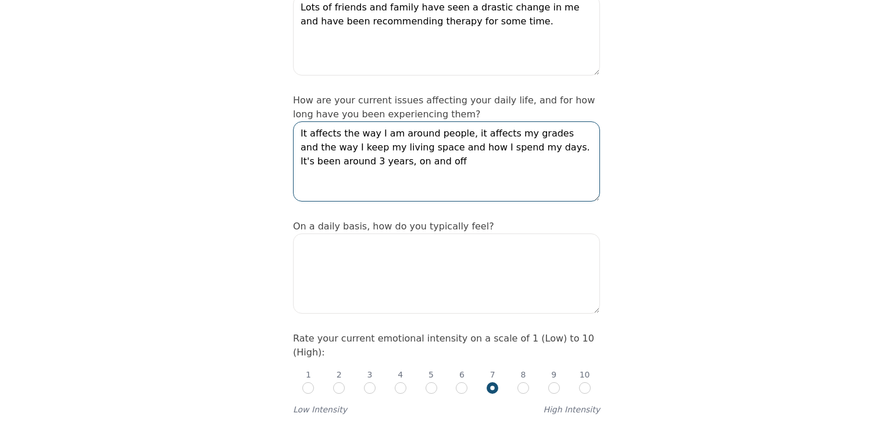
scroll to position [238, 0]
type textarea "It affects the way I am around people, it affects my grades and the way I keep …"
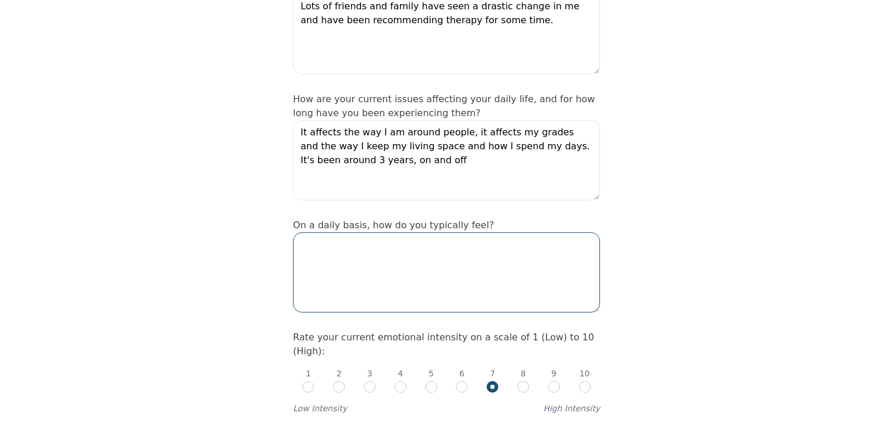
click at [448, 233] on textarea at bounding box center [446, 273] width 307 height 80
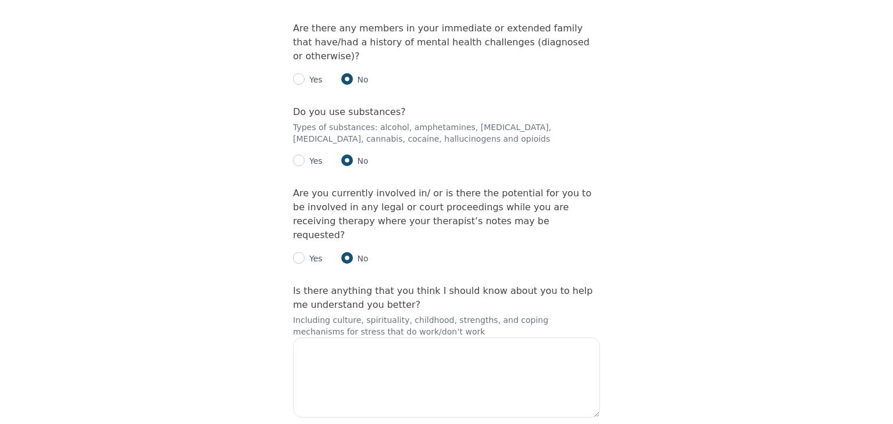
scroll to position [2120, 0]
type textarea "tired, unmotivated to do anything, forgetful"
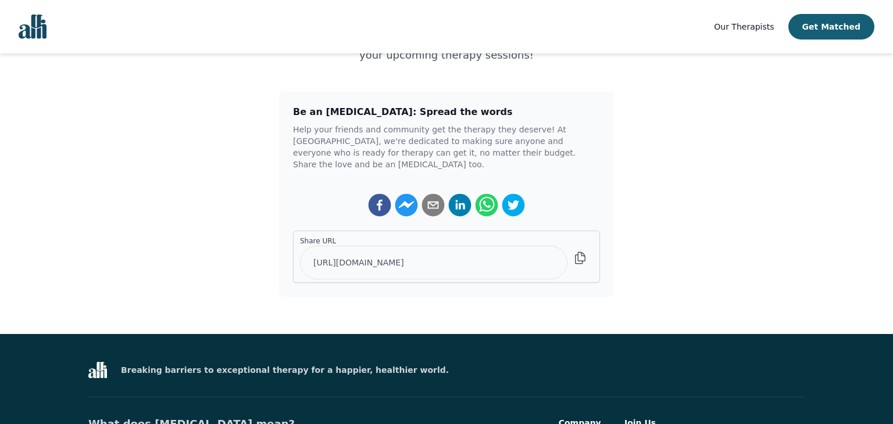
scroll to position [242, 0]
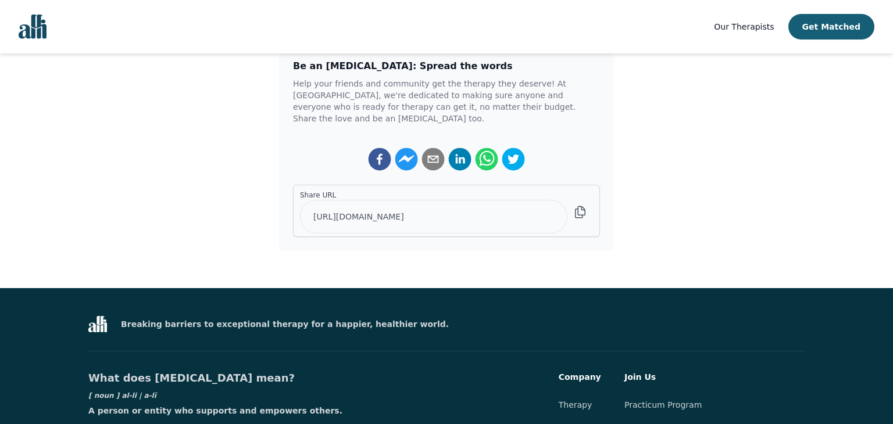
scroll to position [270, 0]
